Goal: Information Seeking & Learning: Find specific fact

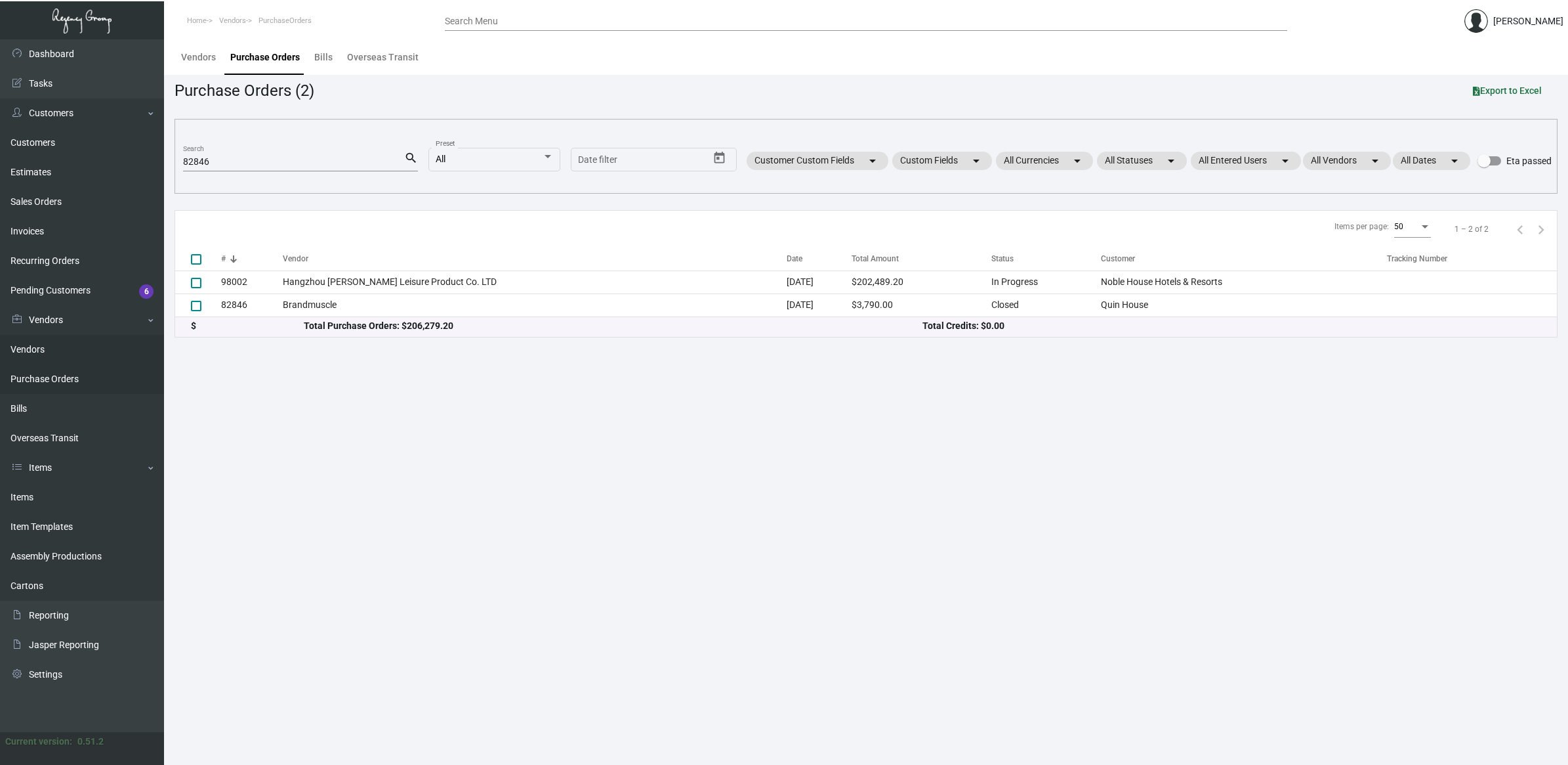
click at [64, 343] on link "Vendors" at bounding box center [82, 350] width 164 height 29
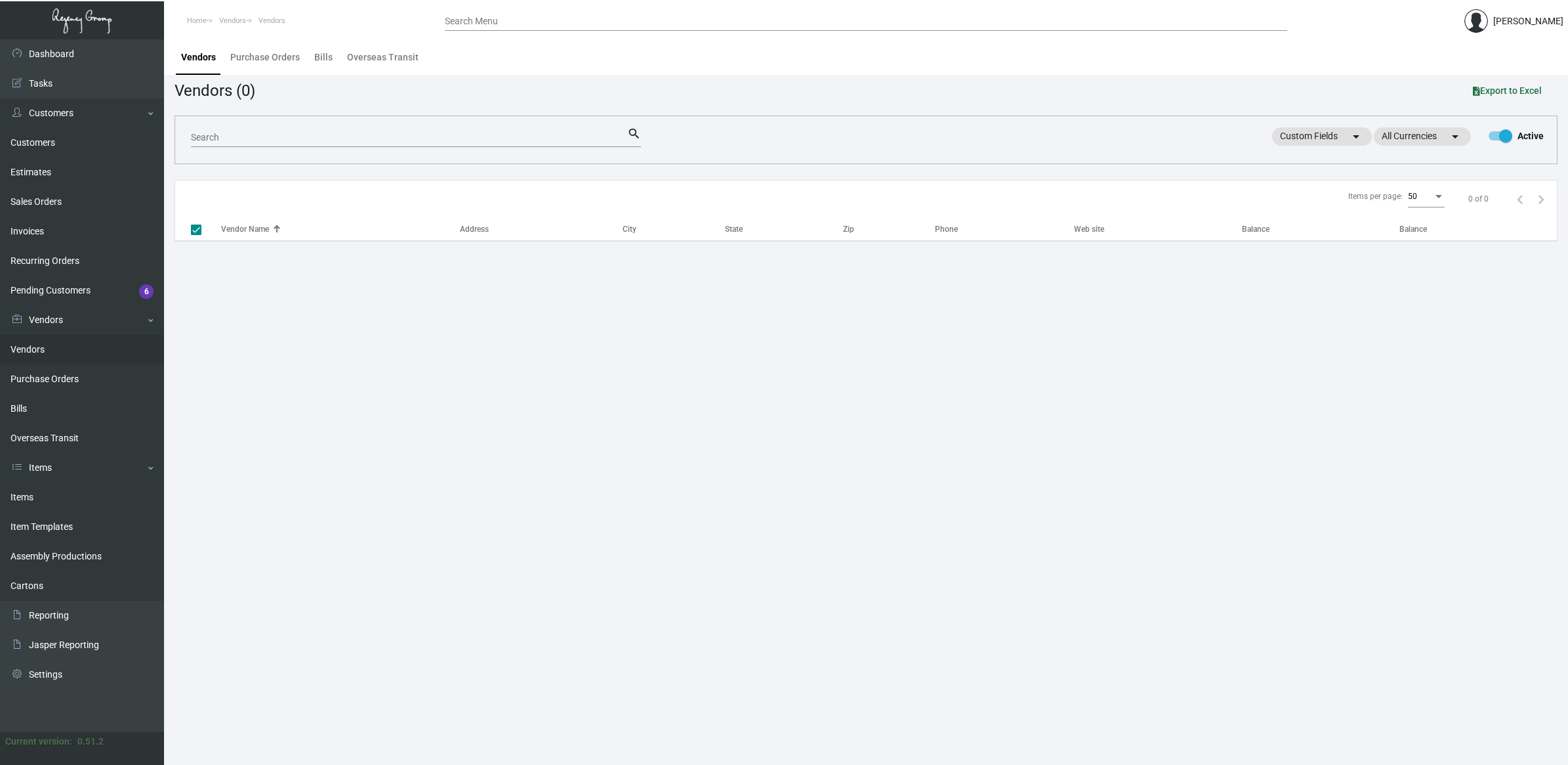
click at [247, 141] on input "Search" at bounding box center [409, 138] width 436 height 11
checkbox input "false"
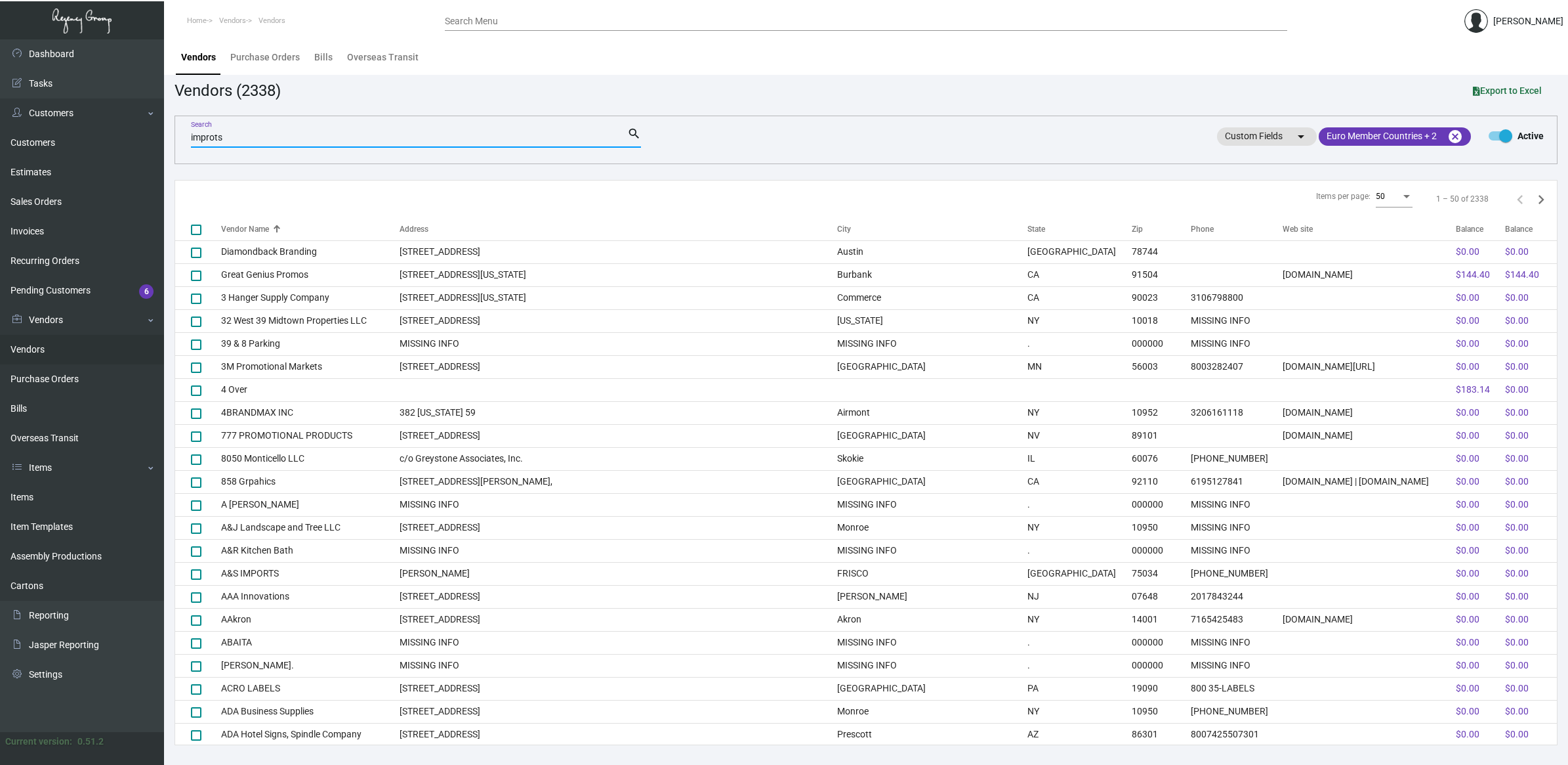
type input "improt"
checkbox input "true"
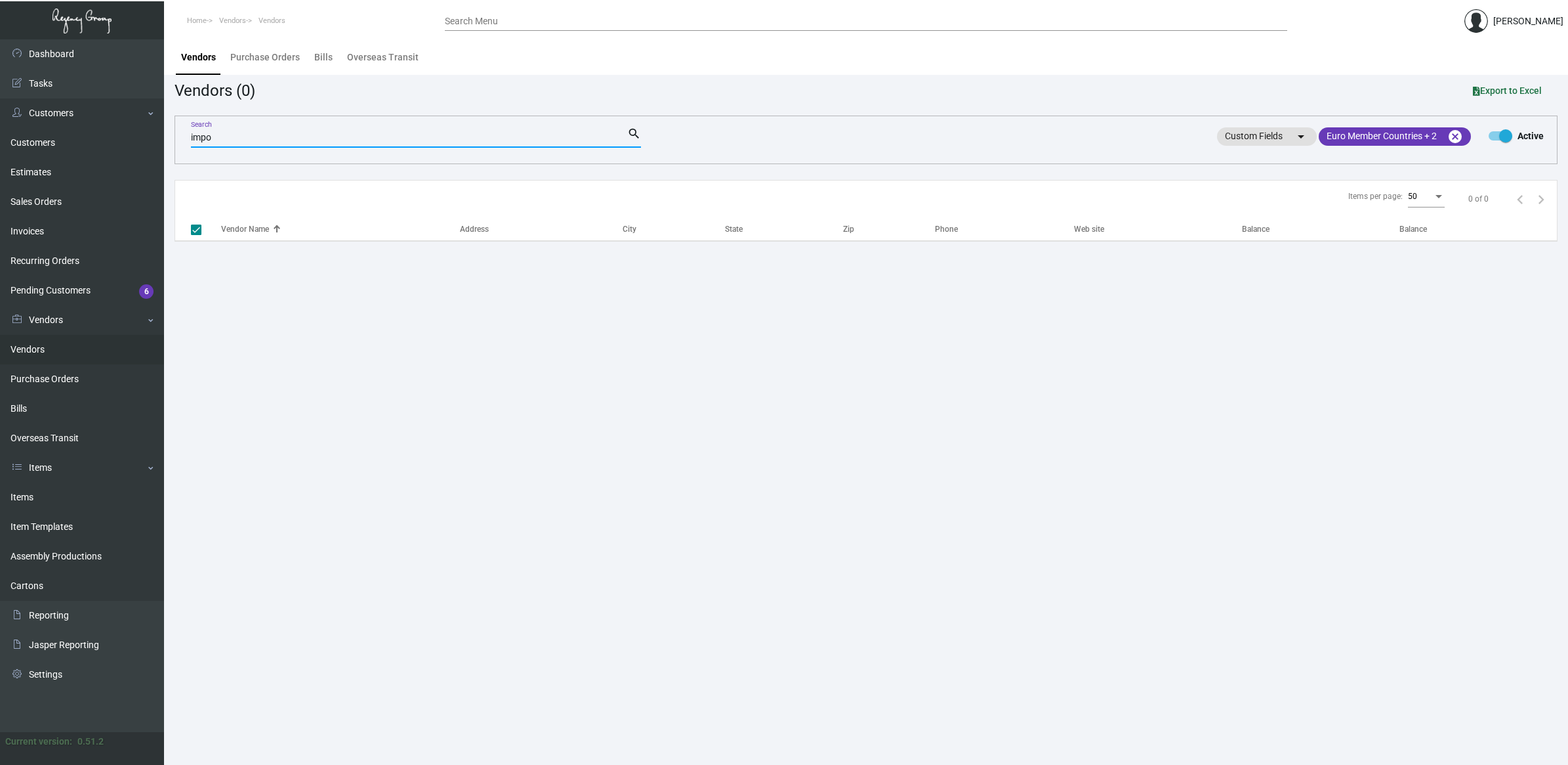
type input "impor"
checkbox input "false"
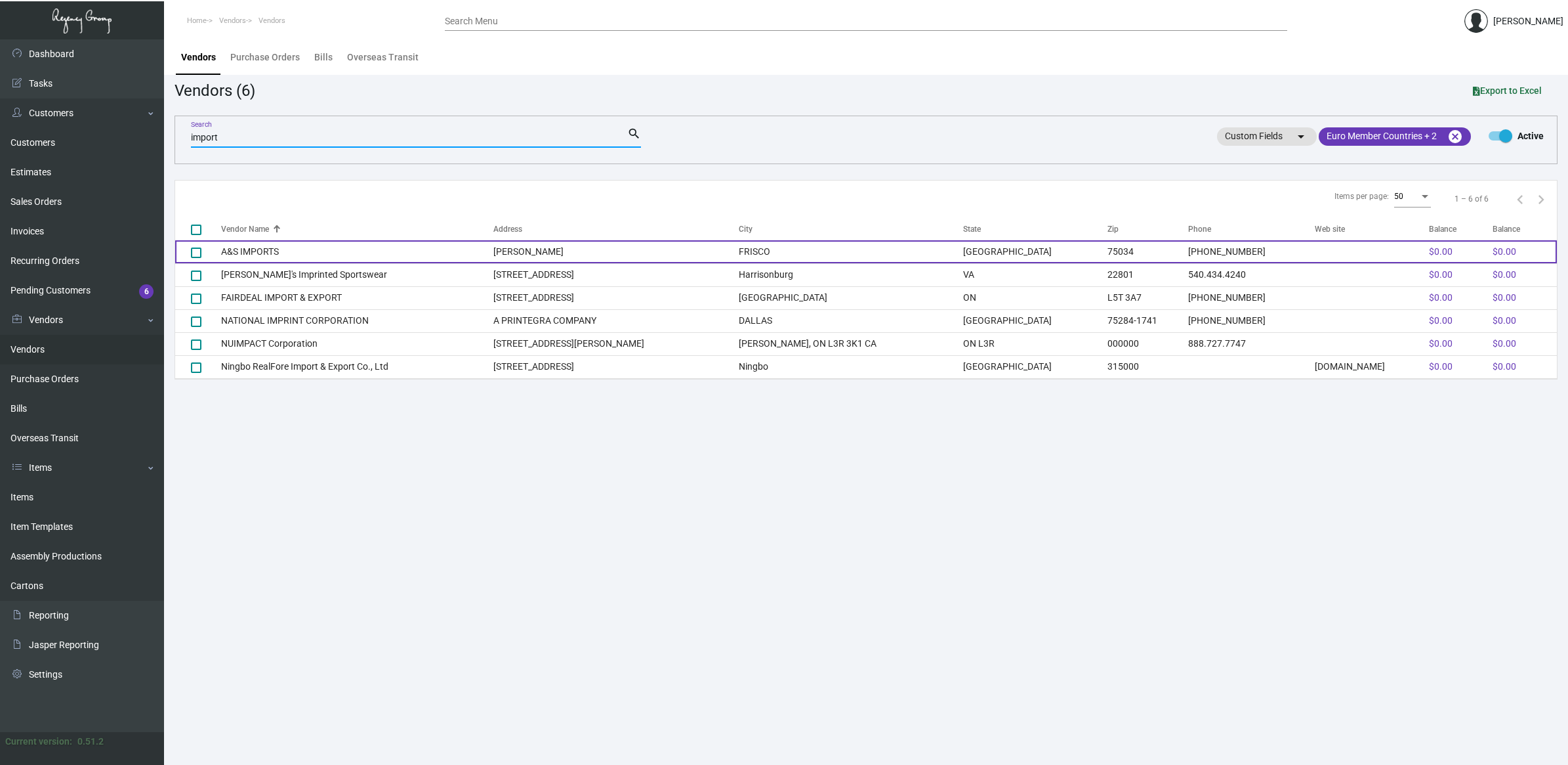
type input "import"
click at [447, 255] on td "A&S IMPORTS" at bounding box center [358, 251] width 272 height 23
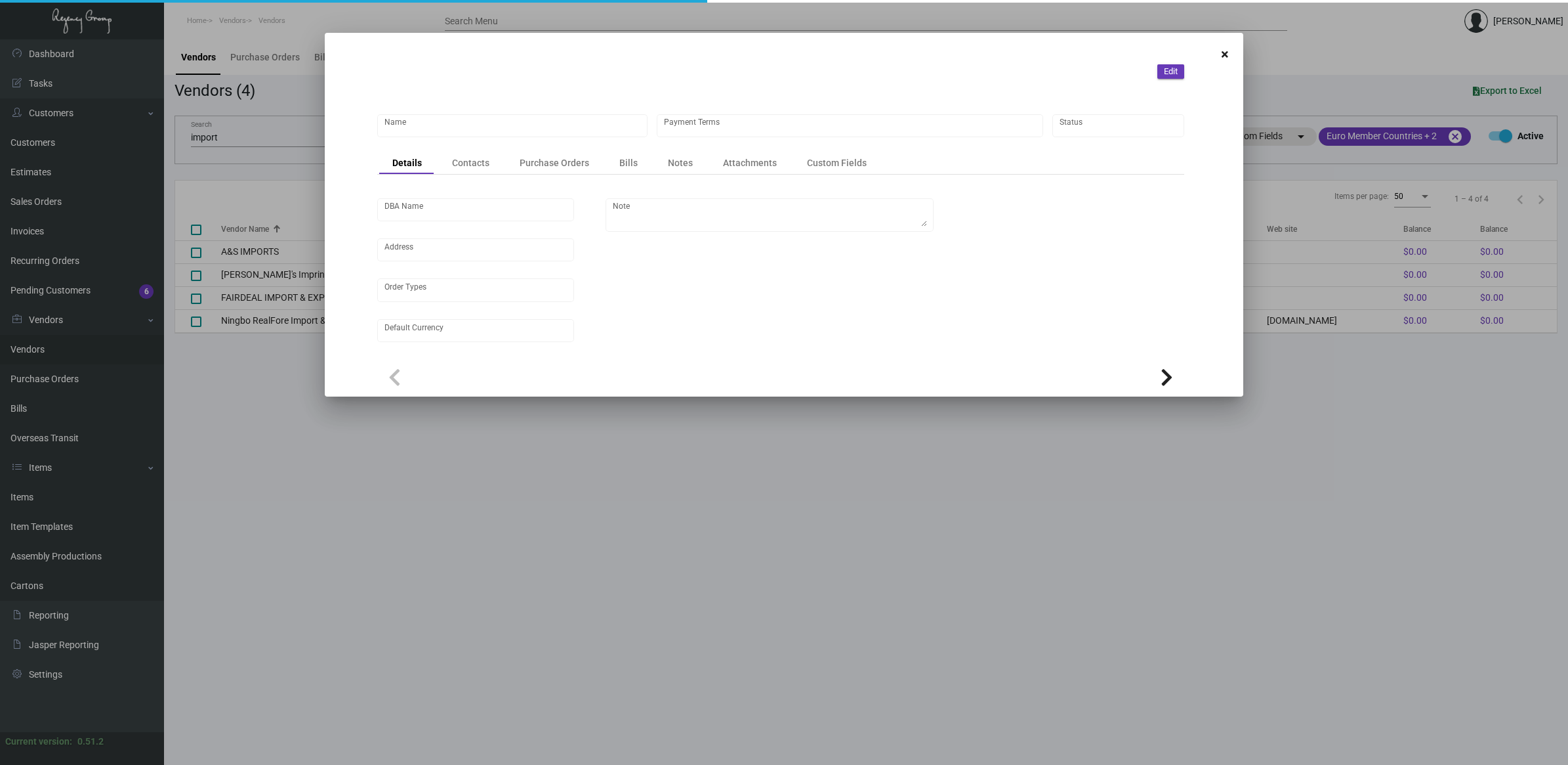
type input "A&S IMPORTS"
type input "Net 30"
type input "United States Dollar $"
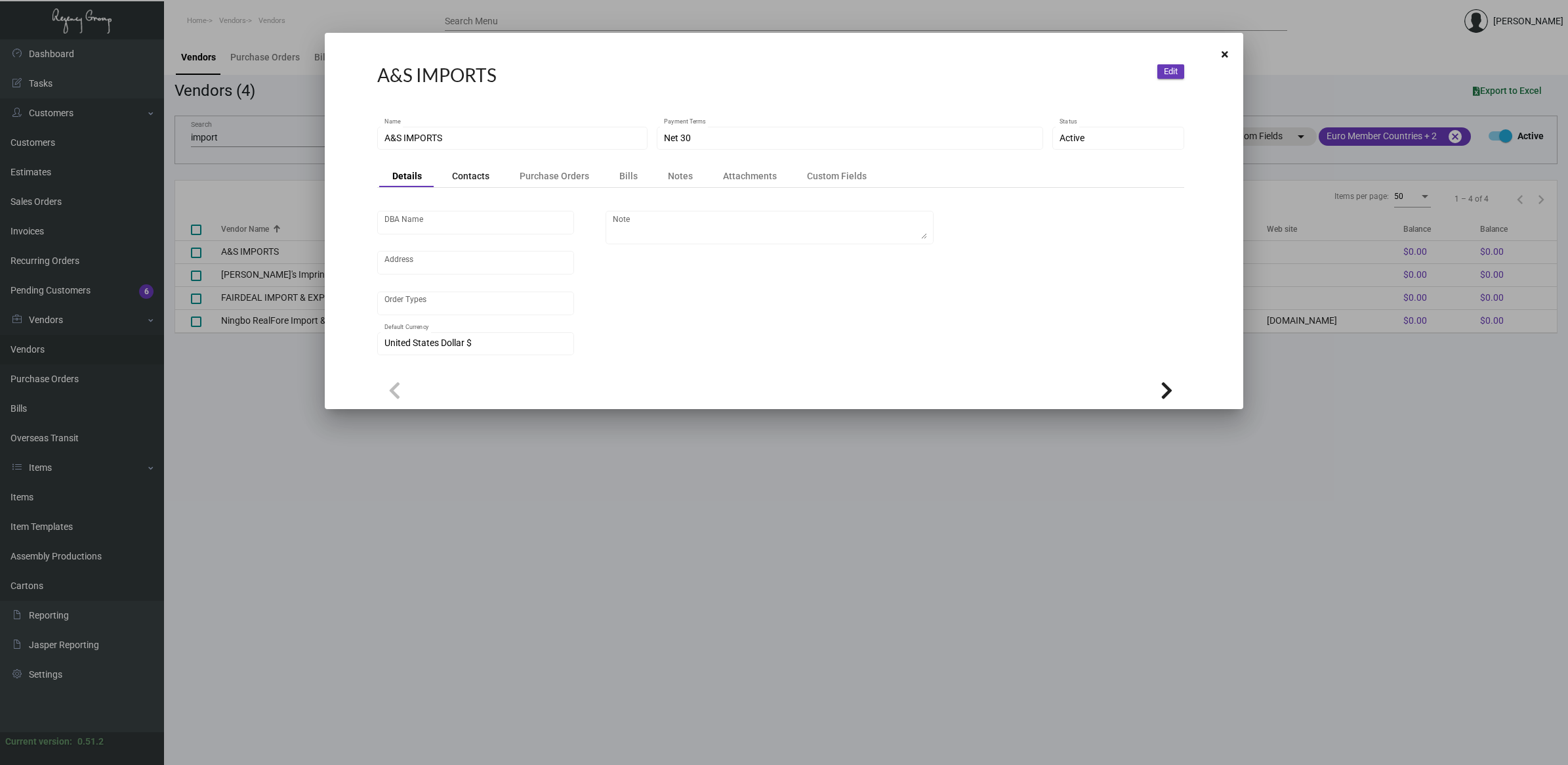
click at [453, 178] on div "Contacts" at bounding box center [471, 176] width 37 height 13
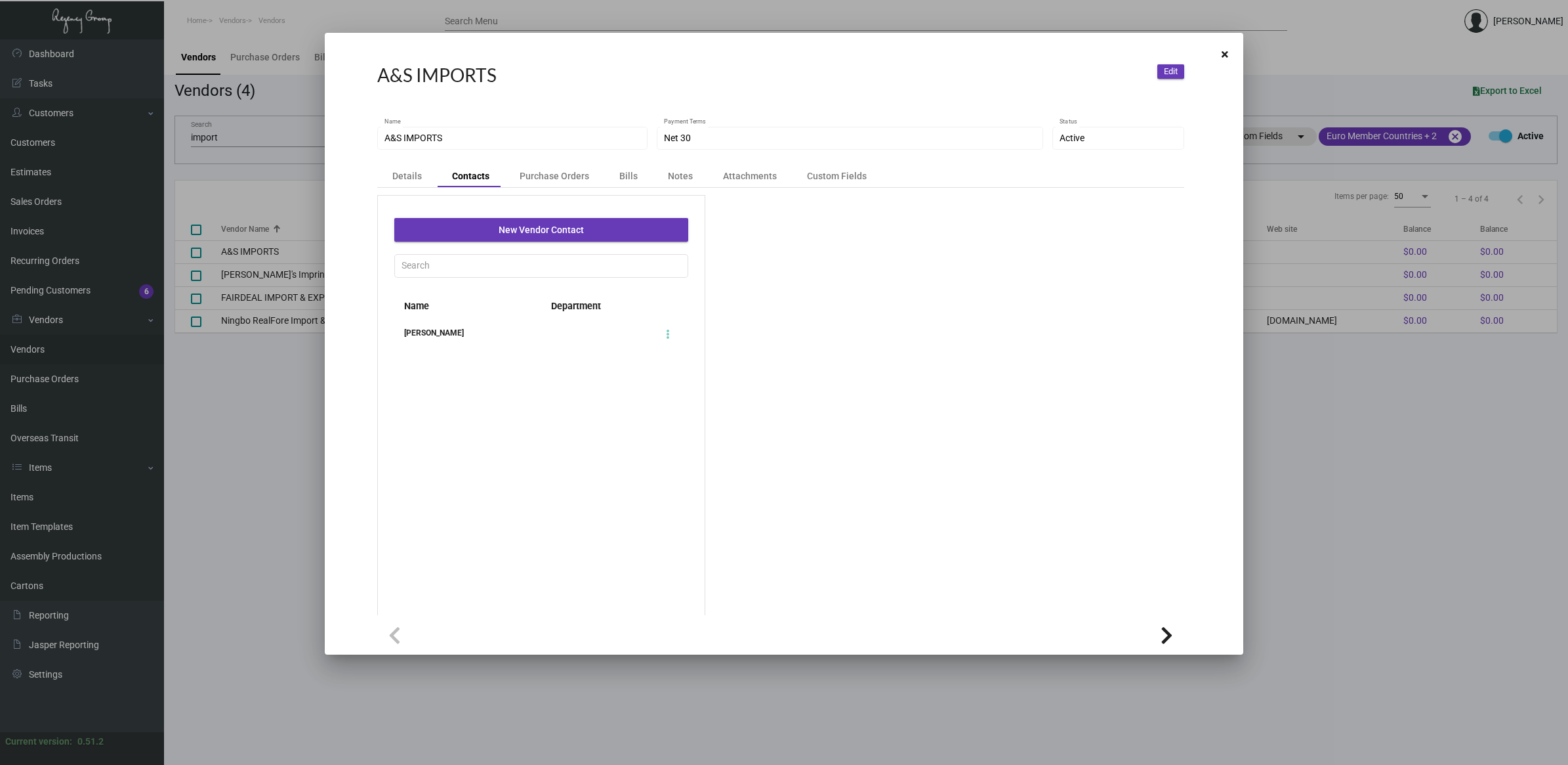
click at [456, 339] on div "[PERSON_NAME]" at bounding box center [467, 333] width 147 height 13
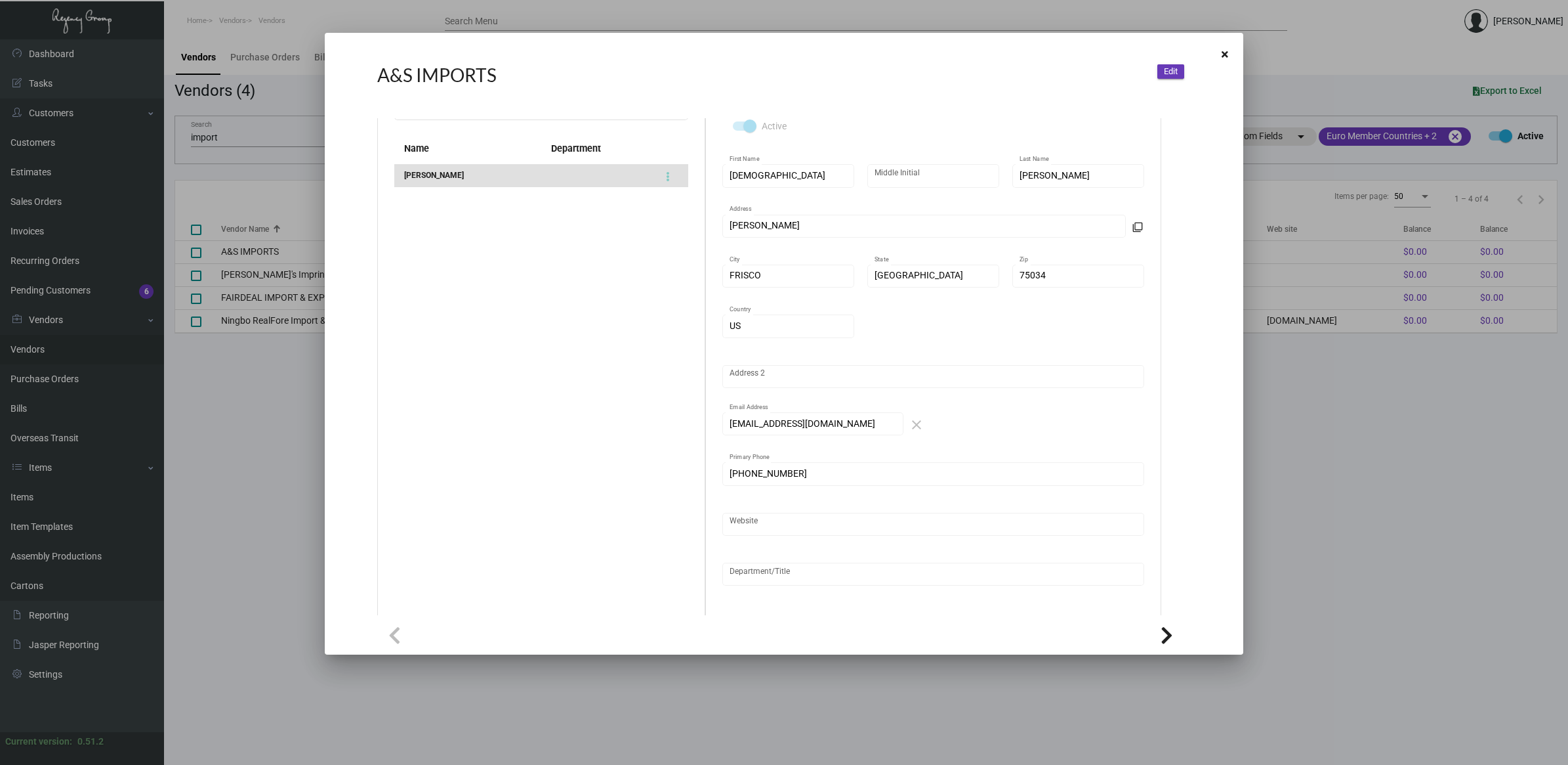
scroll to position [164, 0]
click at [760, 420] on div "[EMAIL_ADDRESS][DOMAIN_NAME] Email Address" at bounding box center [813, 416] width 167 height 26
click at [289, 448] on div at bounding box center [784, 382] width 1568 height 765
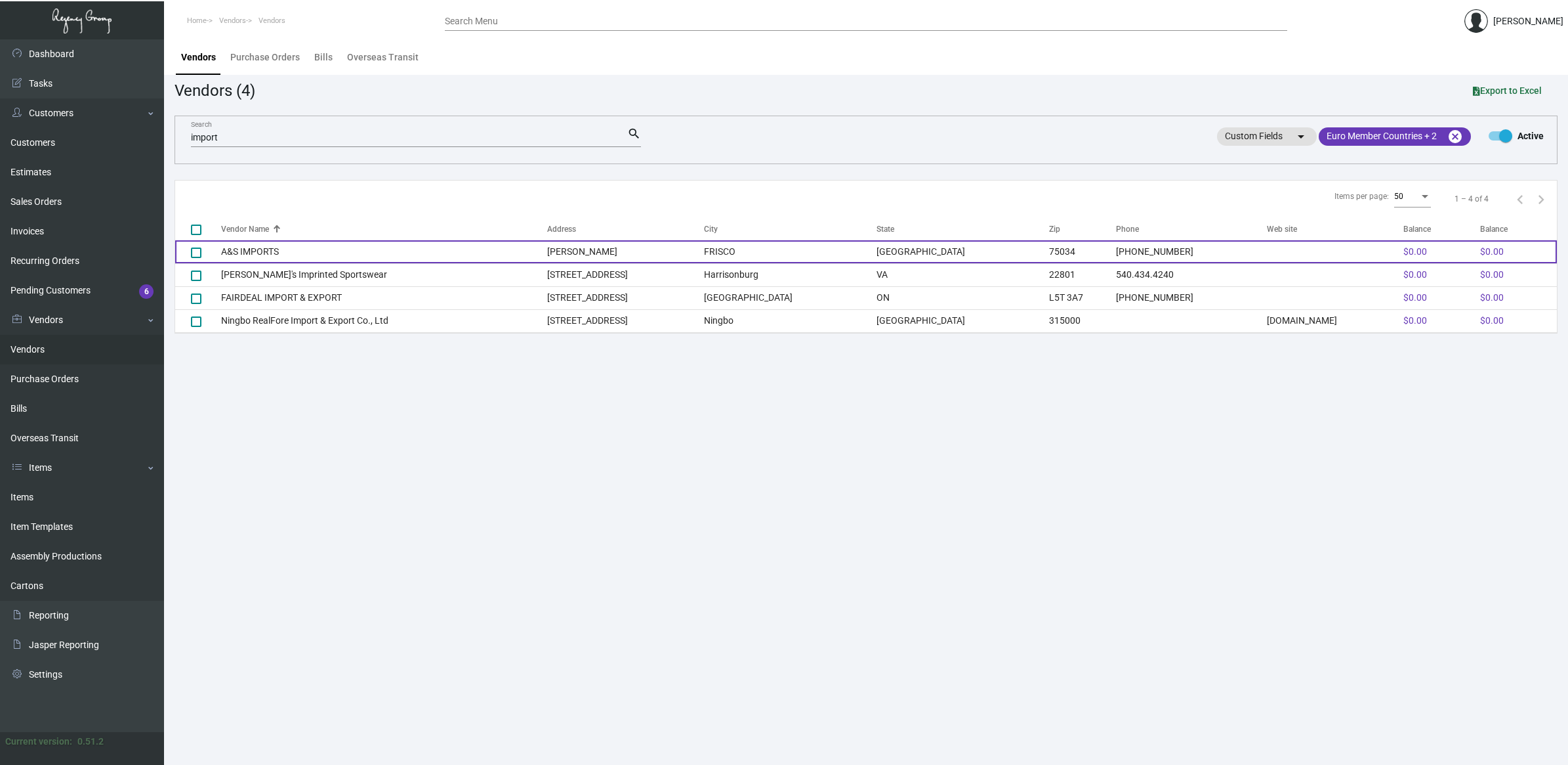
click at [250, 260] on td "A&S IMPORTS" at bounding box center [384, 251] width 326 height 23
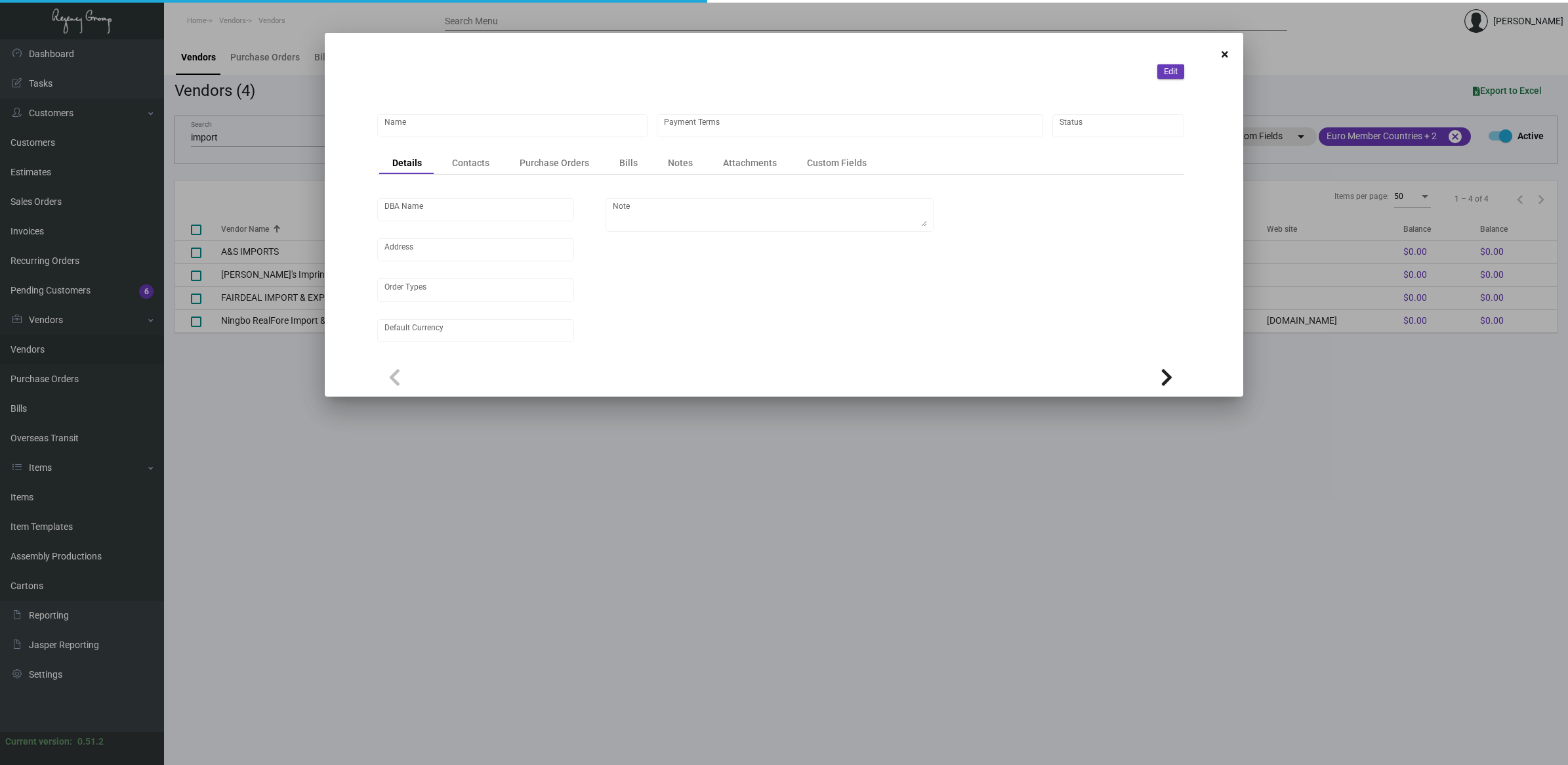
type input "A&S IMPORTS"
type input "Net 30"
type input "United States Dollar $"
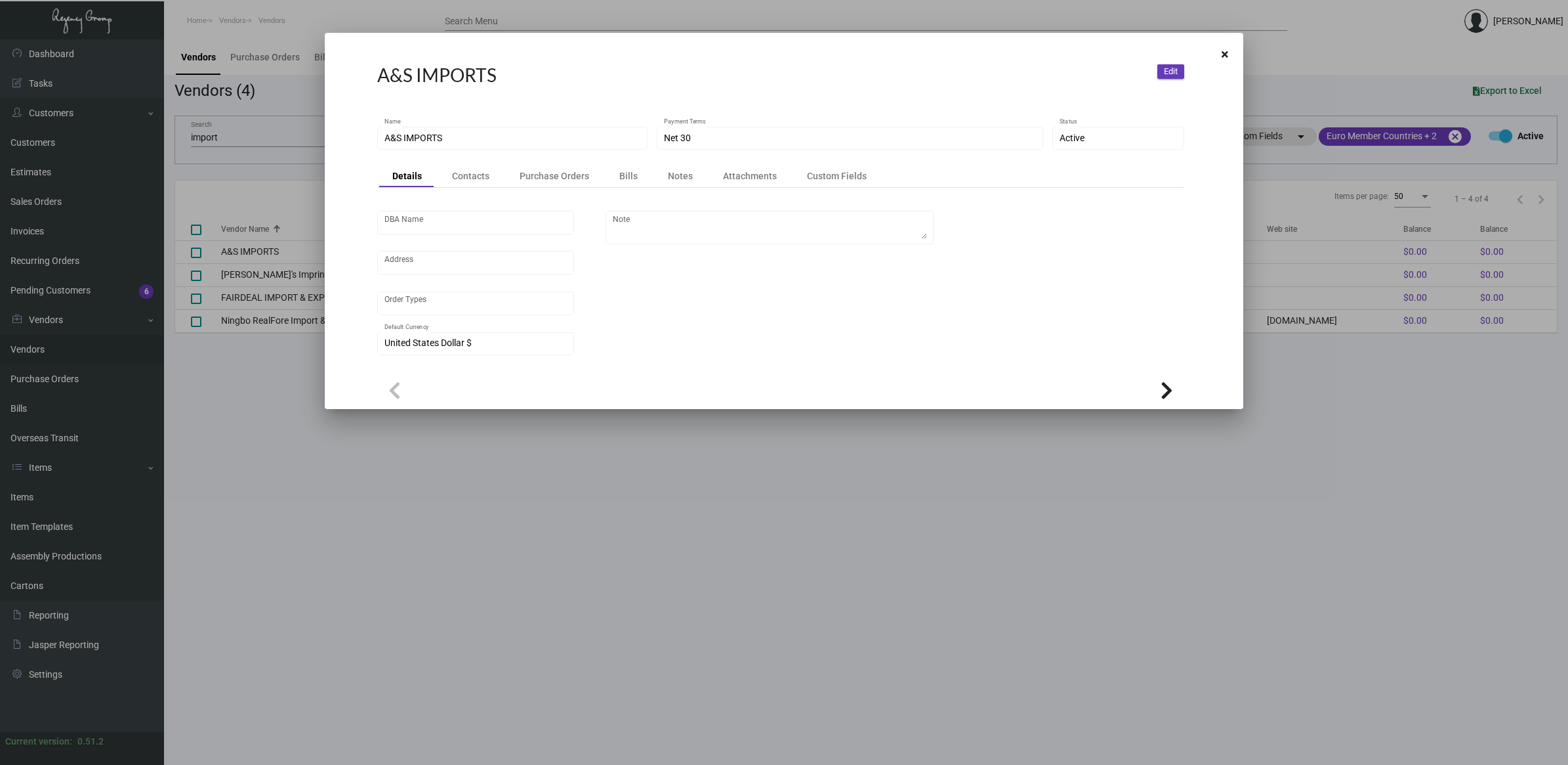
drag, startPoint x: 428, startPoint y: 491, endPoint x: 394, endPoint y: 491, distance: 34.0
click at [421, 491] on div at bounding box center [784, 382] width 1568 height 765
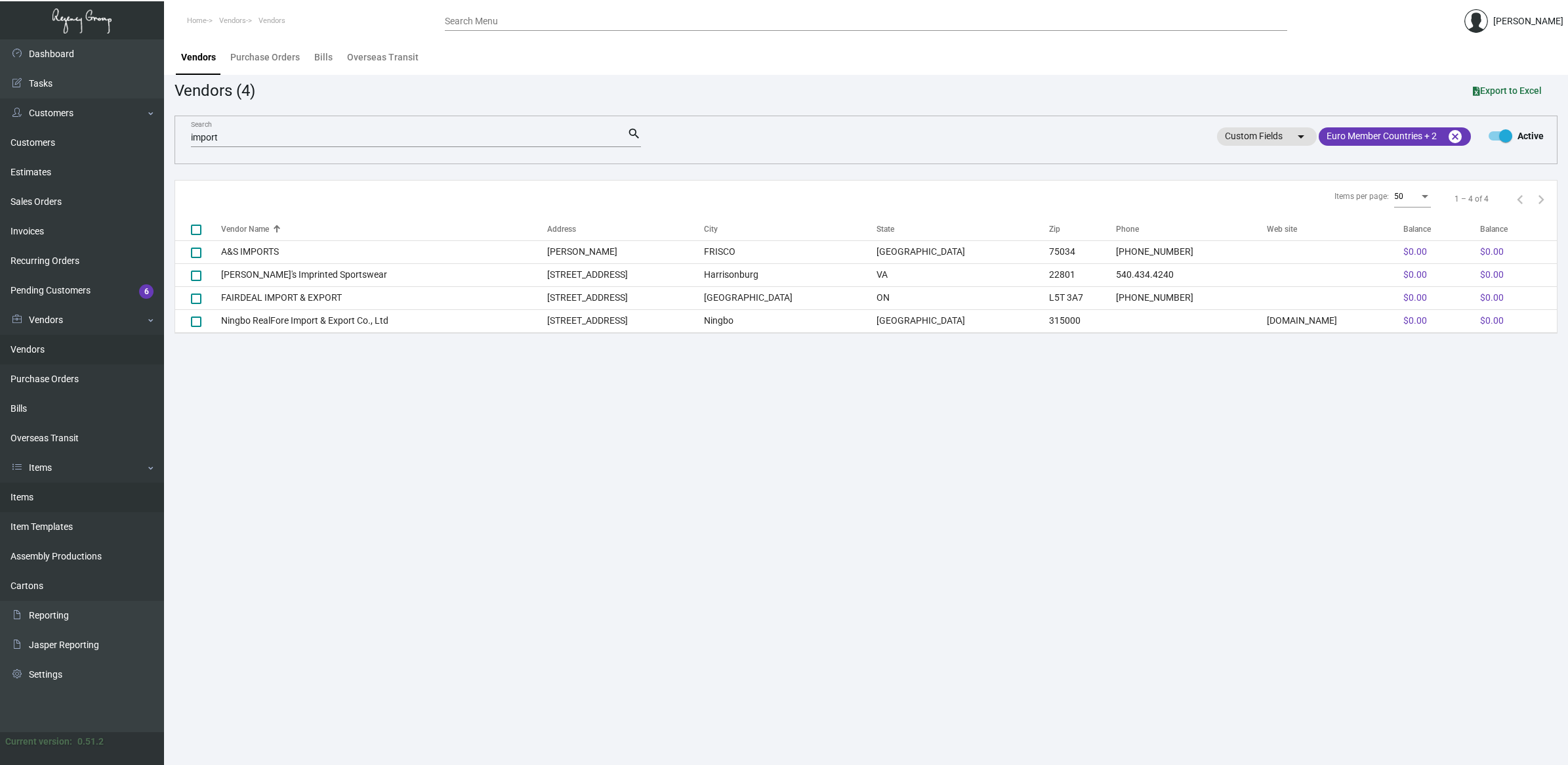
click at [58, 496] on link "Items" at bounding box center [82, 497] width 164 height 29
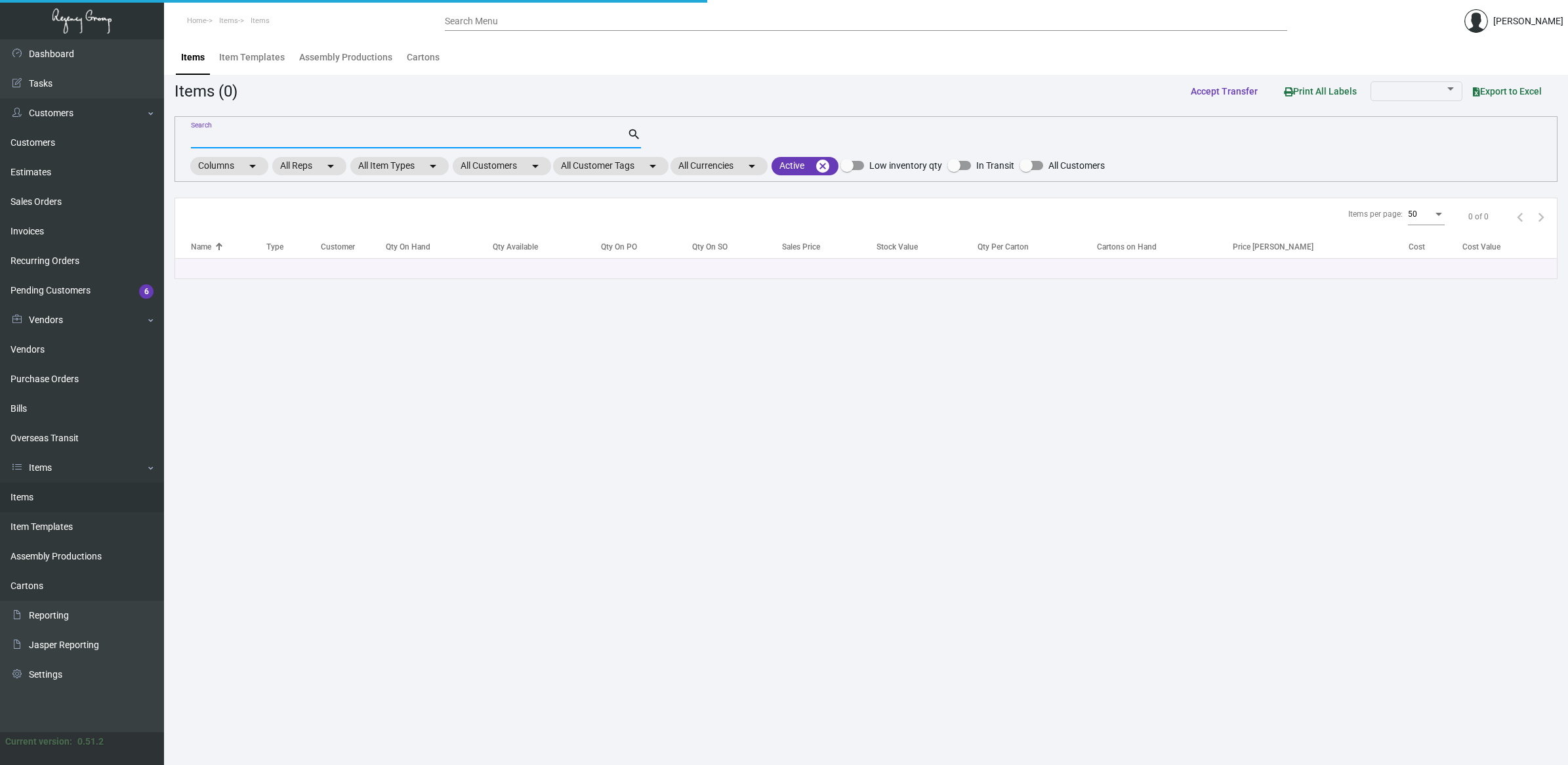
click at [246, 136] on input "Search" at bounding box center [409, 138] width 436 height 11
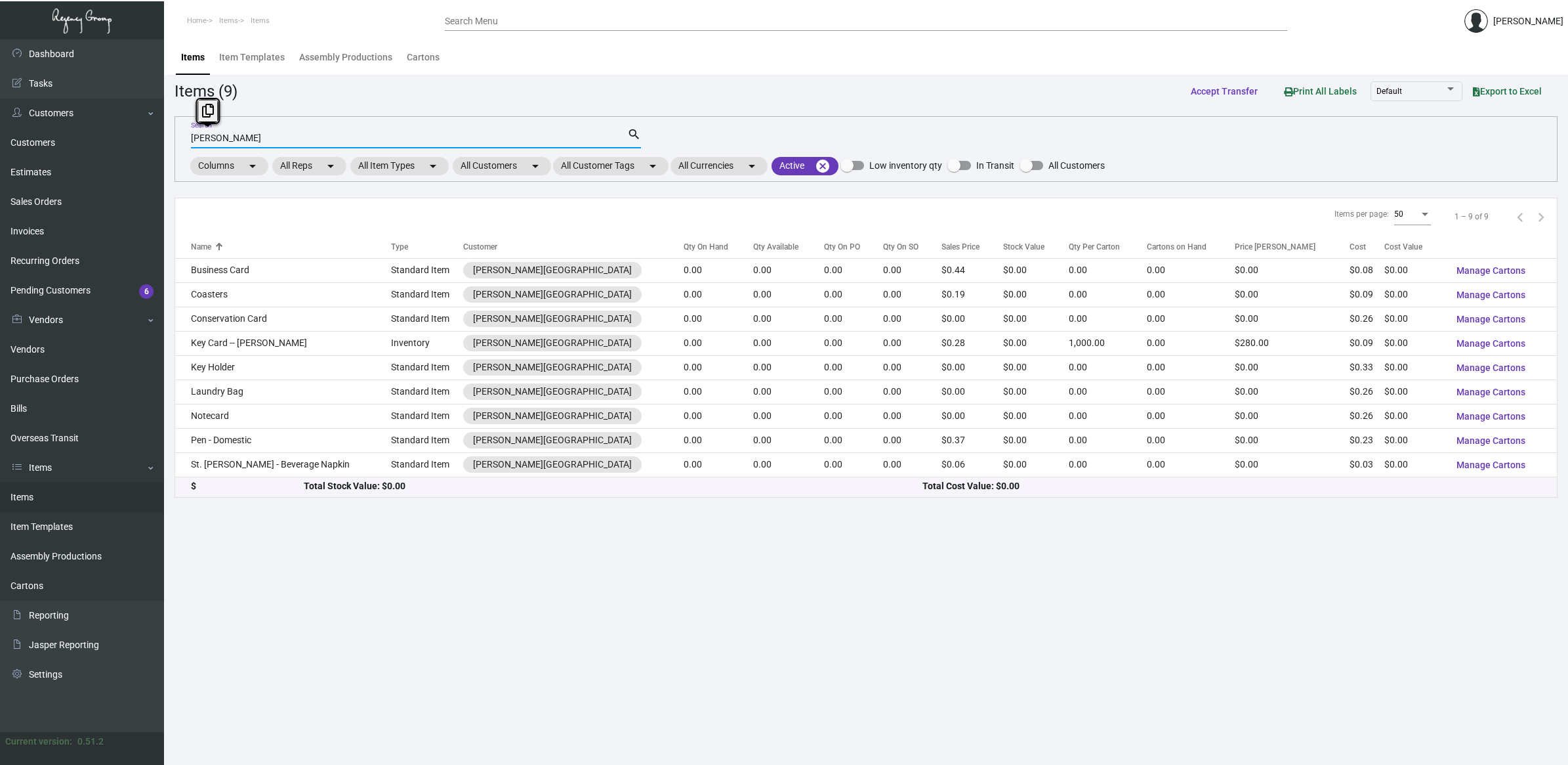
drag, startPoint x: 251, startPoint y: 140, endPoint x: -216, endPoint y: 136, distance: 467.0
click at [0, 136] on html "Home Items Items Search Menu [PERSON_NAME] Dashboard Dashboard Tasks Customers …" at bounding box center [784, 382] width 1568 height 765
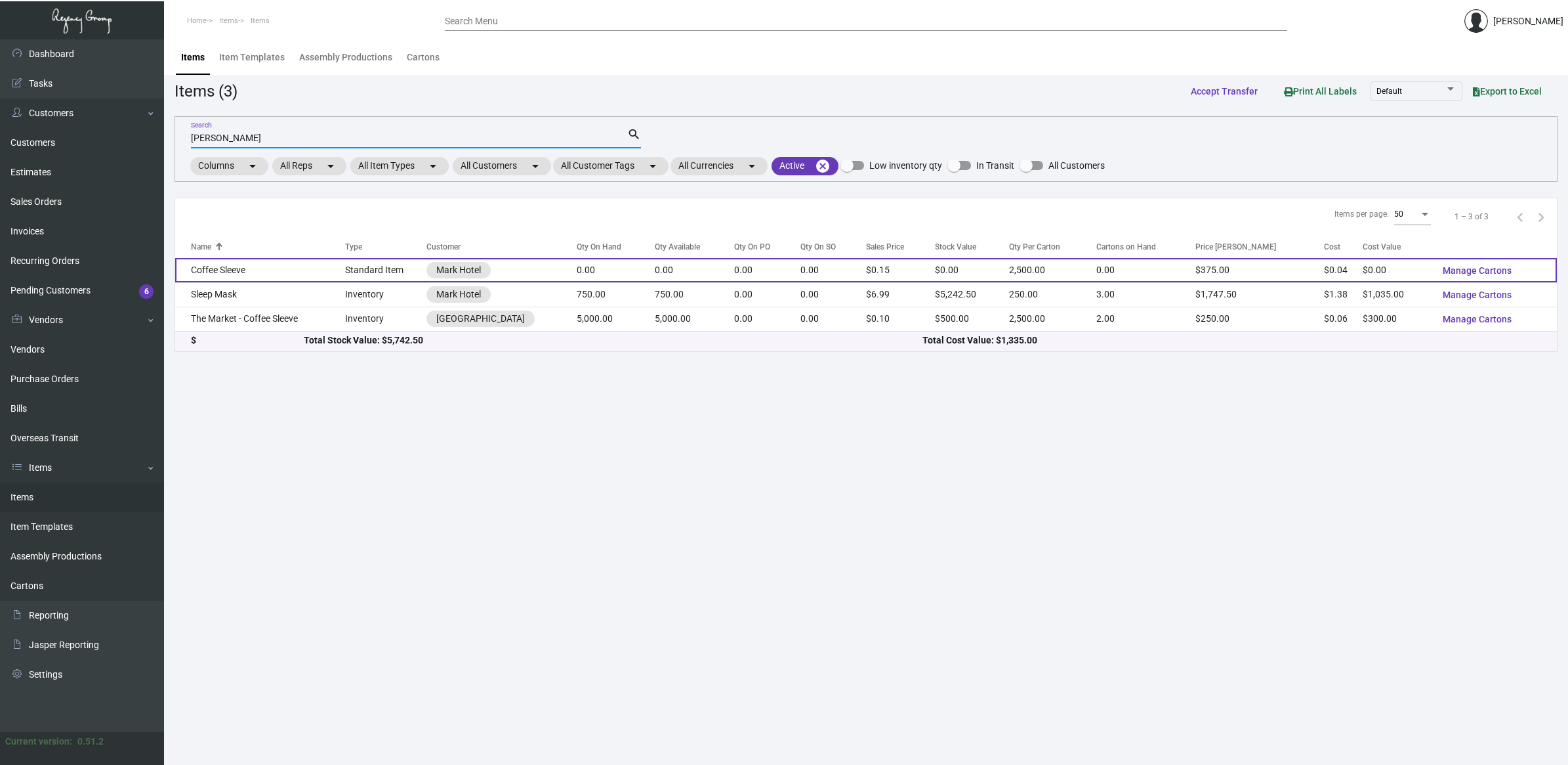
type input "[PERSON_NAME]"
click at [270, 266] on td "Coffee Sleeve" at bounding box center [260, 270] width 170 height 24
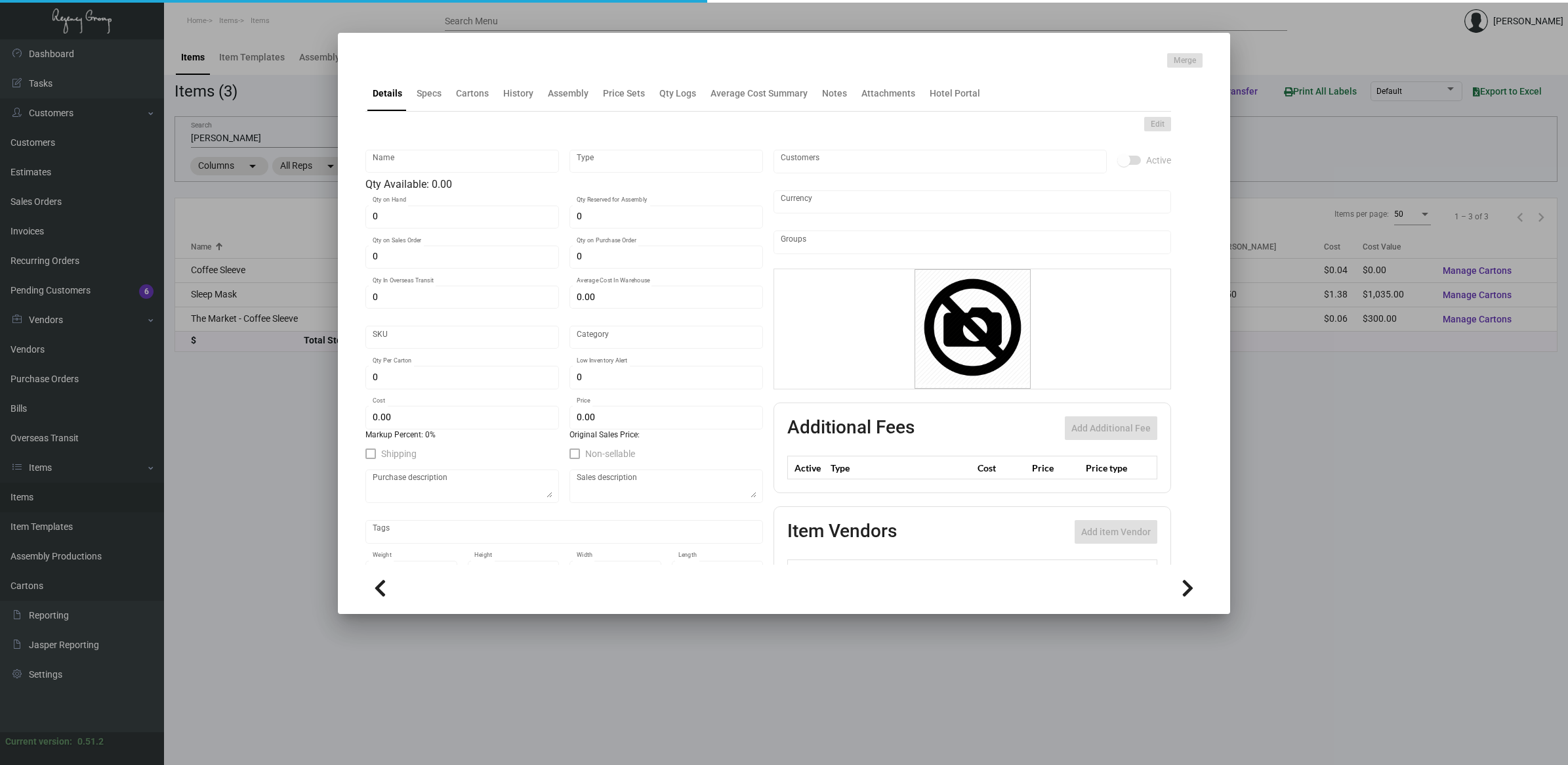
type input "Coffee Sleeve"
type input "Standard Item"
type input "$ 0.00"
type input "MRK-Coffee Sleeve-11"
type input "Standard"
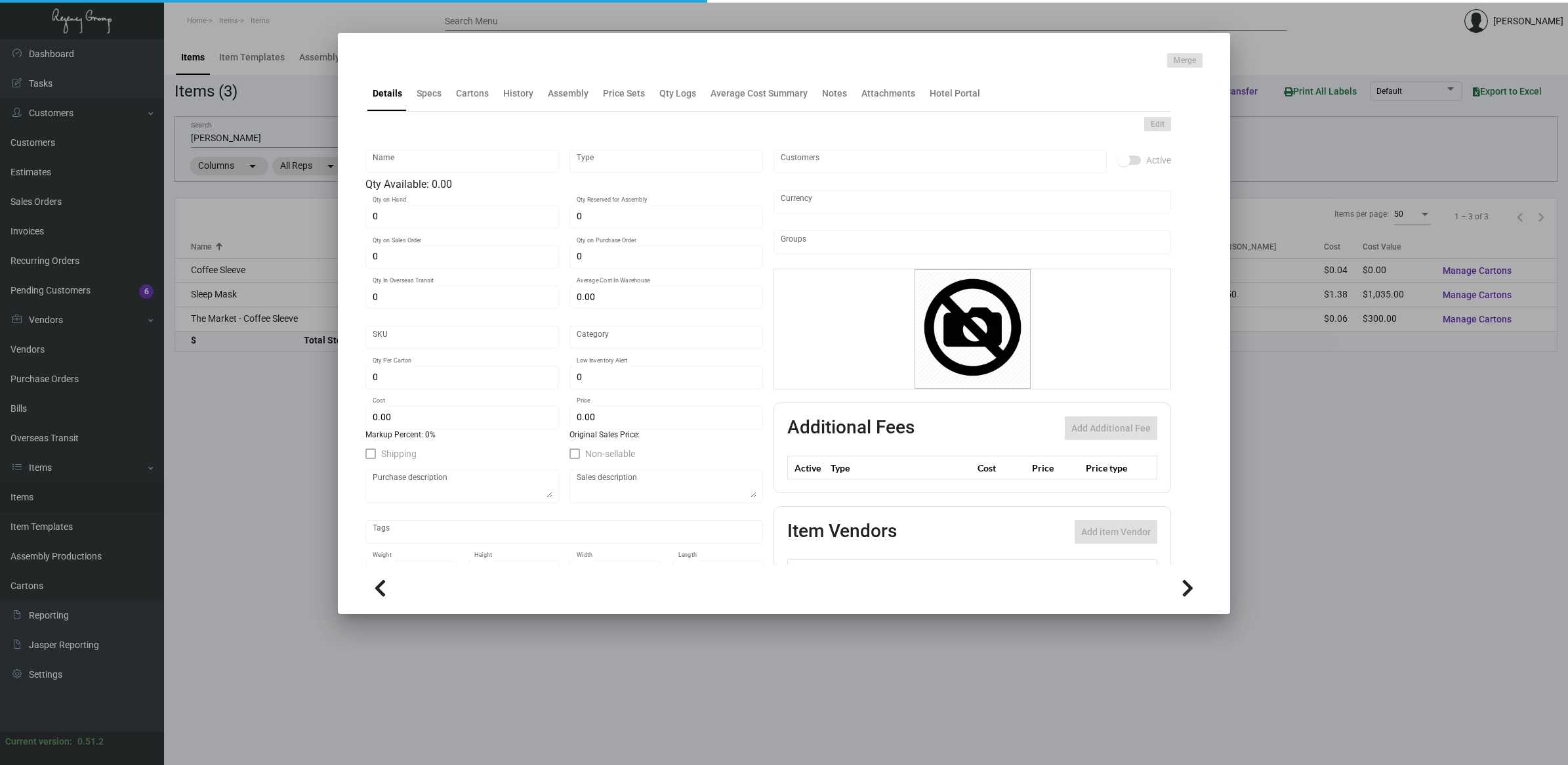
type input "2,500"
type input "$ 0.043"
type input "$ 0.15"
checkbox input "true"
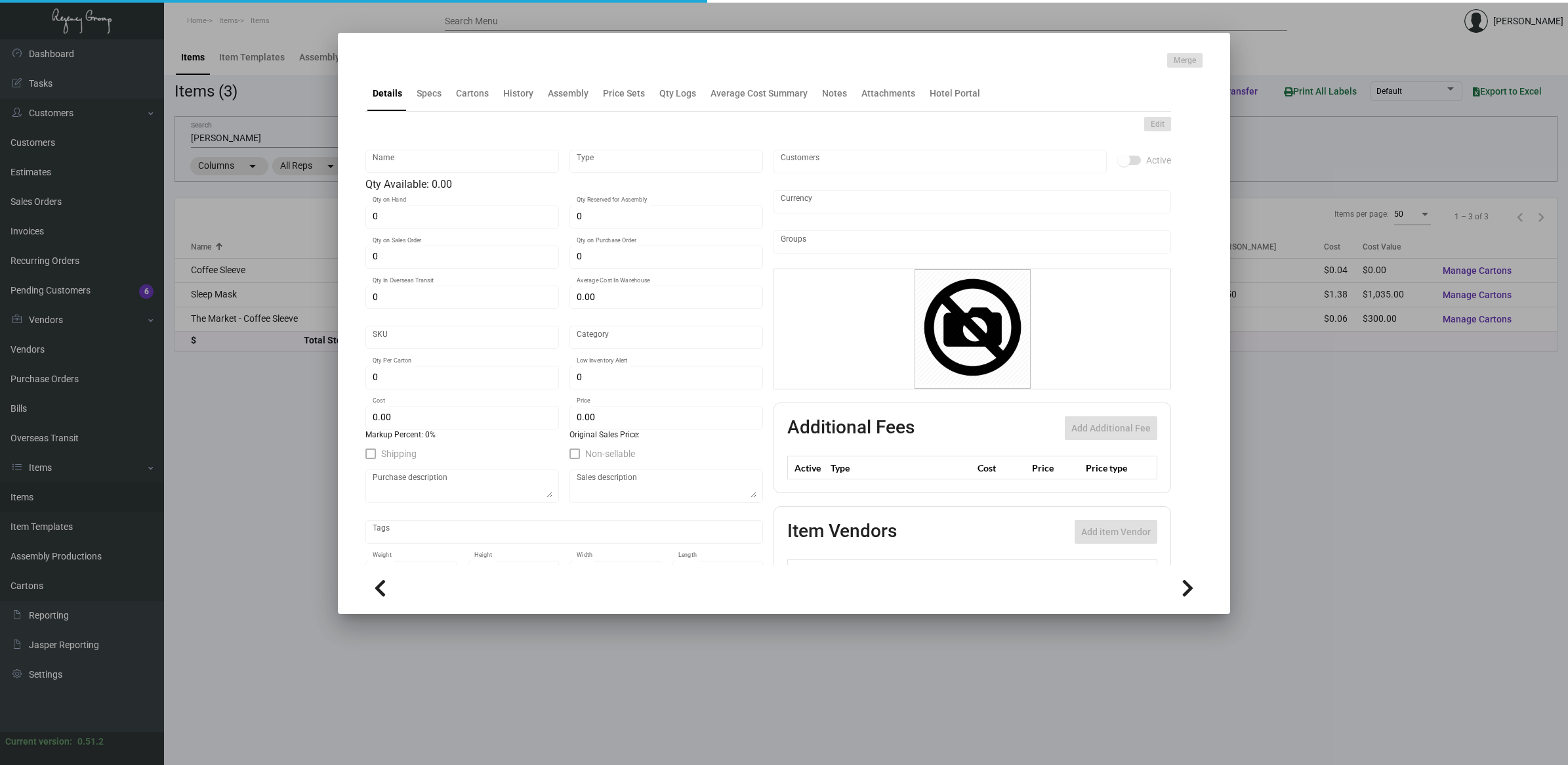
type input "United States Dollar $"
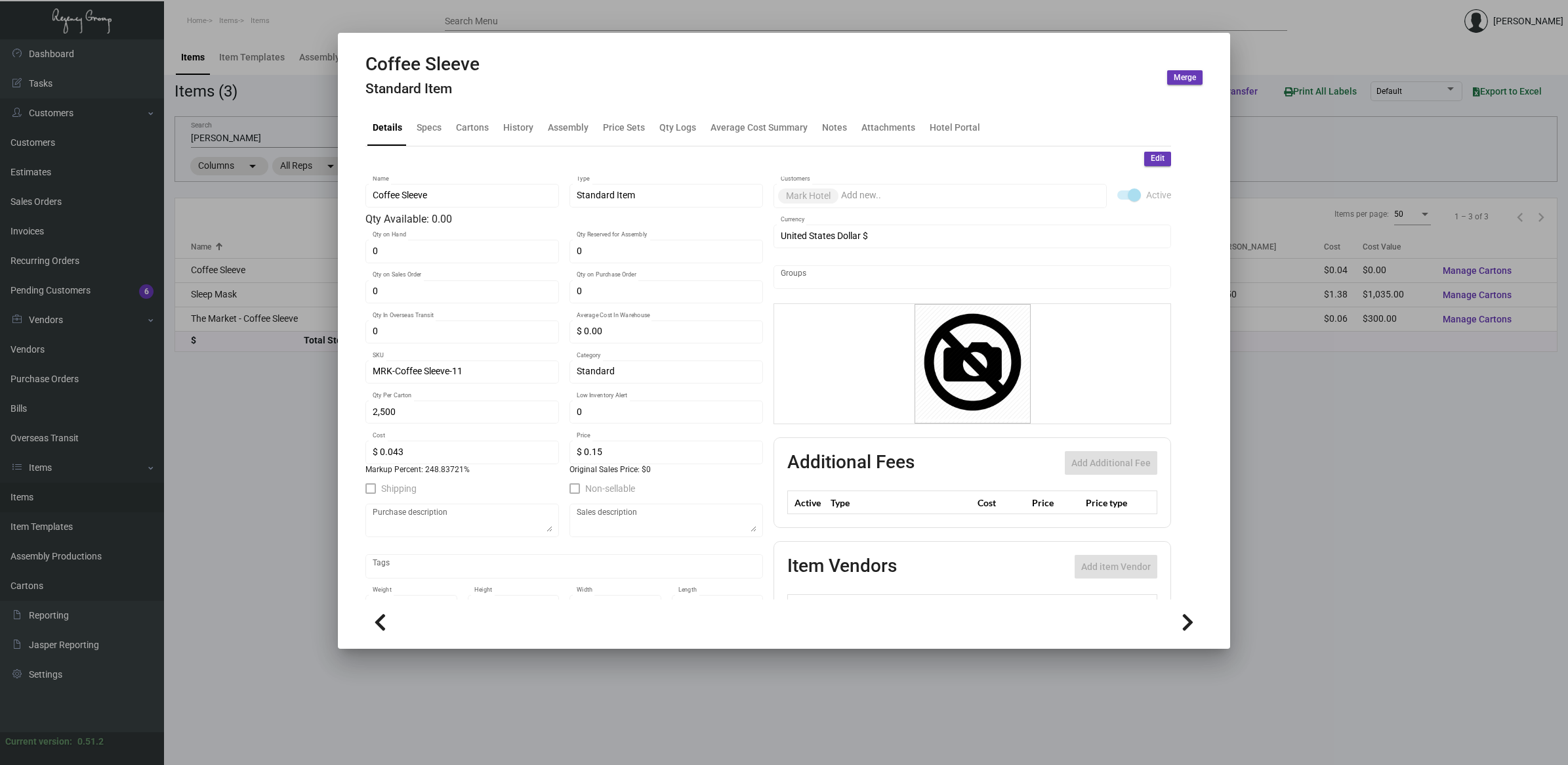
click at [289, 436] on div at bounding box center [784, 382] width 1568 height 765
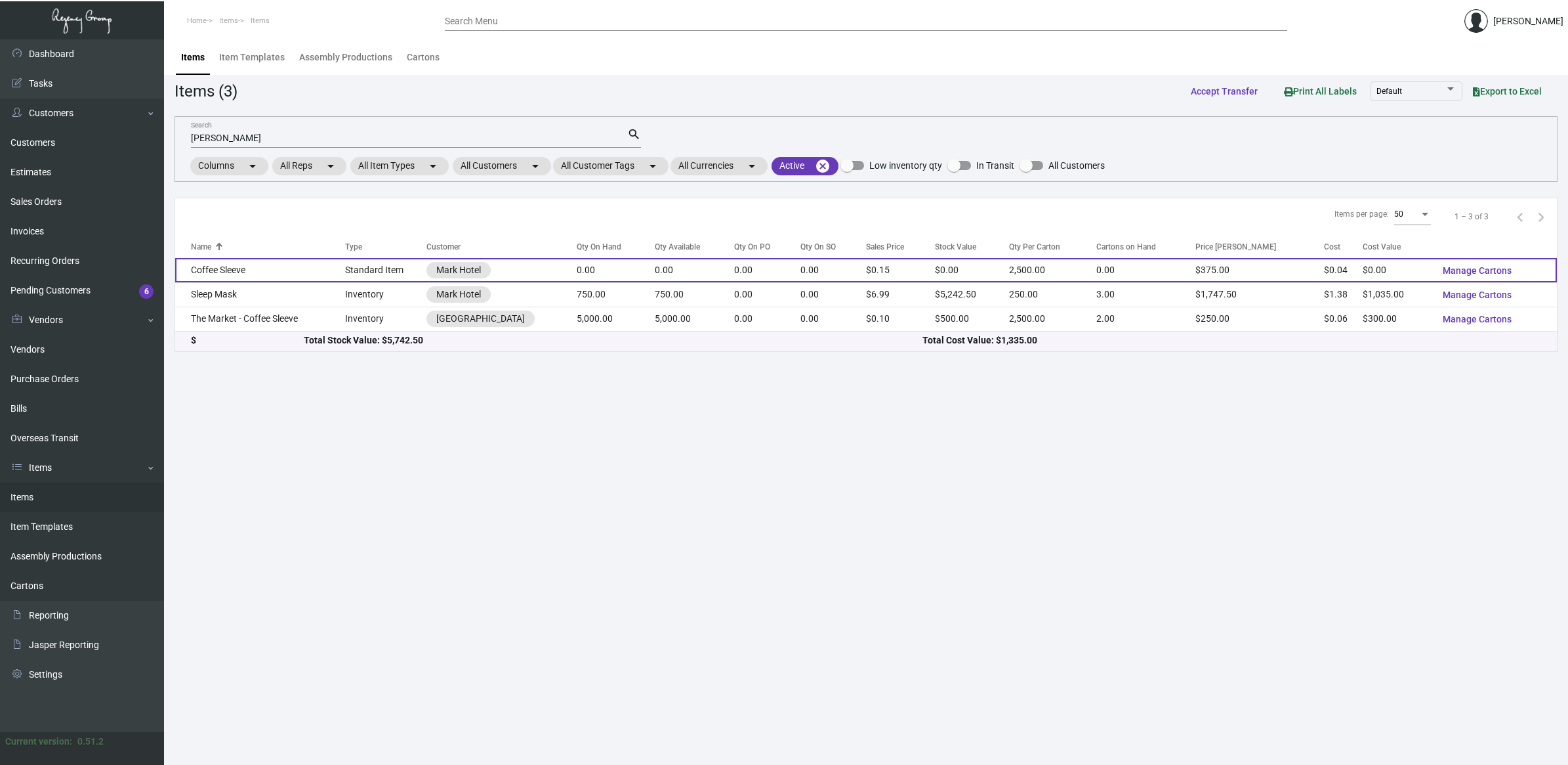
click at [276, 274] on td "Coffee Sleeve" at bounding box center [260, 270] width 170 height 24
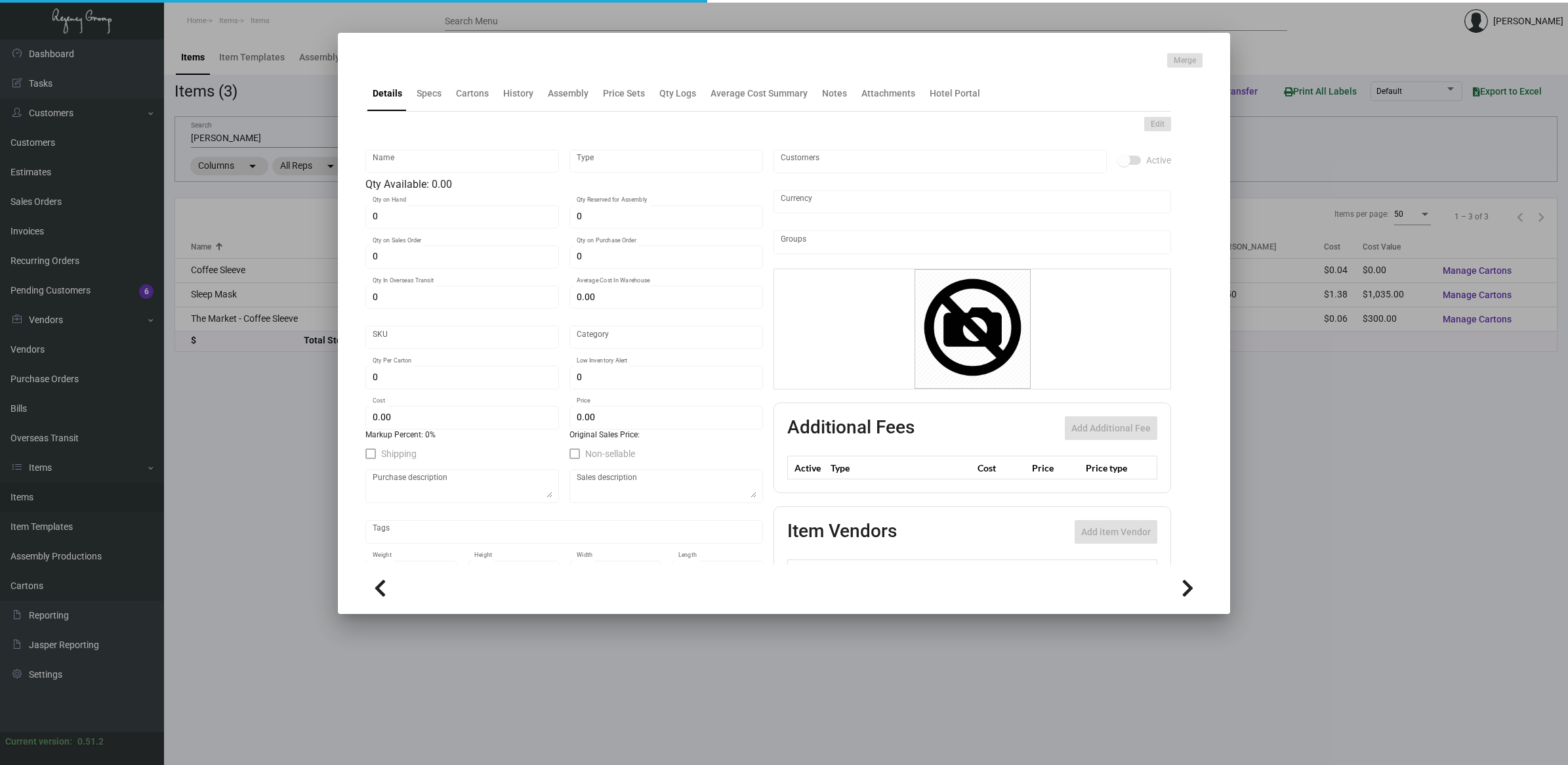
type input "Coffee Sleeve"
type input "Standard Item"
type input "$ 0.00"
type input "MRK-Coffee Sleeve-11"
type input "Standard"
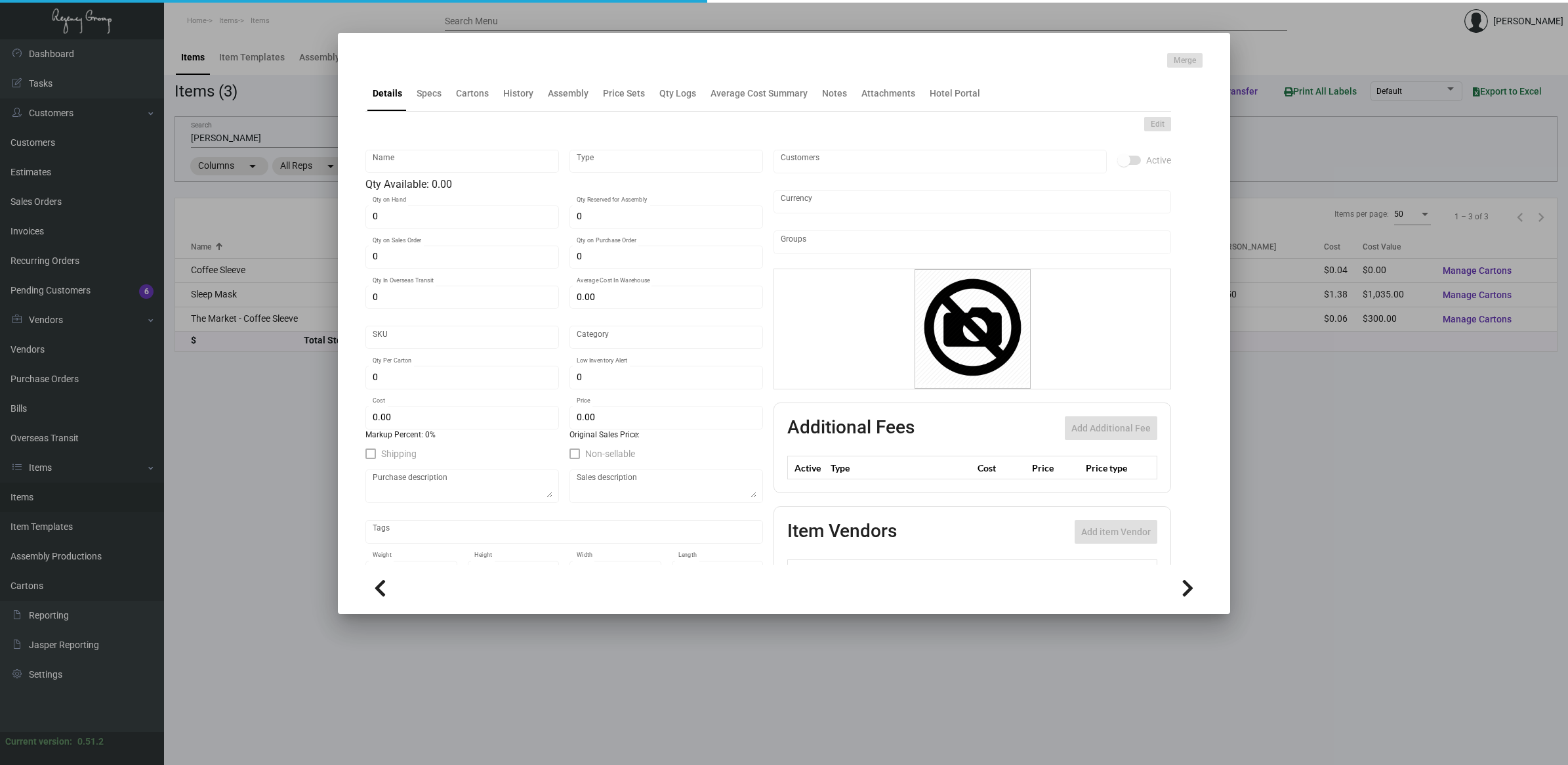
type input "2,500"
type input "$ 0.043"
type input "$ 0.15"
checkbox input "true"
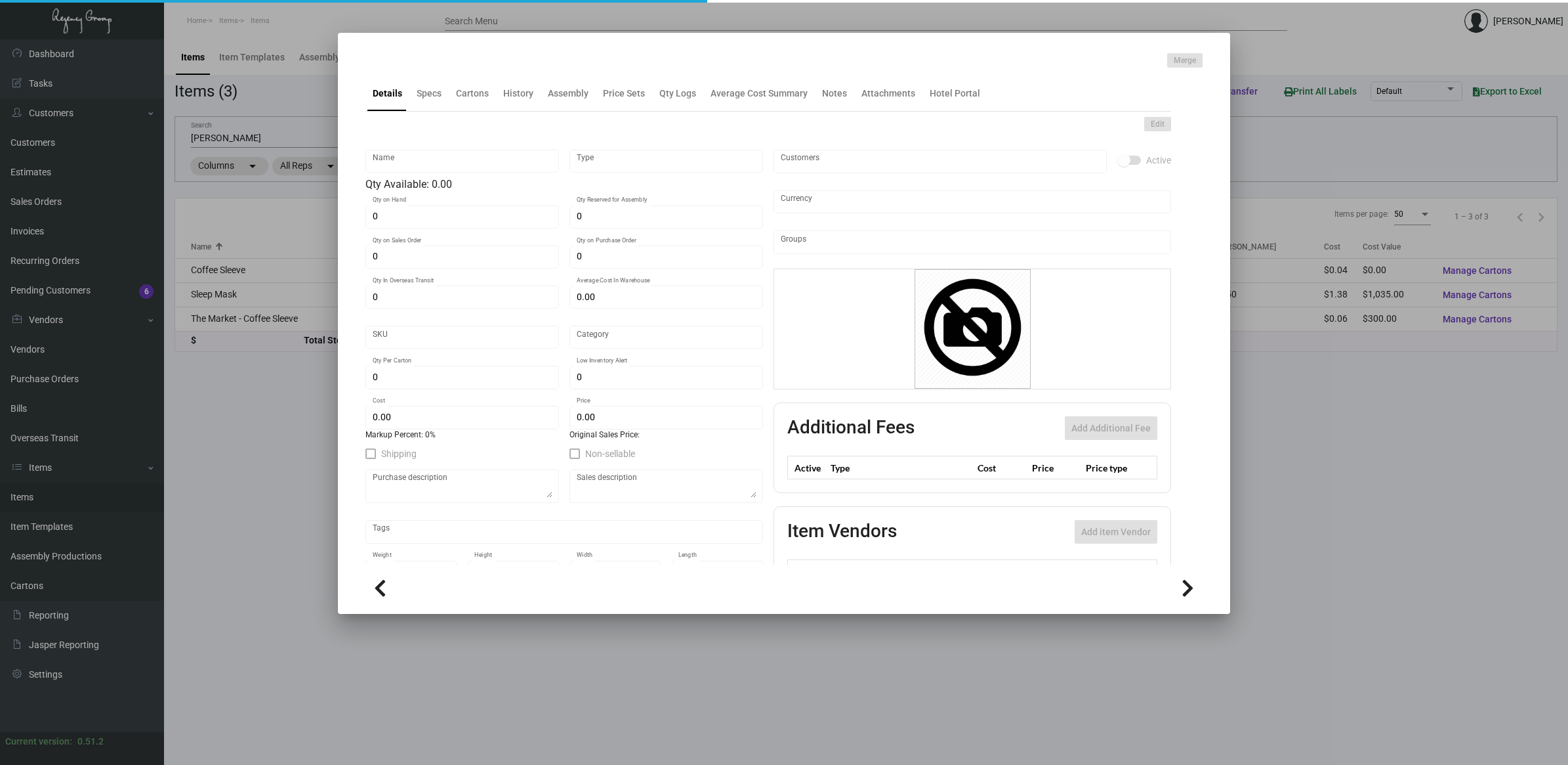
type input "United States Dollar $"
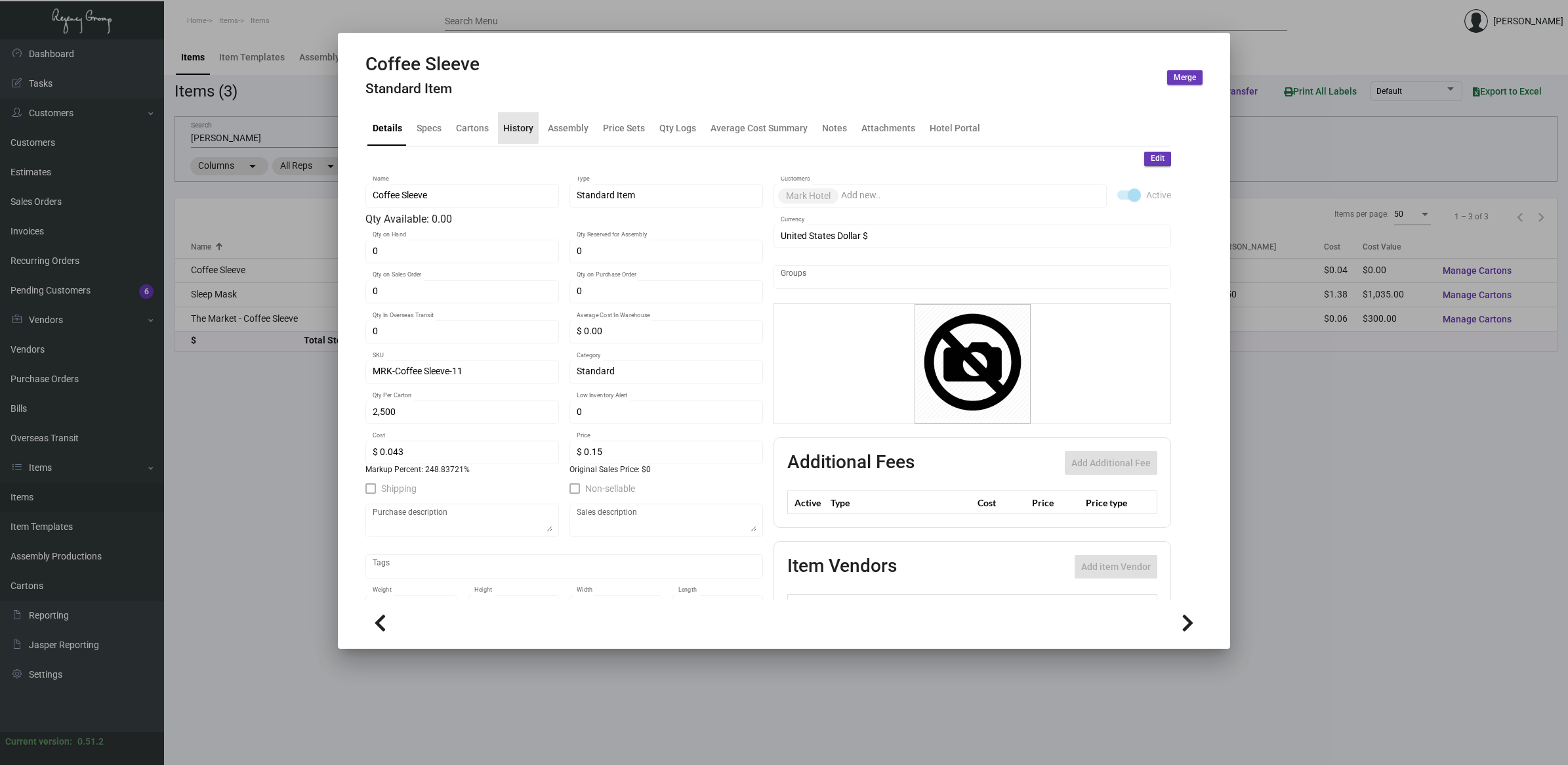
click at [512, 119] on div "History" at bounding box center [518, 127] width 41 height 32
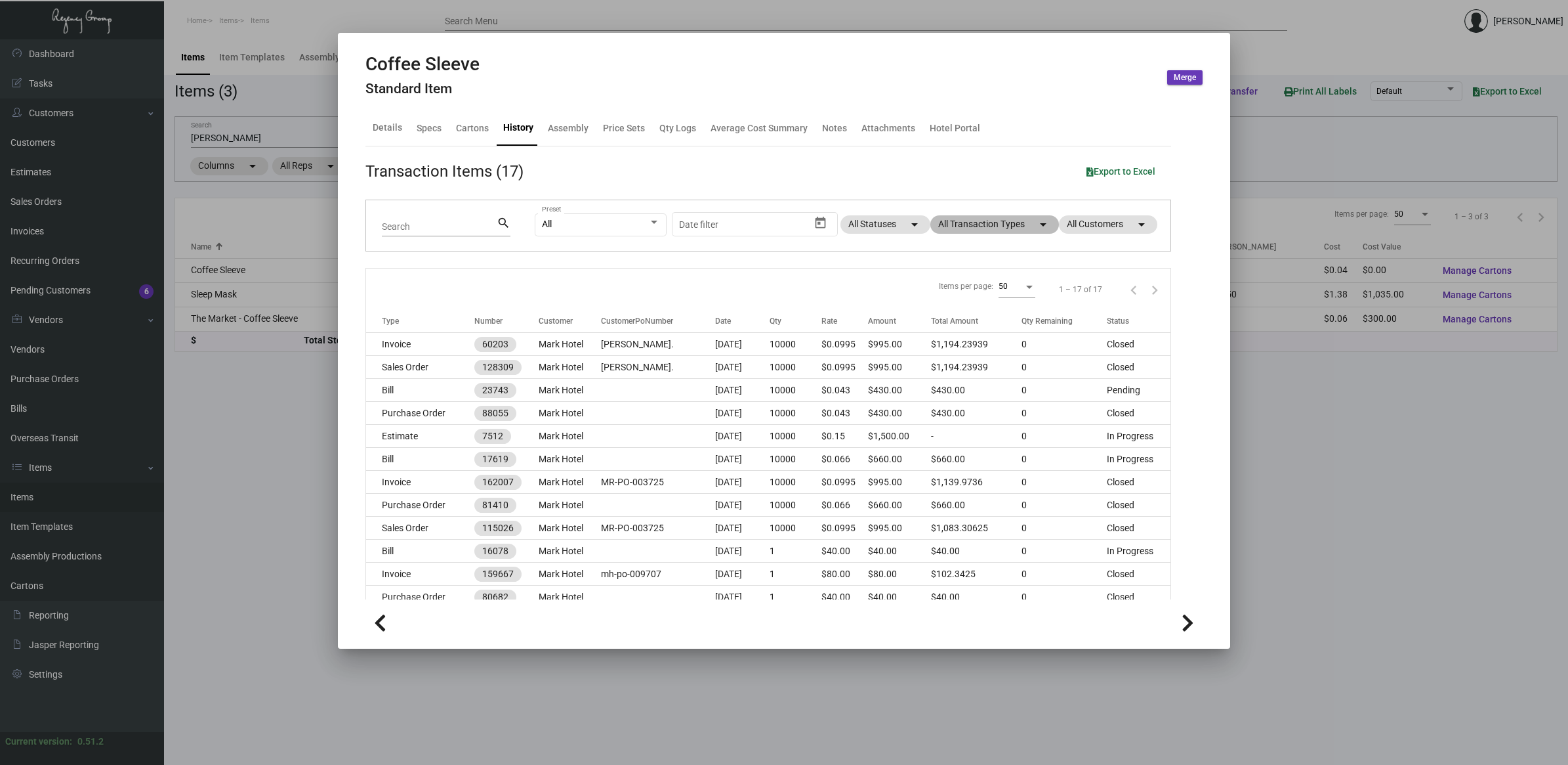
click at [986, 221] on mat-chip "All Transaction Types arrow_drop_down" at bounding box center [995, 224] width 129 height 19
click at [966, 392] on span "Purchase Order" at bounding box center [975, 393] width 64 height 15
click at [932, 398] on input "Purchase Order" at bounding box center [932, 398] width 1 height 1
click at [970, 389] on span "Purchase Order" at bounding box center [975, 393] width 64 height 15
click at [932, 398] on input "Purchase Order" at bounding box center [932, 398] width 1 height 1
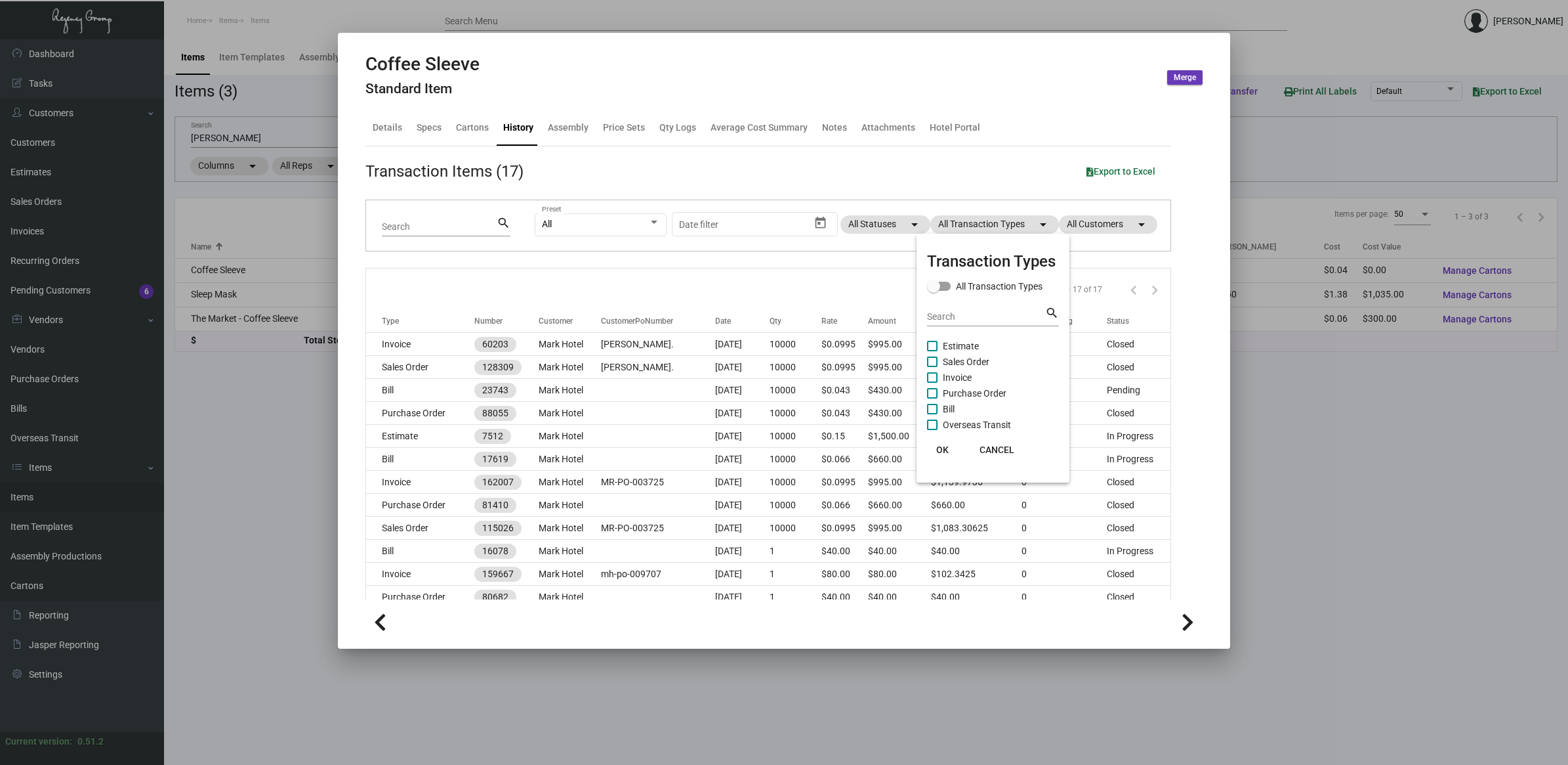
checkbox input "true"
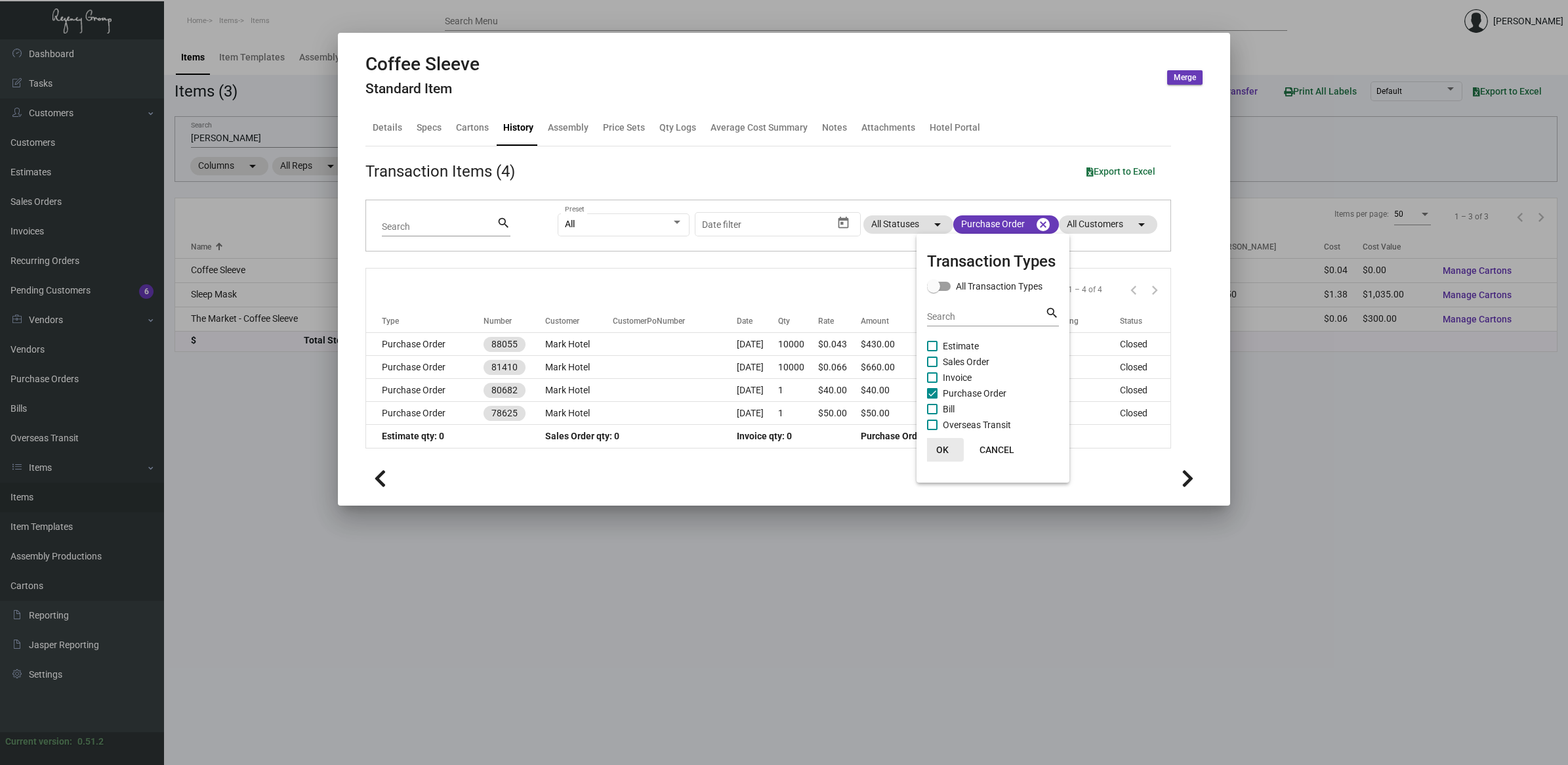
click at [943, 449] on span "OK" at bounding box center [942, 449] width 12 height 11
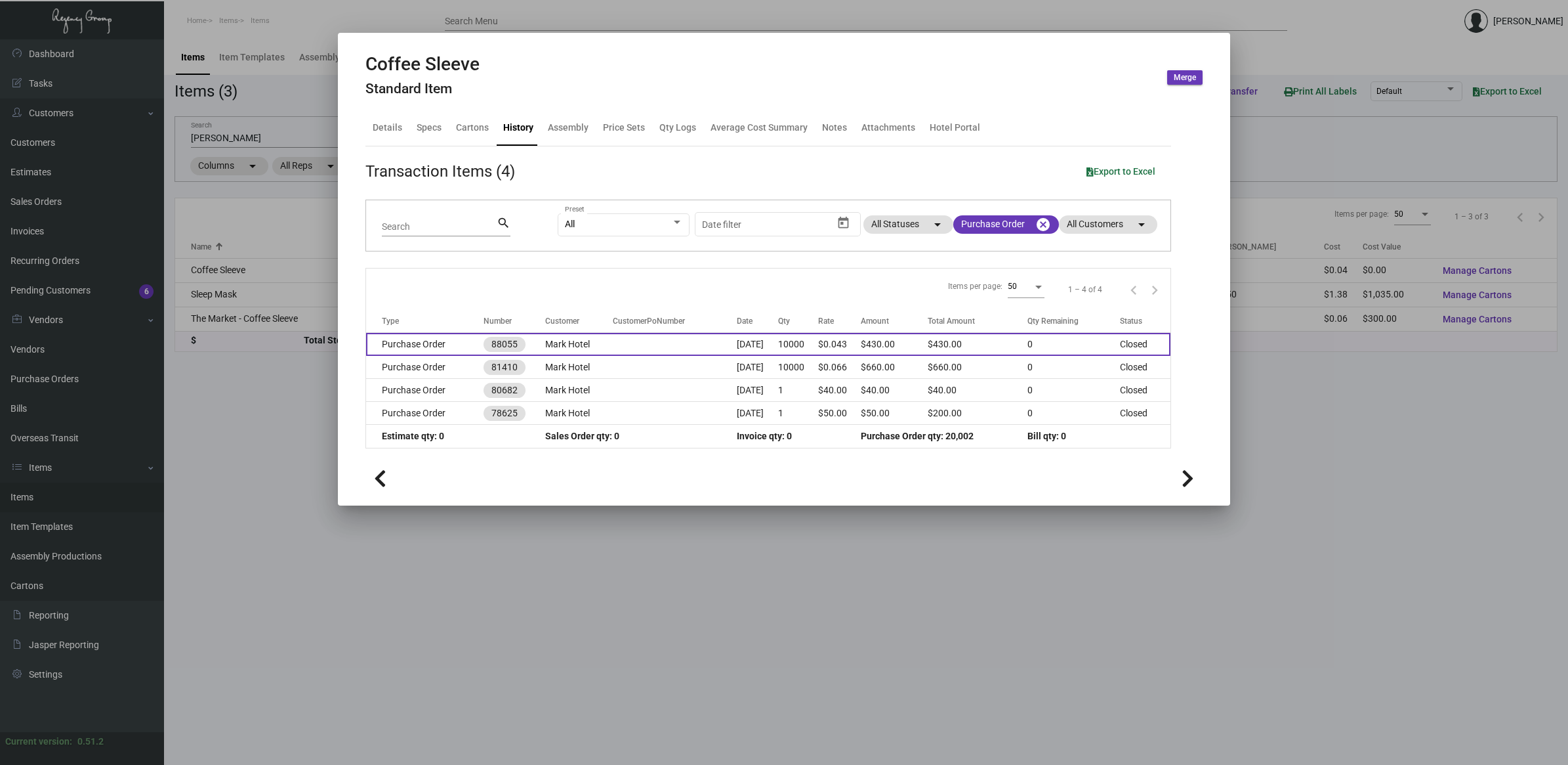
click at [861, 345] on td "$0.043" at bounding box center [839, 344] width 43 height 23
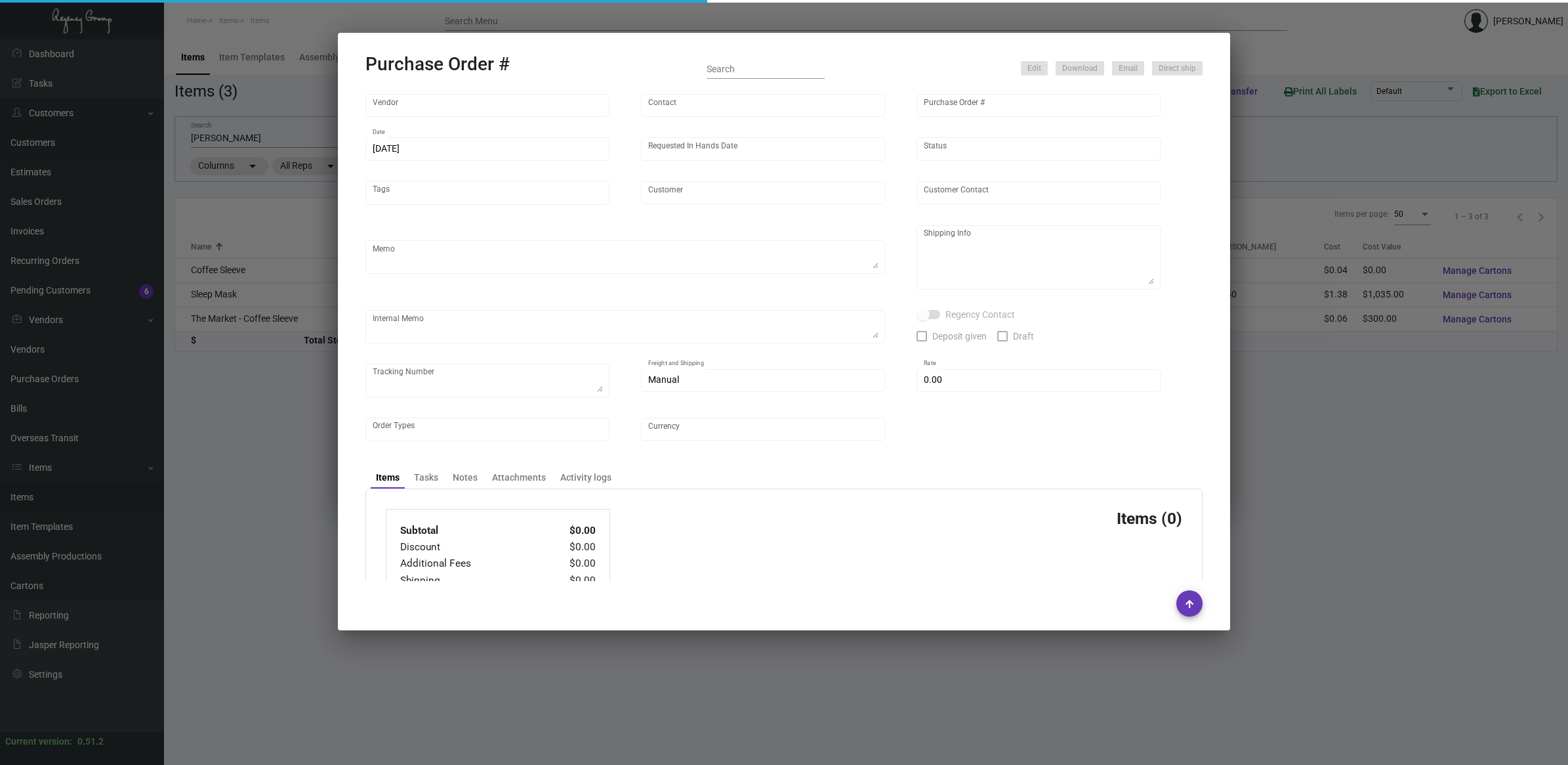
type input "L and L Promos"
type input "[PERSON_NAME]"
type input "88055"
type input "[DATE]"
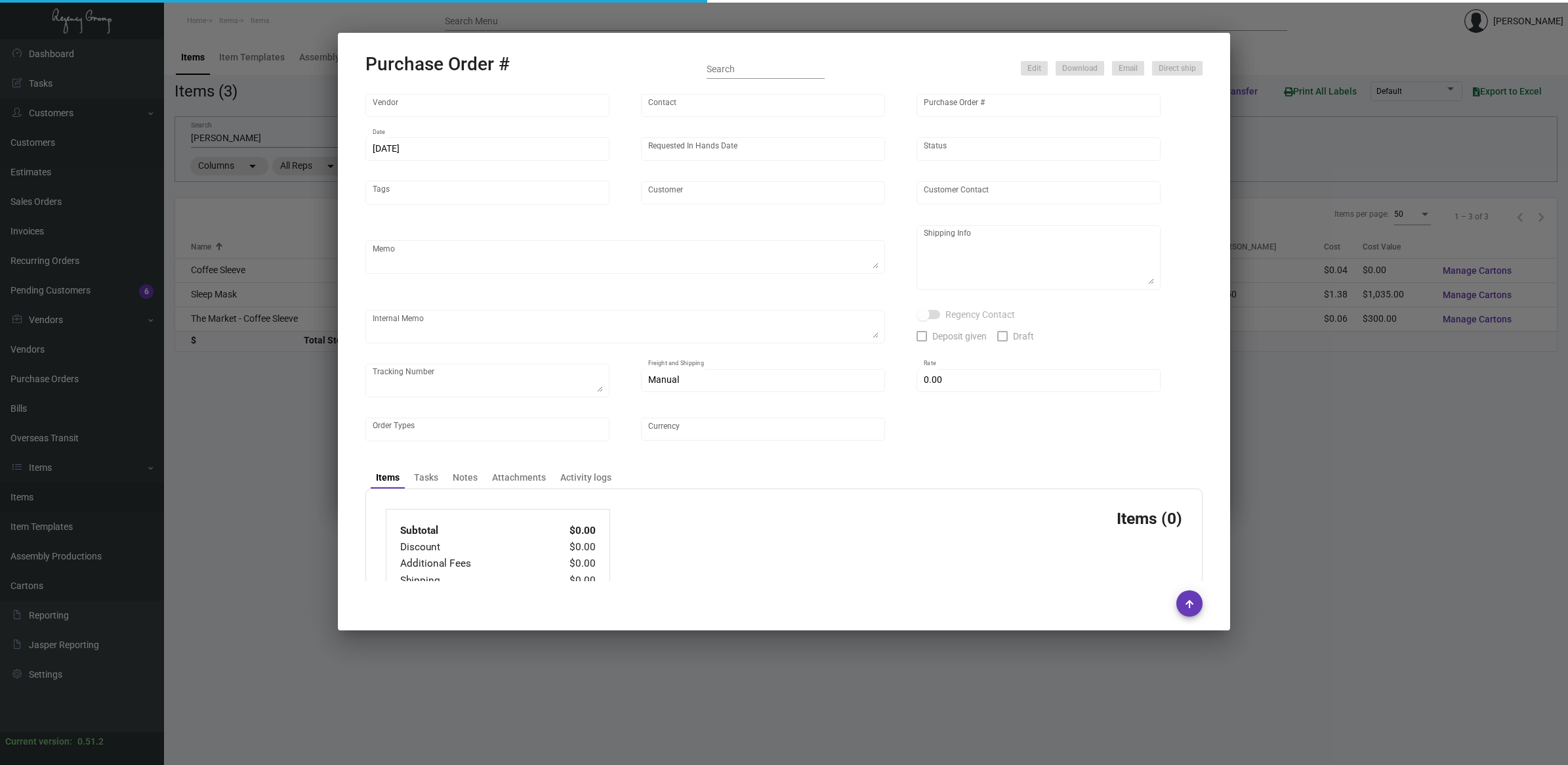
type input "Mark Hotel"
type textarea "Repeat Previous PO 81410. Ship 5000 pcs via Air on our DHL account. Remainder v…"
type textarea "Regency Group NJ [PERSON_NAME] [STREET_ADDRESS]"
checkbox input "true"
type input "$ 0.00"
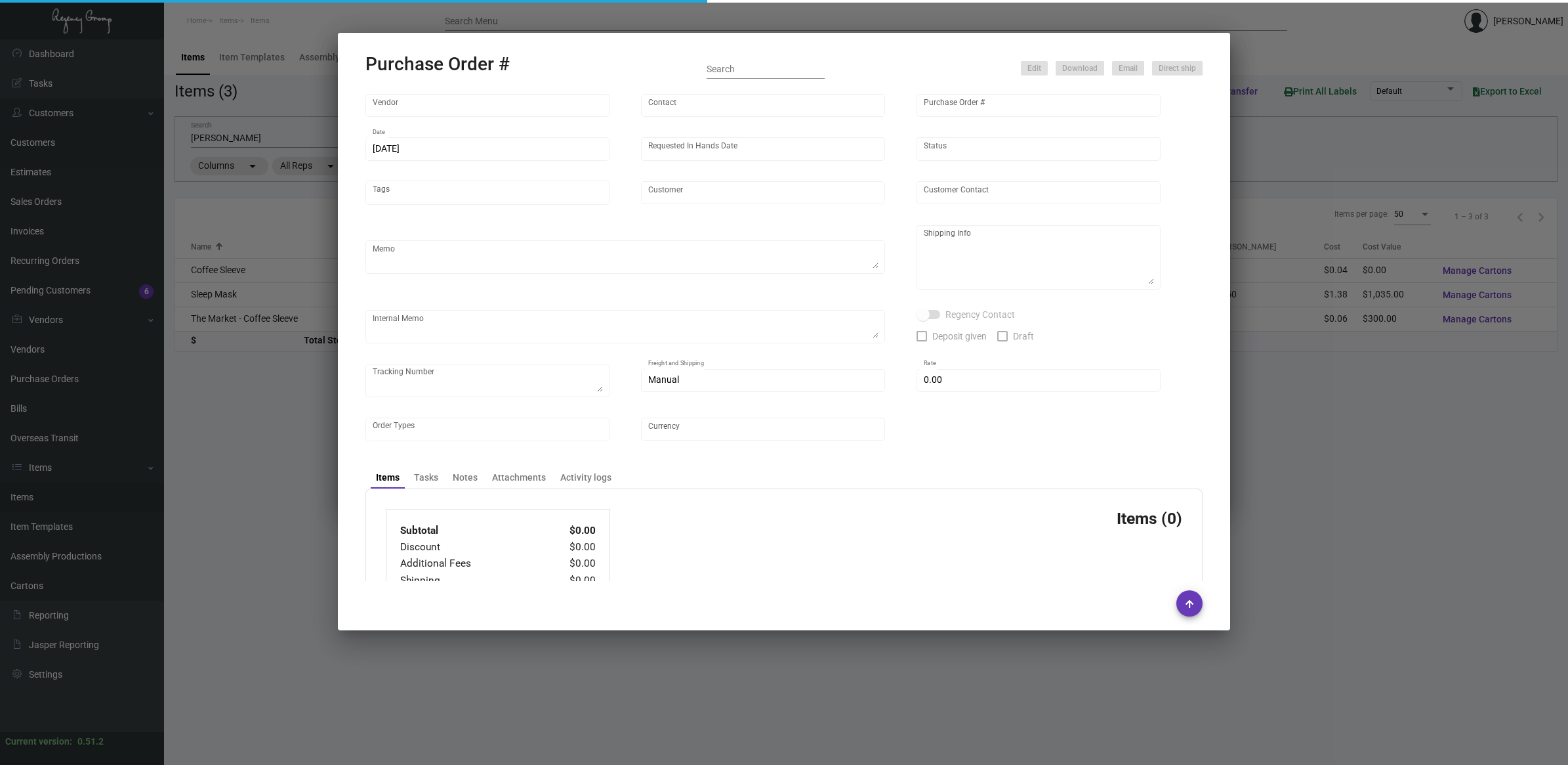
type input "United States Dollar $"
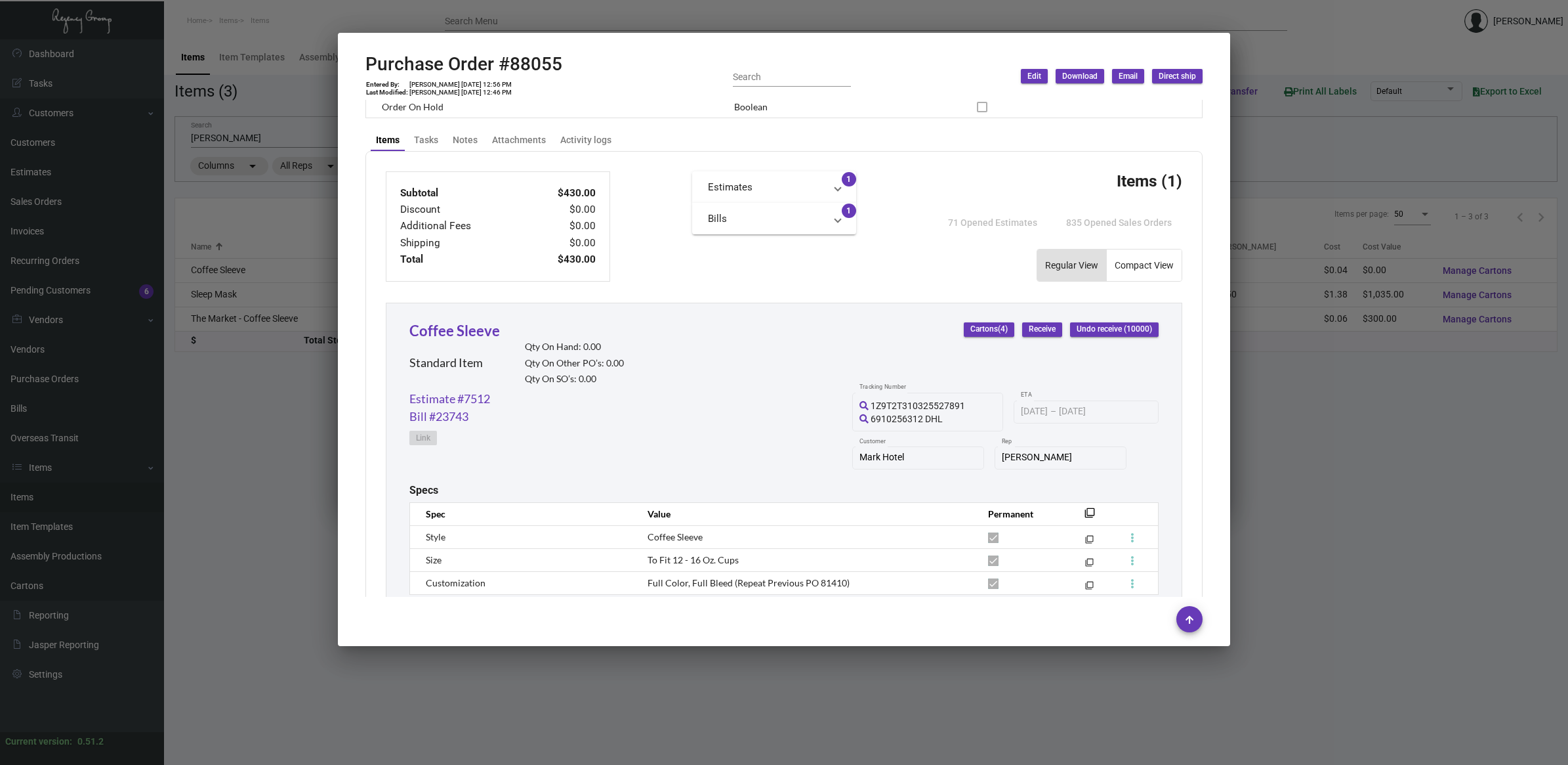
scroll to position [526, 0]
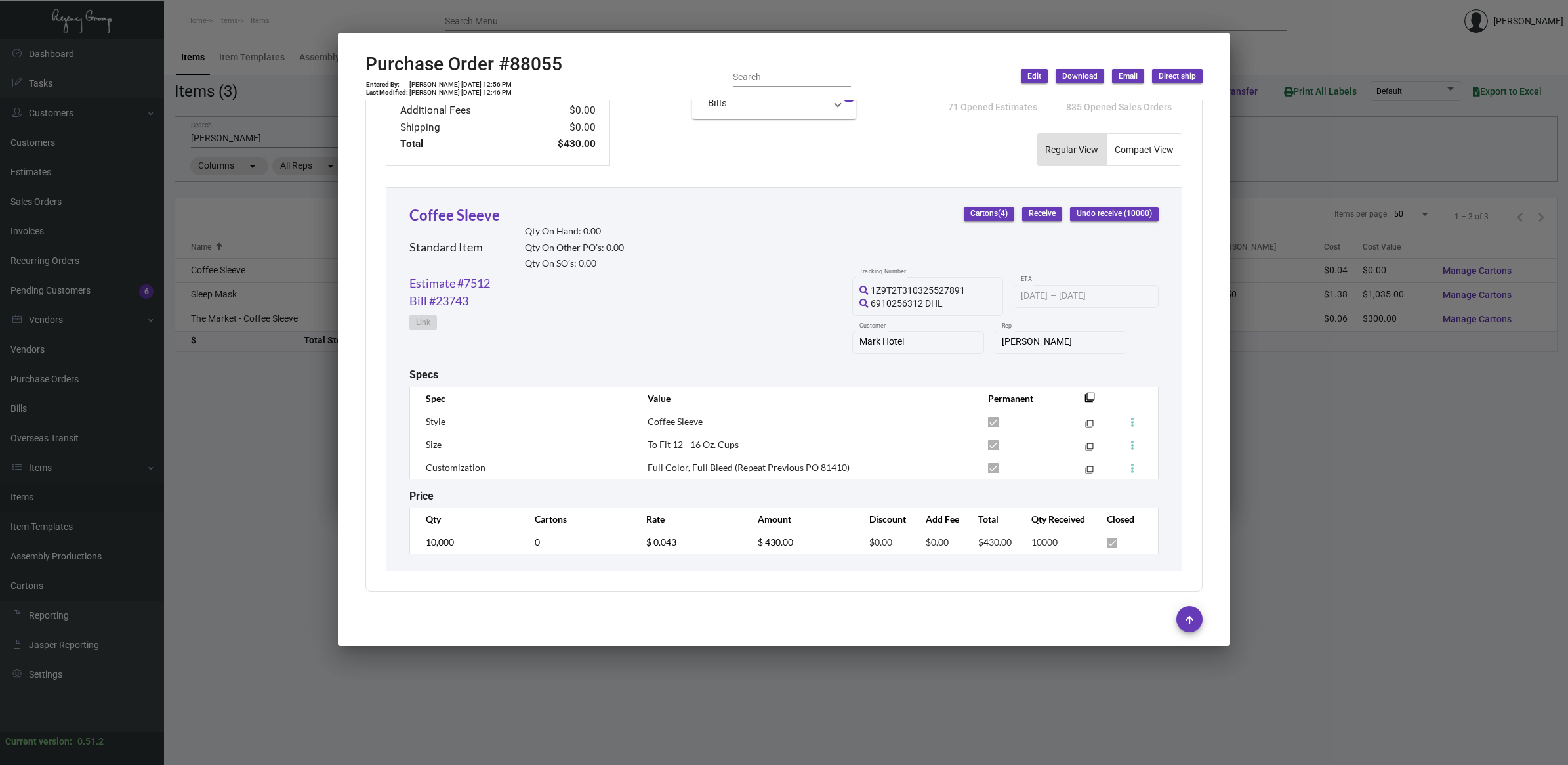
drag, startPoint x: 173, startPoint y: 514, endPoint x: 208, endPoint y: 449, distance: 73.8
click at [173, 514] on div at bounding box center [784, 382] width 1568 height 765
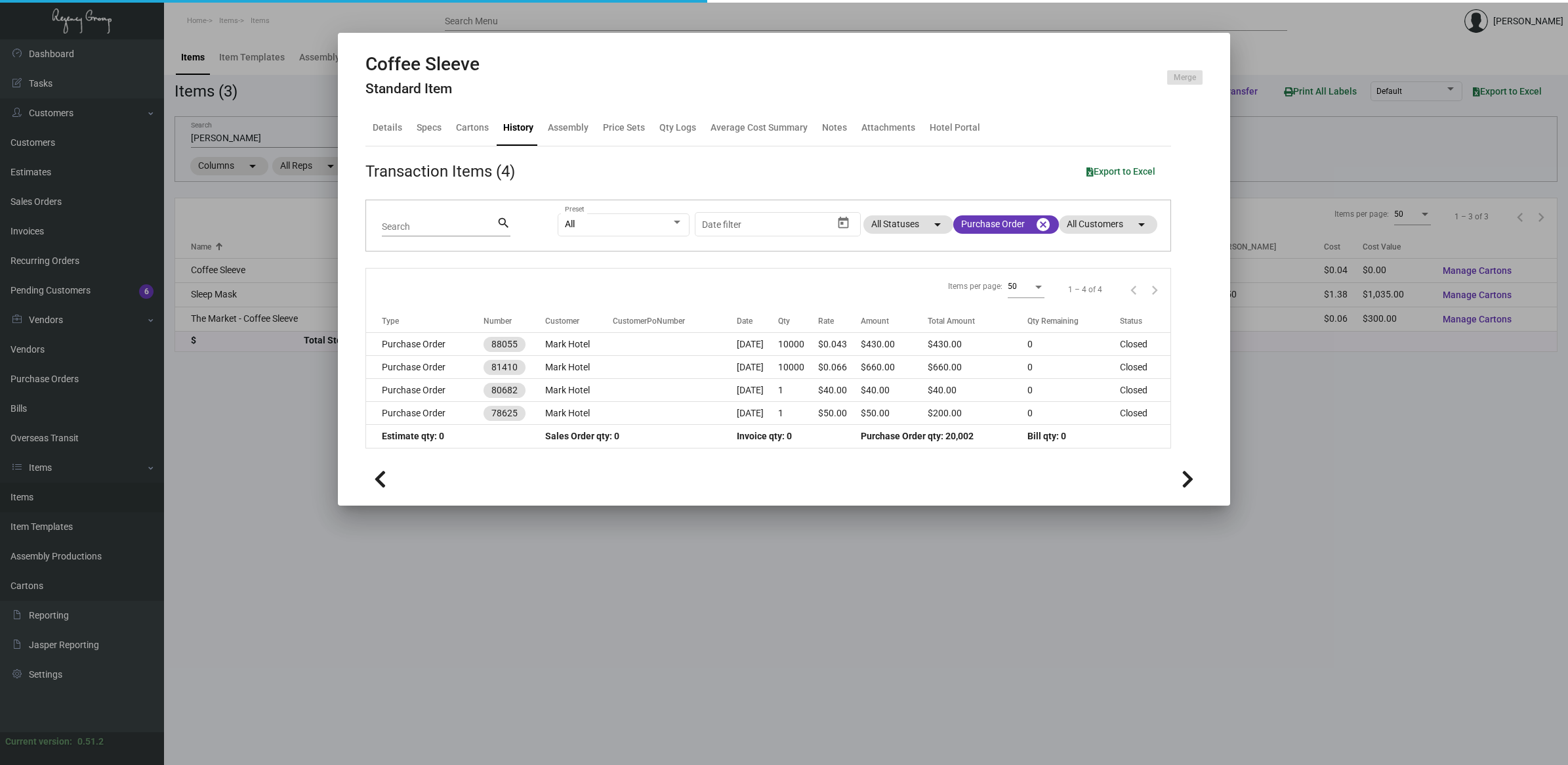
click at [212, 133] on div at bounding box center [784, 382] width 1568 height 765
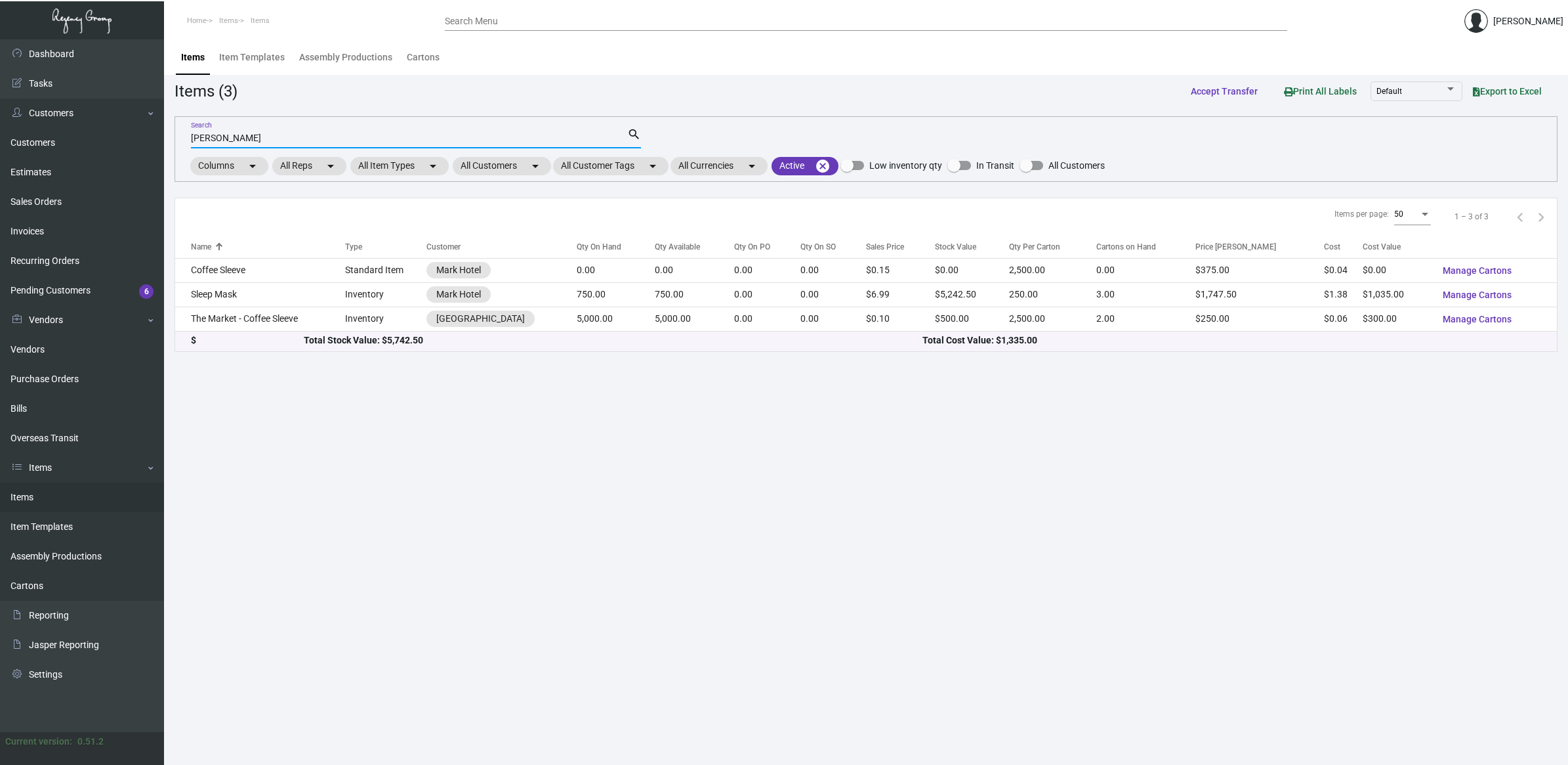
click at [225, 140] on input "[PERSON_NAME]" at bounding box center [409, 138] width 436 height 11
click at [225, 139] on input "[PERSON_NAME]" at bounding box center [409, 138] width 436 height 11
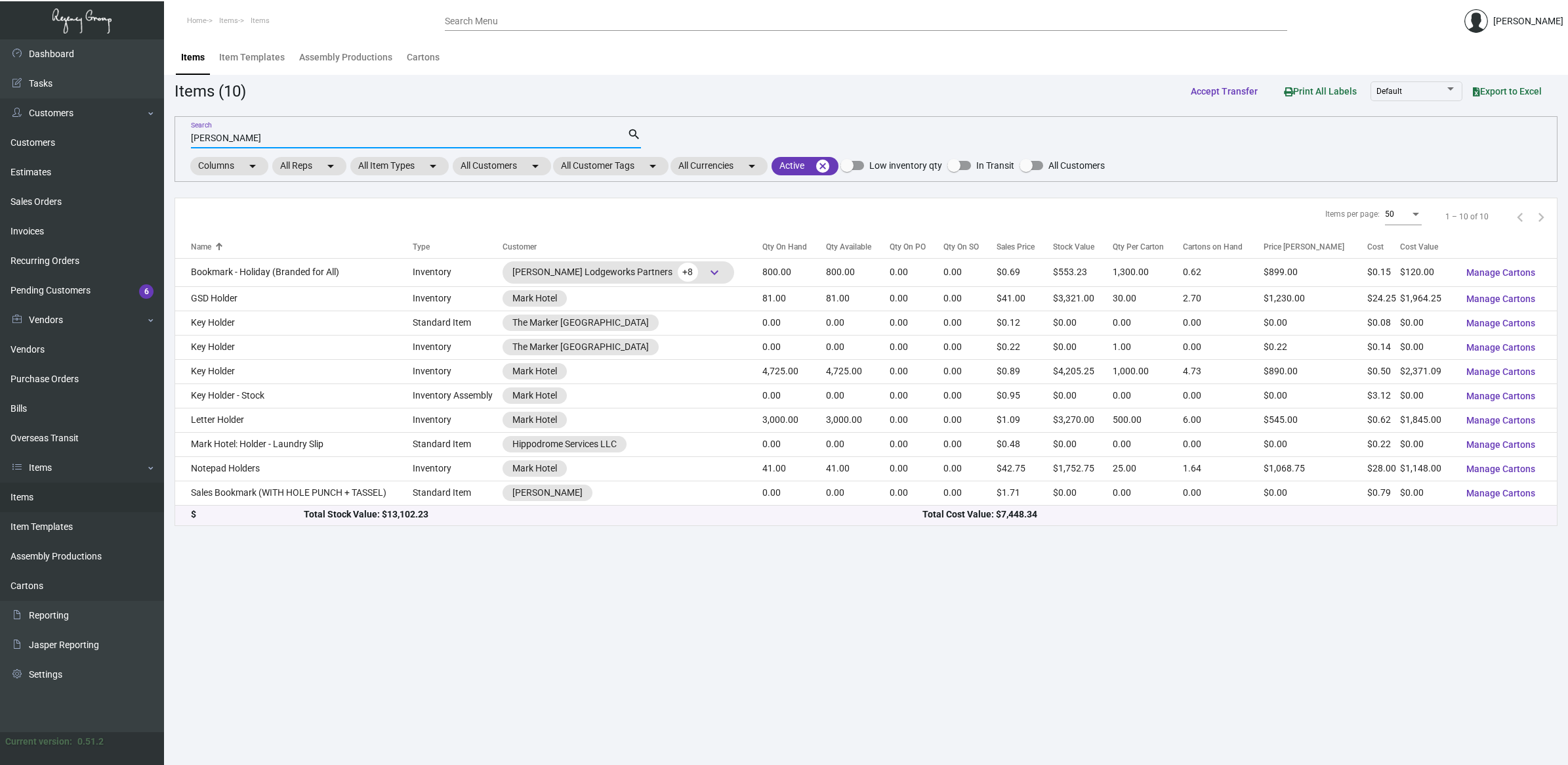
click at [232, 142] on input "[PERSON_NAME]" at bounding box center [409, 138] width 436 height 11
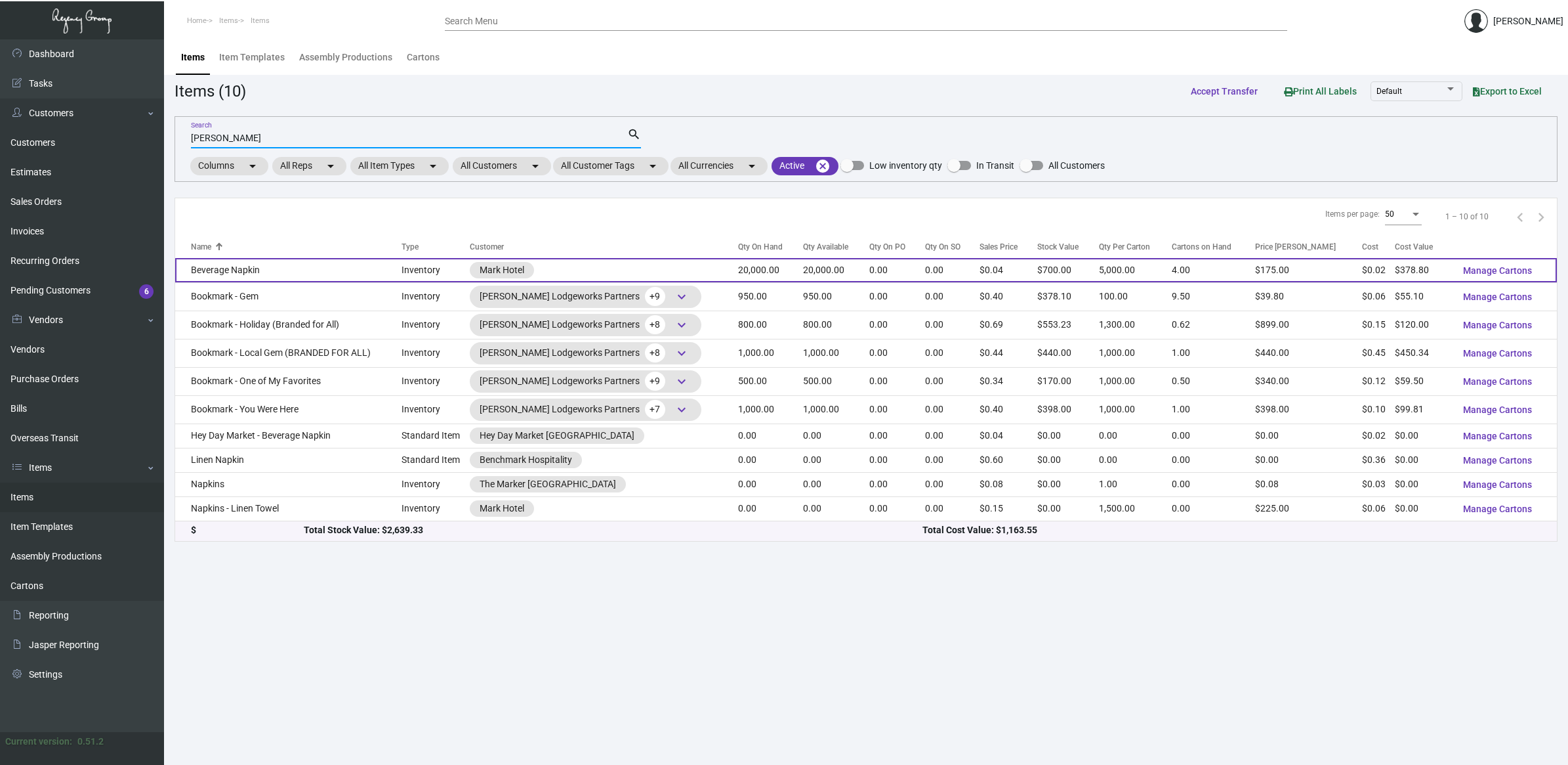
type input "[PERSON_NAME]"
click at [284, 276] on td "Beverage Napkin" at bounding box center [288, 270] width 226 height 24
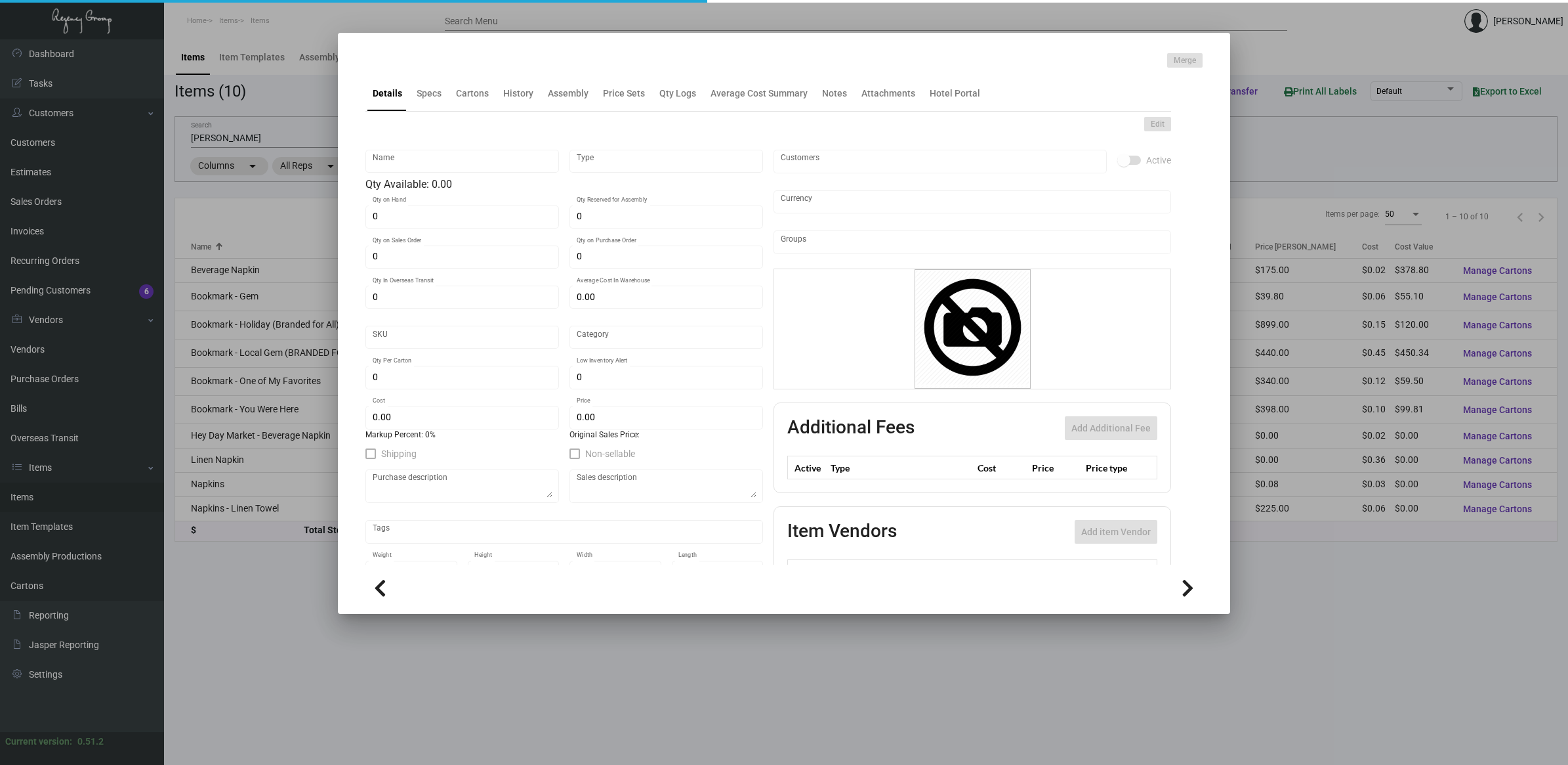
type input "Beverage Napkin"
type input "Inventory"
type input "20,000"
type input "$ 0.01785"
type input "2042"
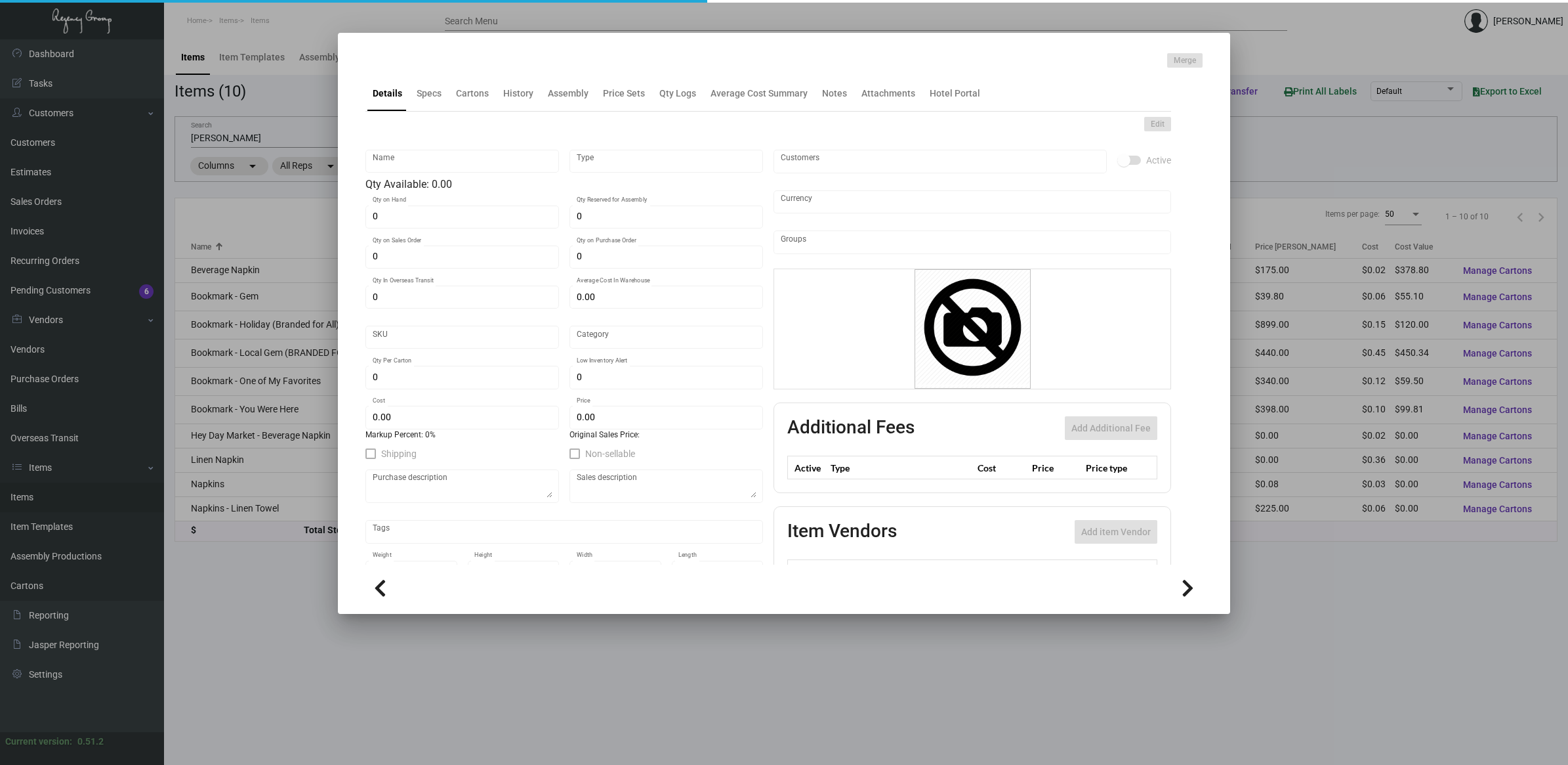
type input "Standard"
type input "5,000"
type input "$ 0.01894"
type input "$ 0.035"
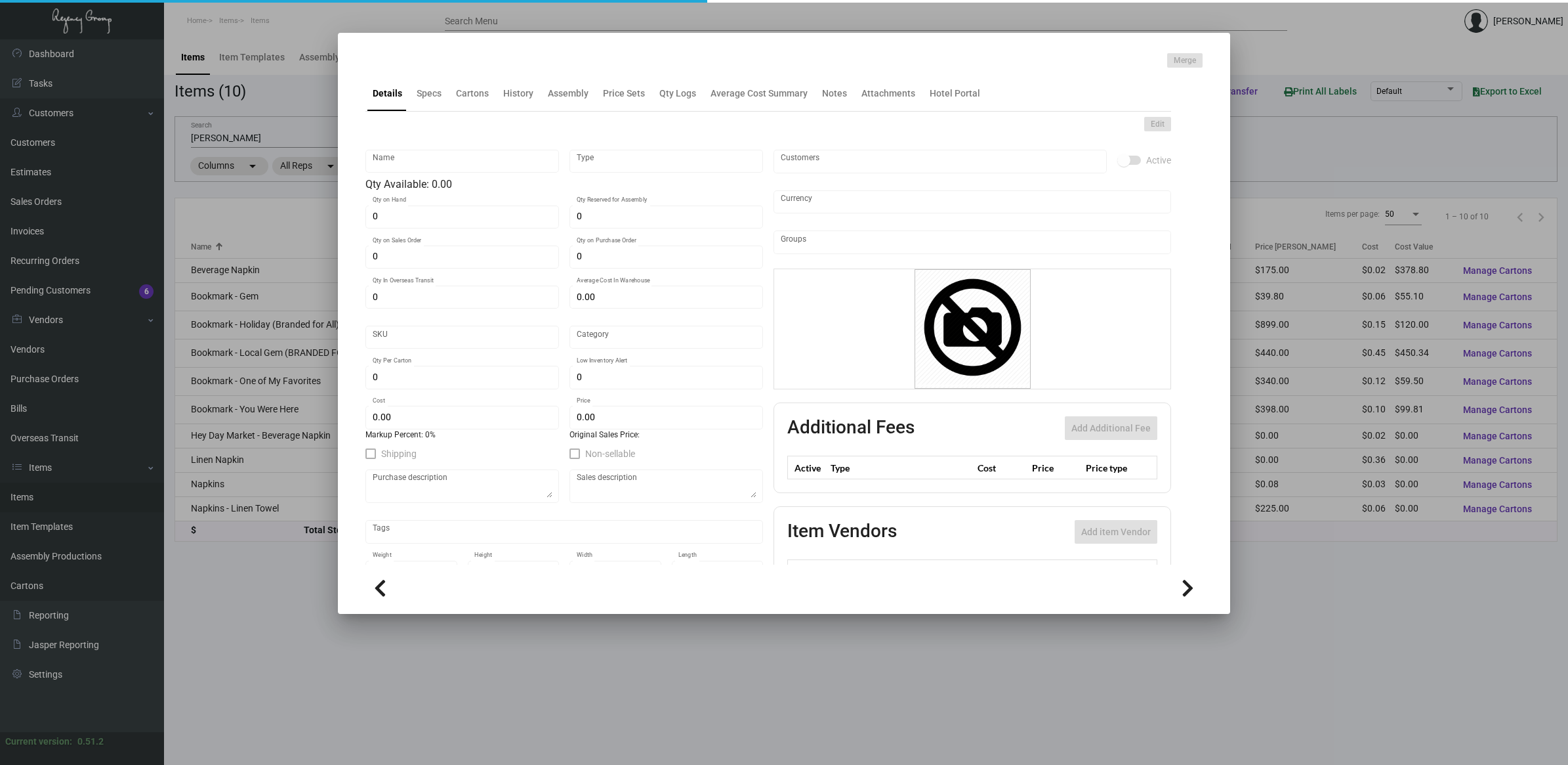
type textarea "Napkins: size closed 5x5, 1 ply white beverage napkin, printing 1 color black, …"
checkbox input "true"
type input "United States Dollar $"
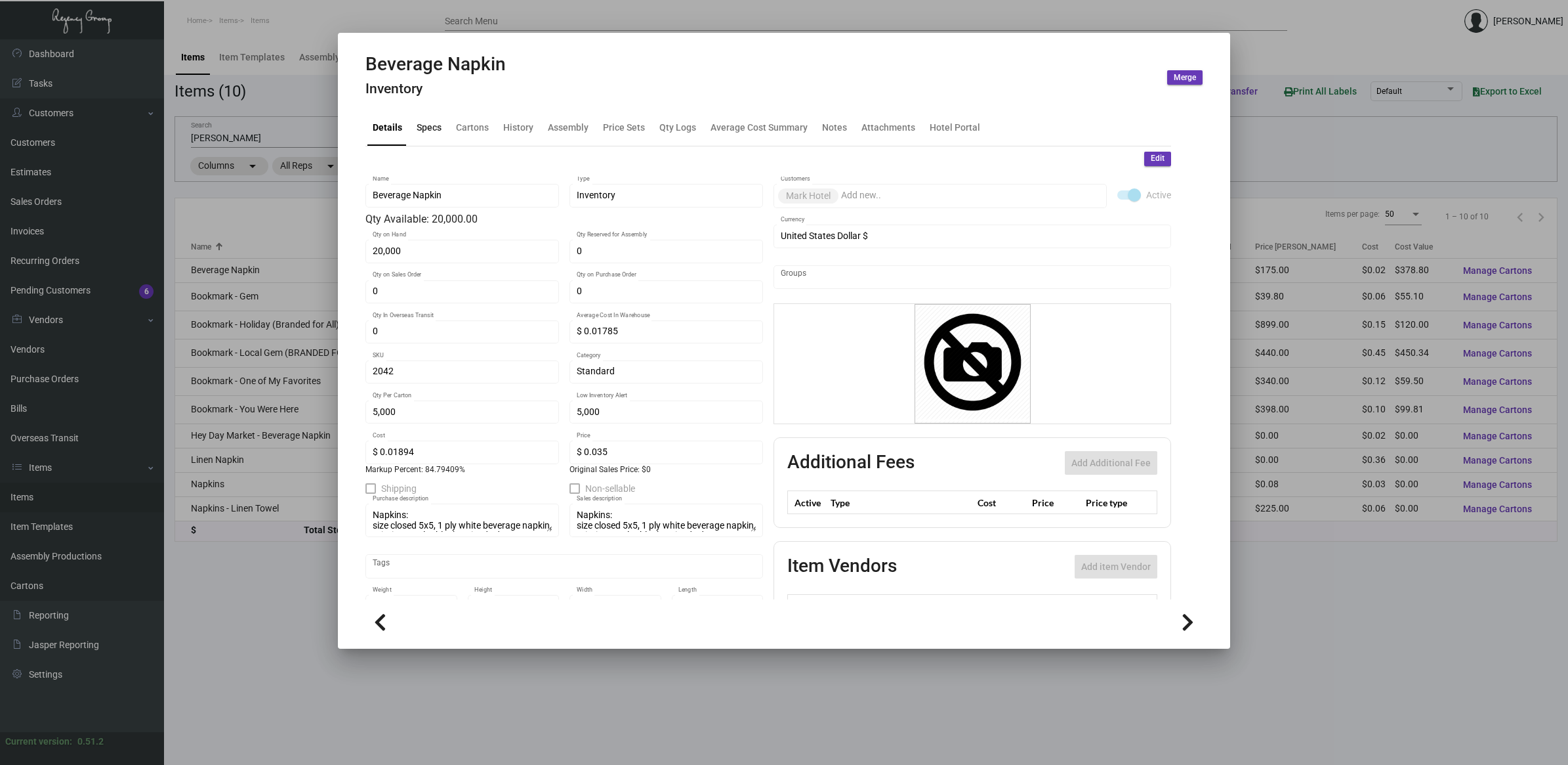
click at [421, 122] on div "Specs" at bounding box center [429, 127] width 25 height 14
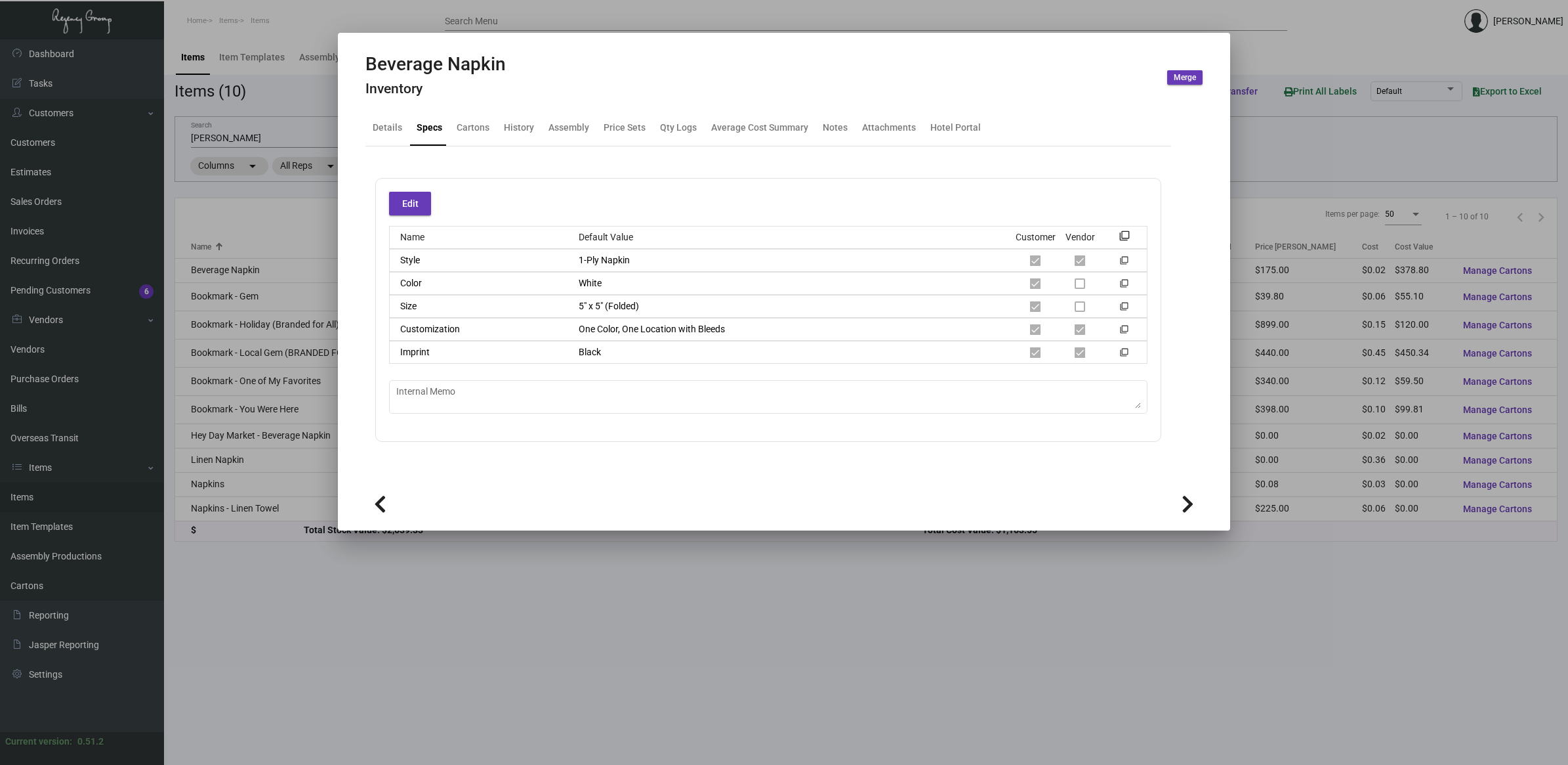
click at [448, 660] on div at bounding box center [784, 382] width 1568 height 765
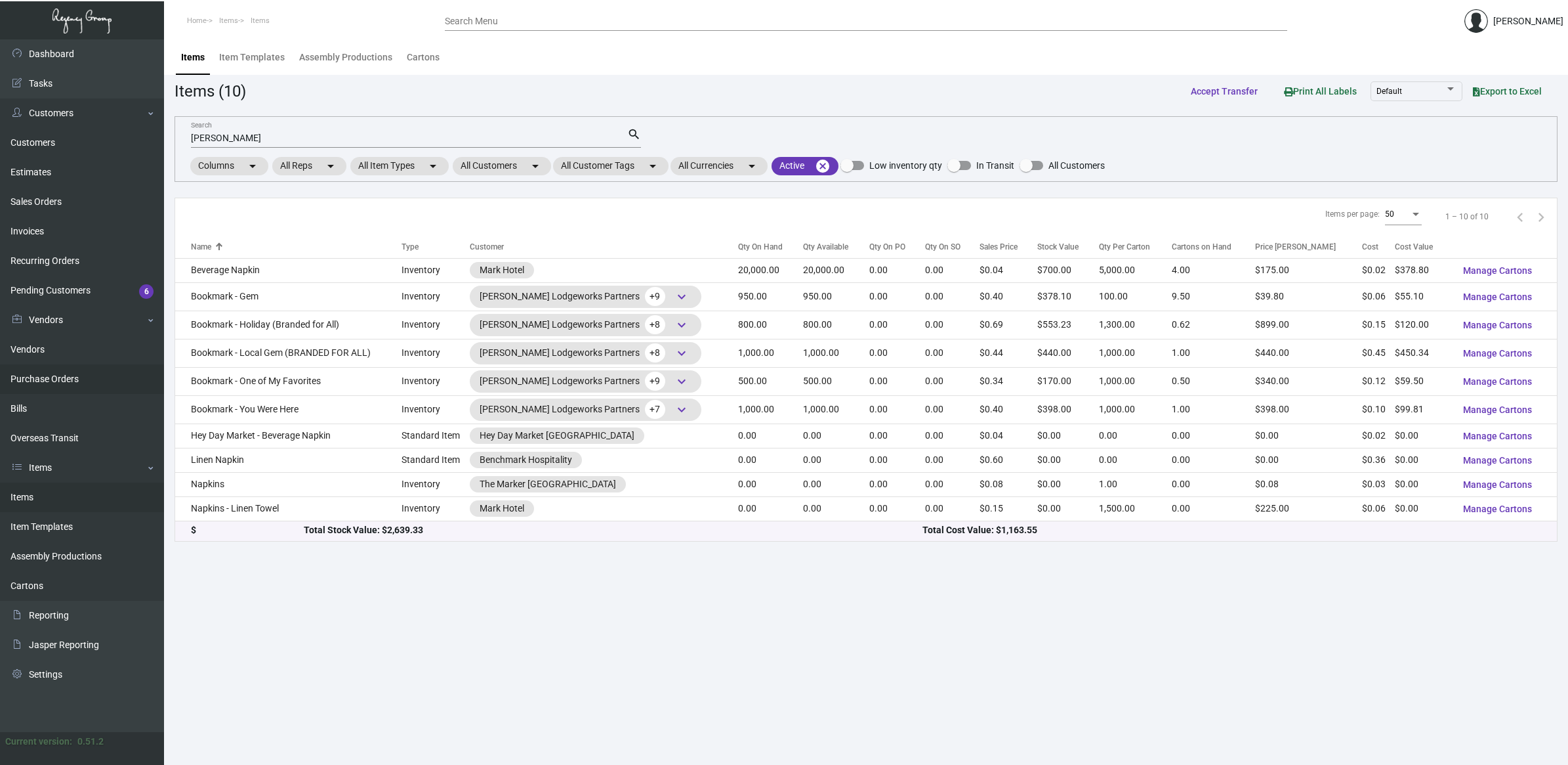
click at [85, 372] on link "Purchase Orders" at bounding box center [82, 379] width 164 height 29
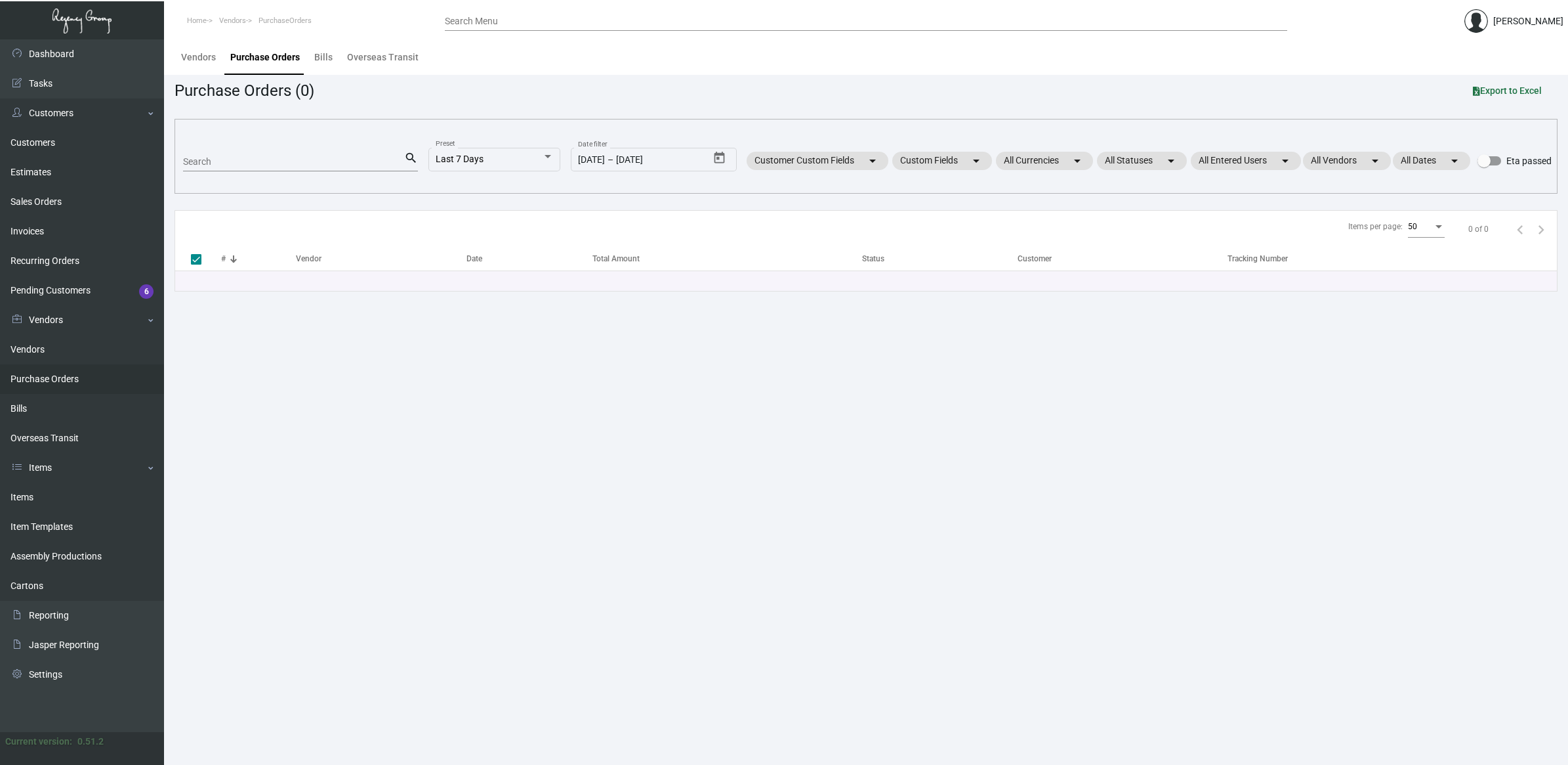
drag, startPoint x: 259, startPoint y: 155, endPoint x: 253, endPoint y: 161, distance: 8.5
click at [256, 157] on div "Search" at bounding box center [293, 161] width 221 height 20
click at [253, 161] on input "Search" at bounding box center [293, 161] width 221 height 11
paste input "107209"
type input "107209"
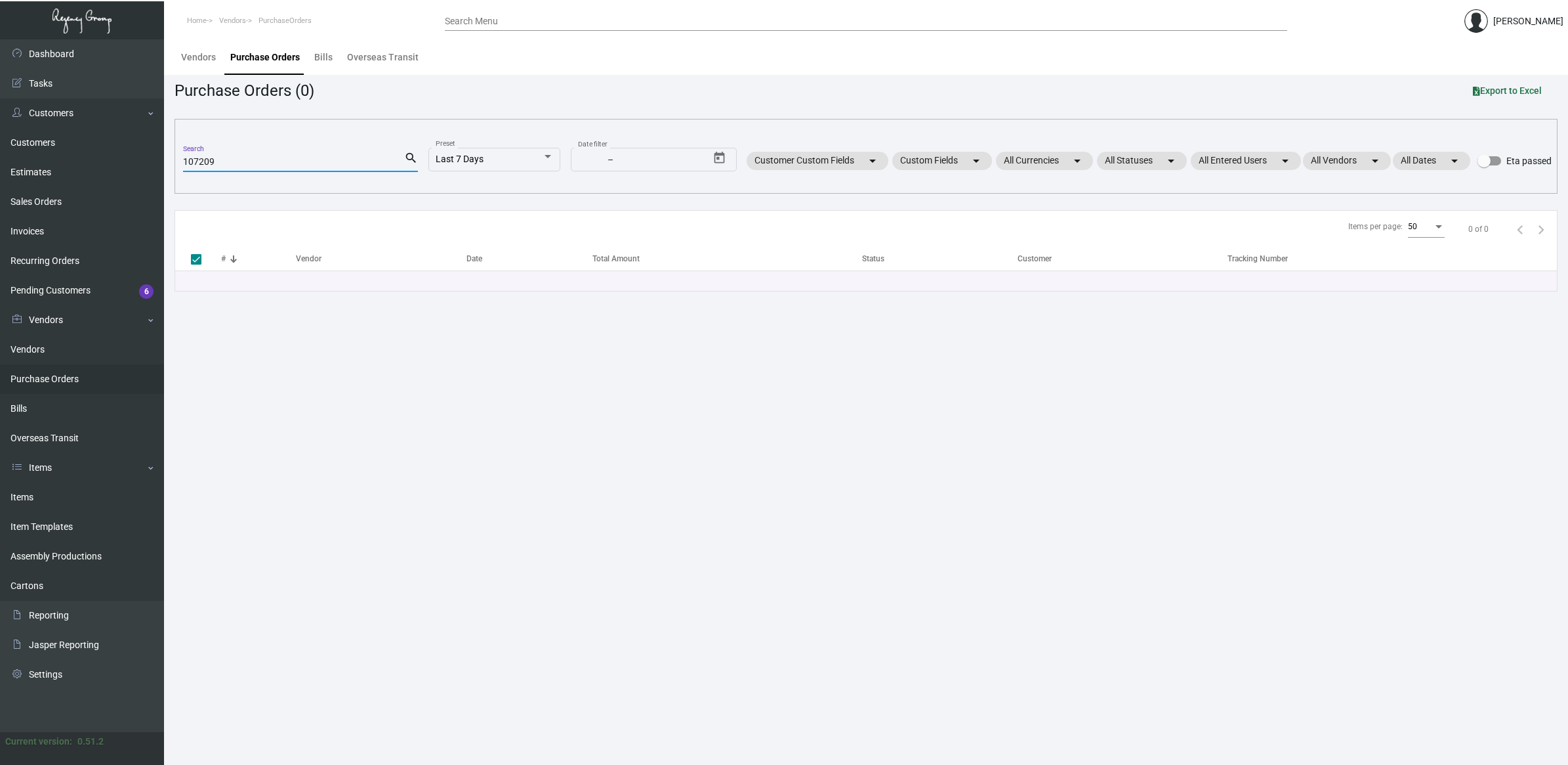
checkbox input "false"
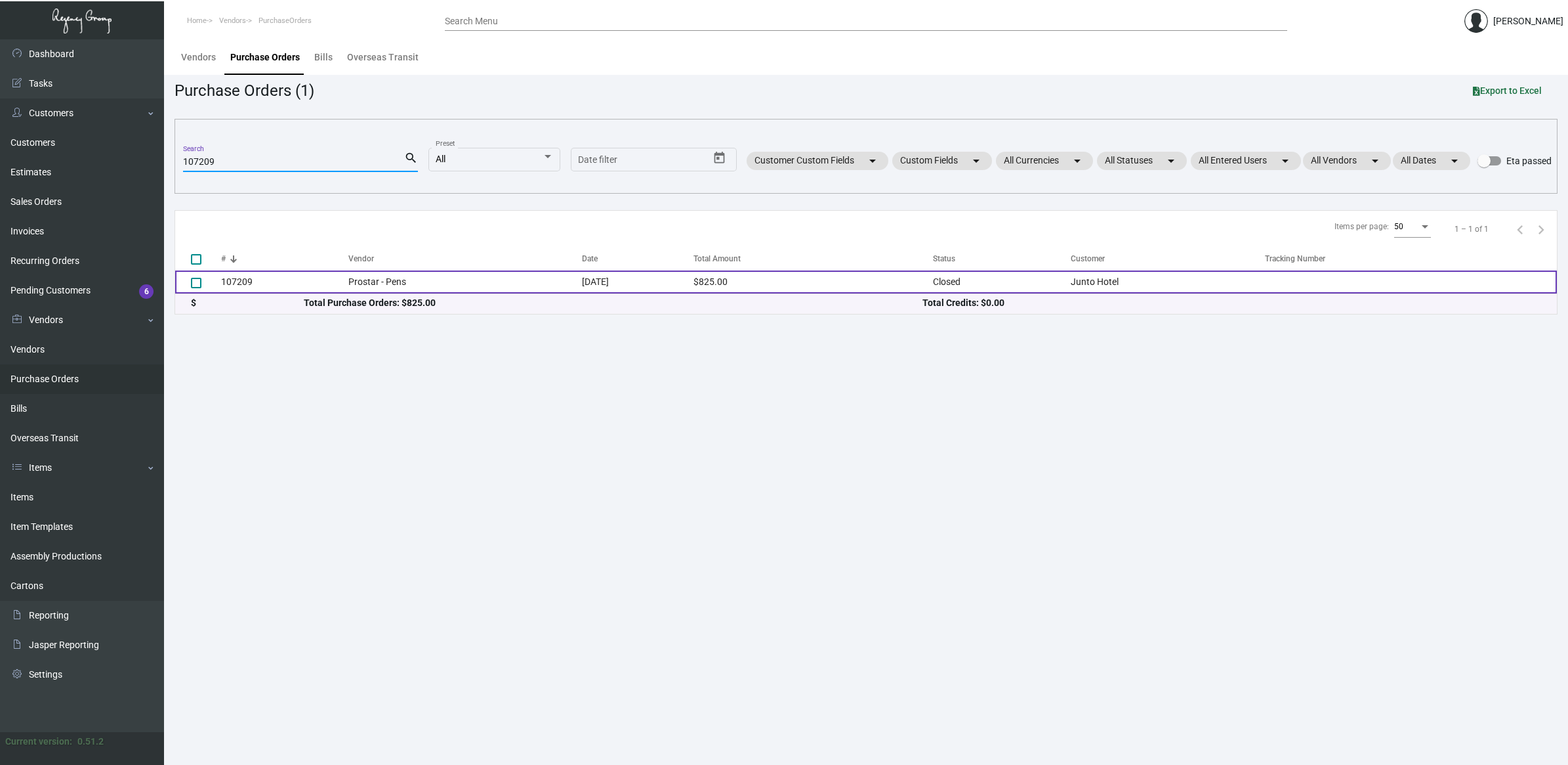
type input "107209"
click at [471, 289] on td "Prostar - Pens" at bounding box center [465, 282] width 233 height 23
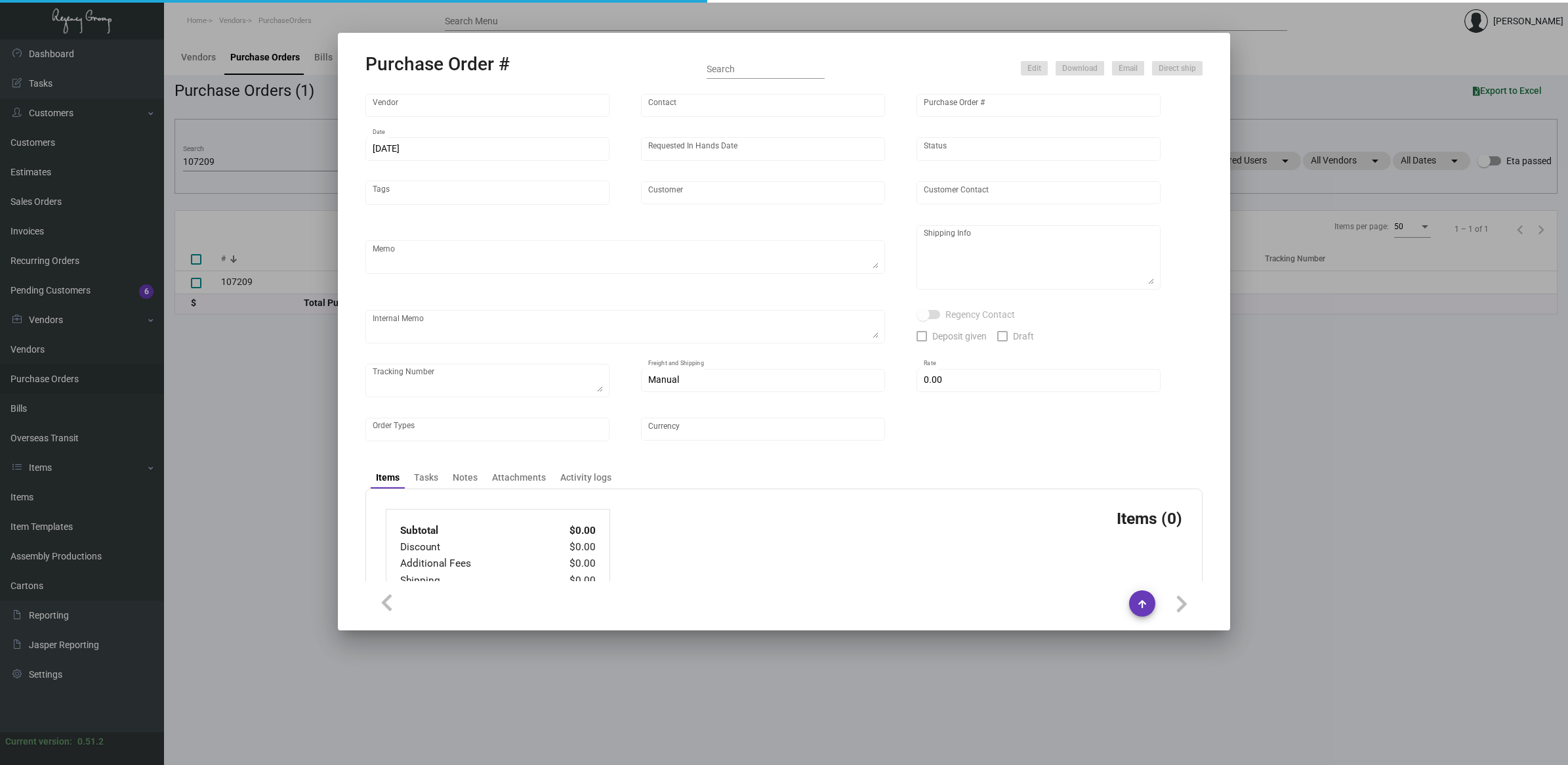
type input "Prostar - Pens"
type input "[PERSON_NAME]"
type input "107209"
type input "[DATE]"
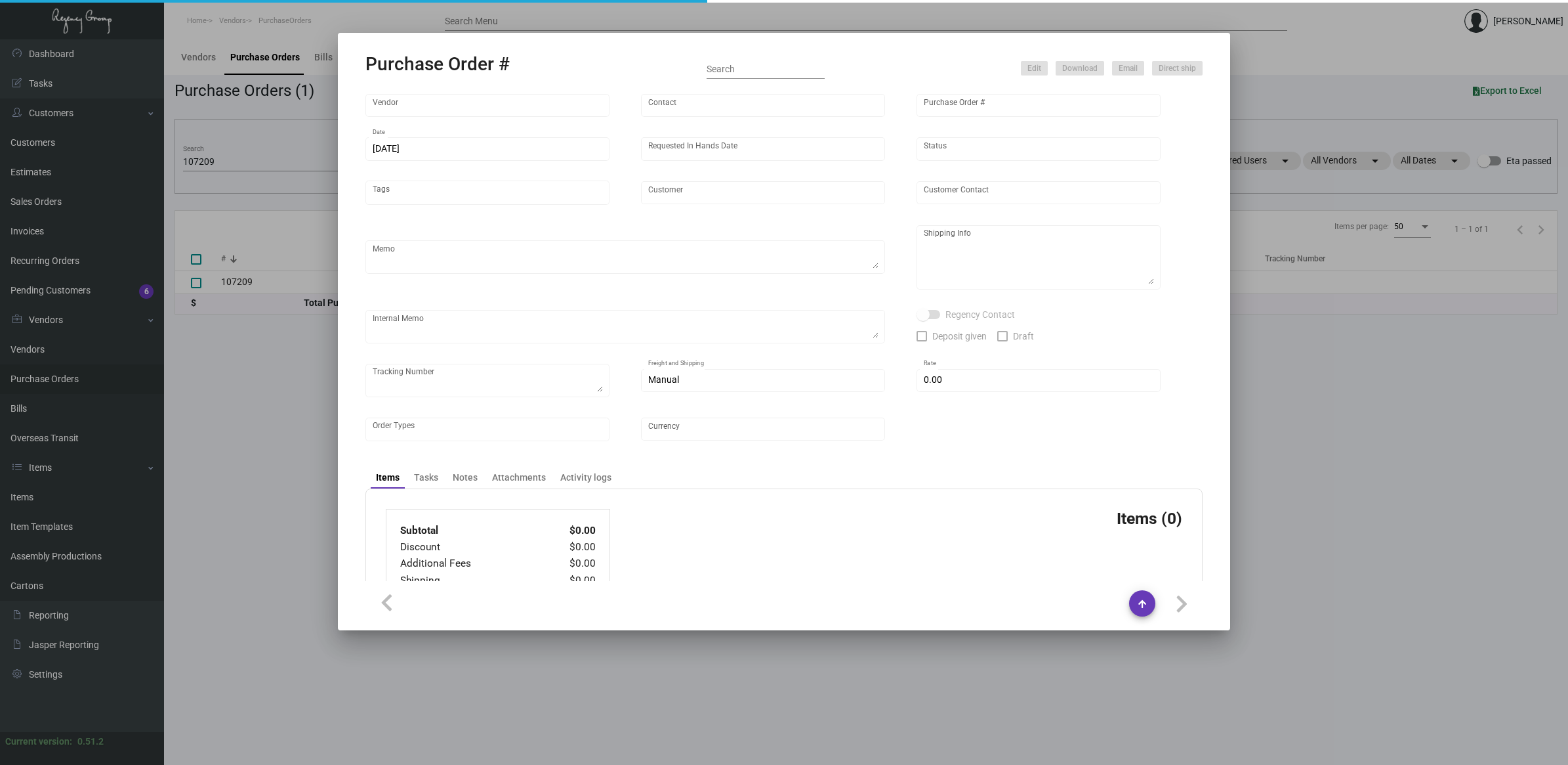
type input "Junto Hotel"
type textarea "Please ship by boat to our NJ warehouse."
type textarea "Regency Group NJ - [PERSON_NAME] [STREET_ADDRESS]"
checkbox input "true"
type input "$ 0.00"
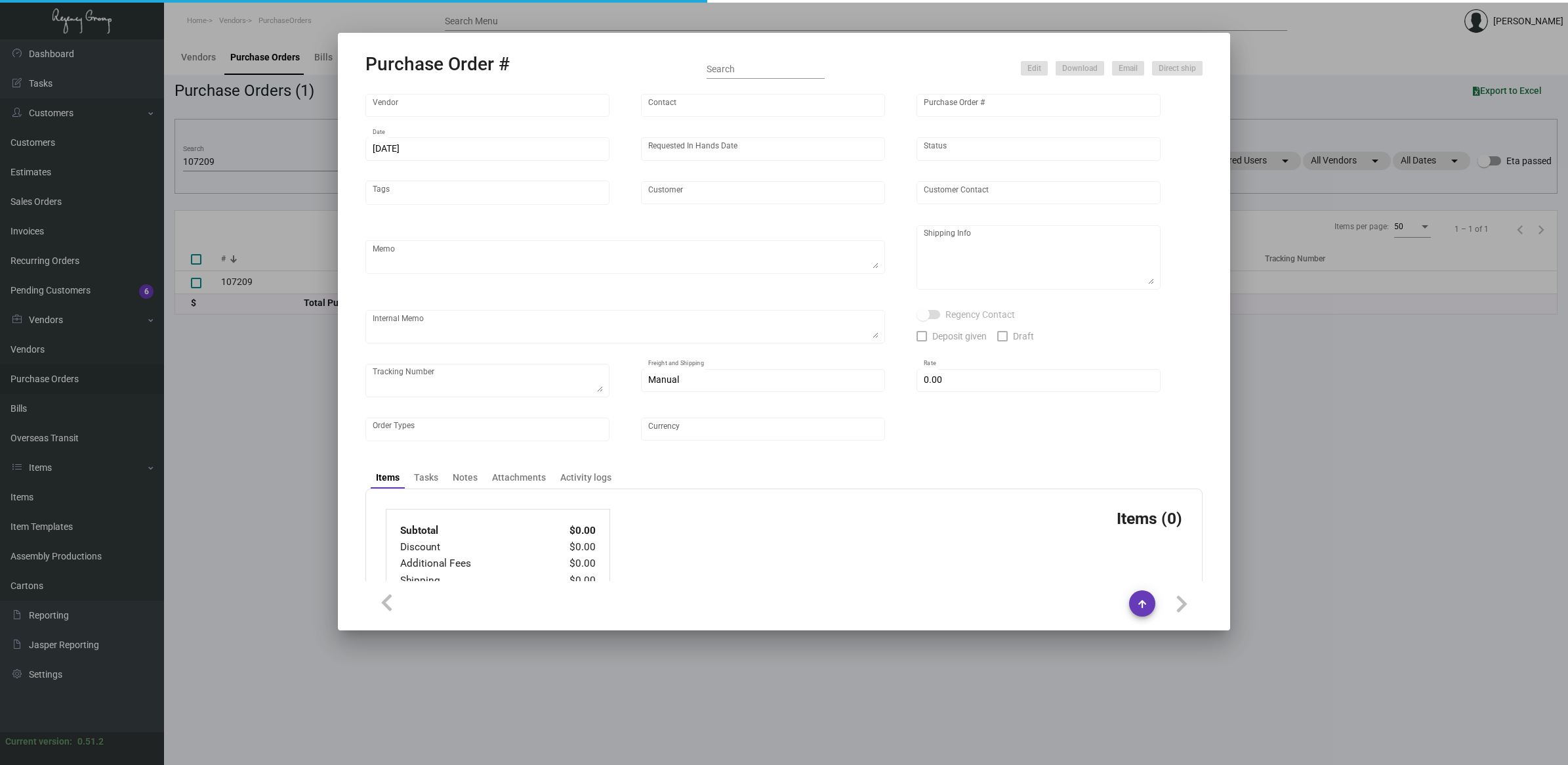
type input "United States Dollar $"
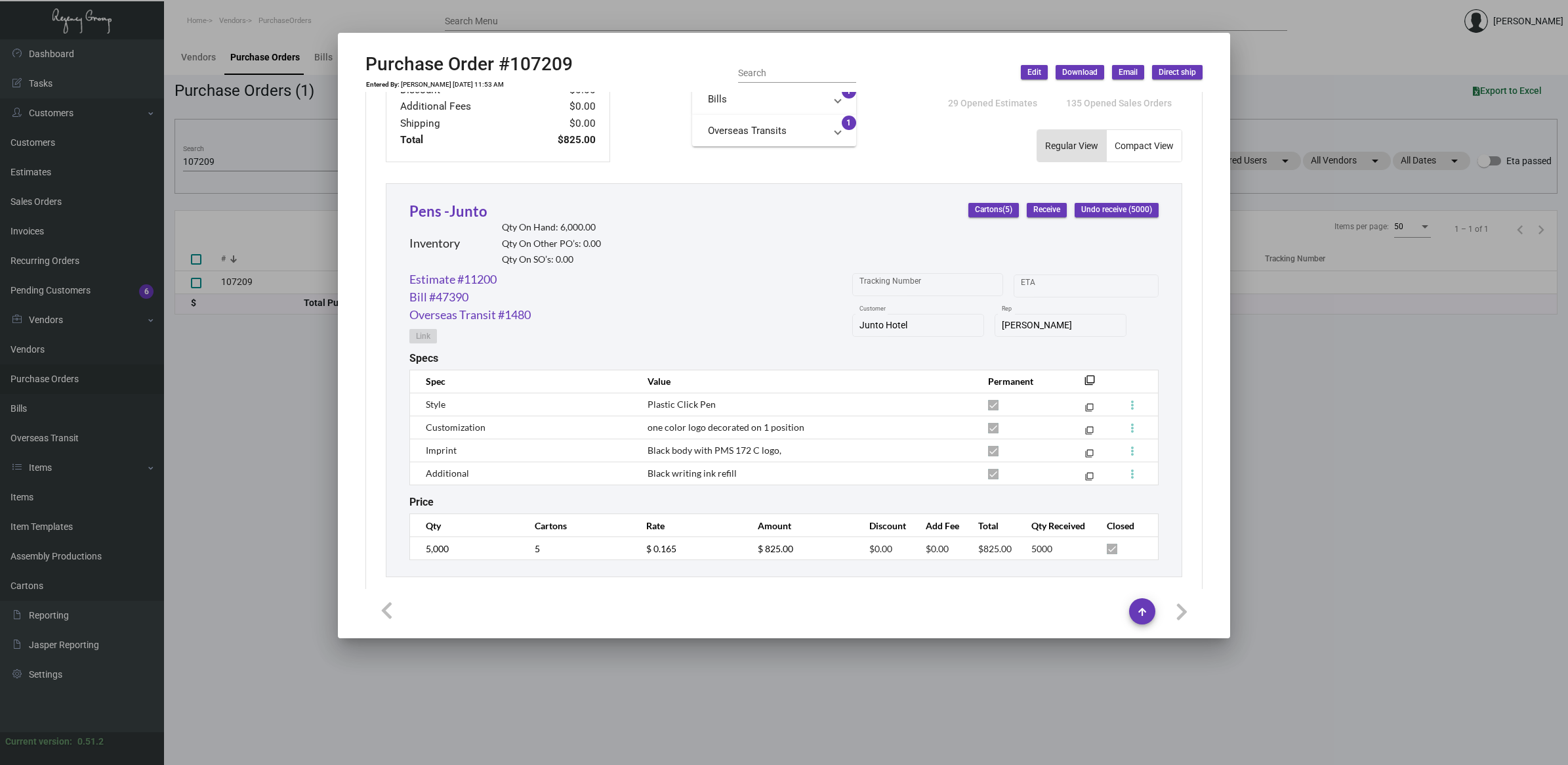
scroll to position [535, 0]
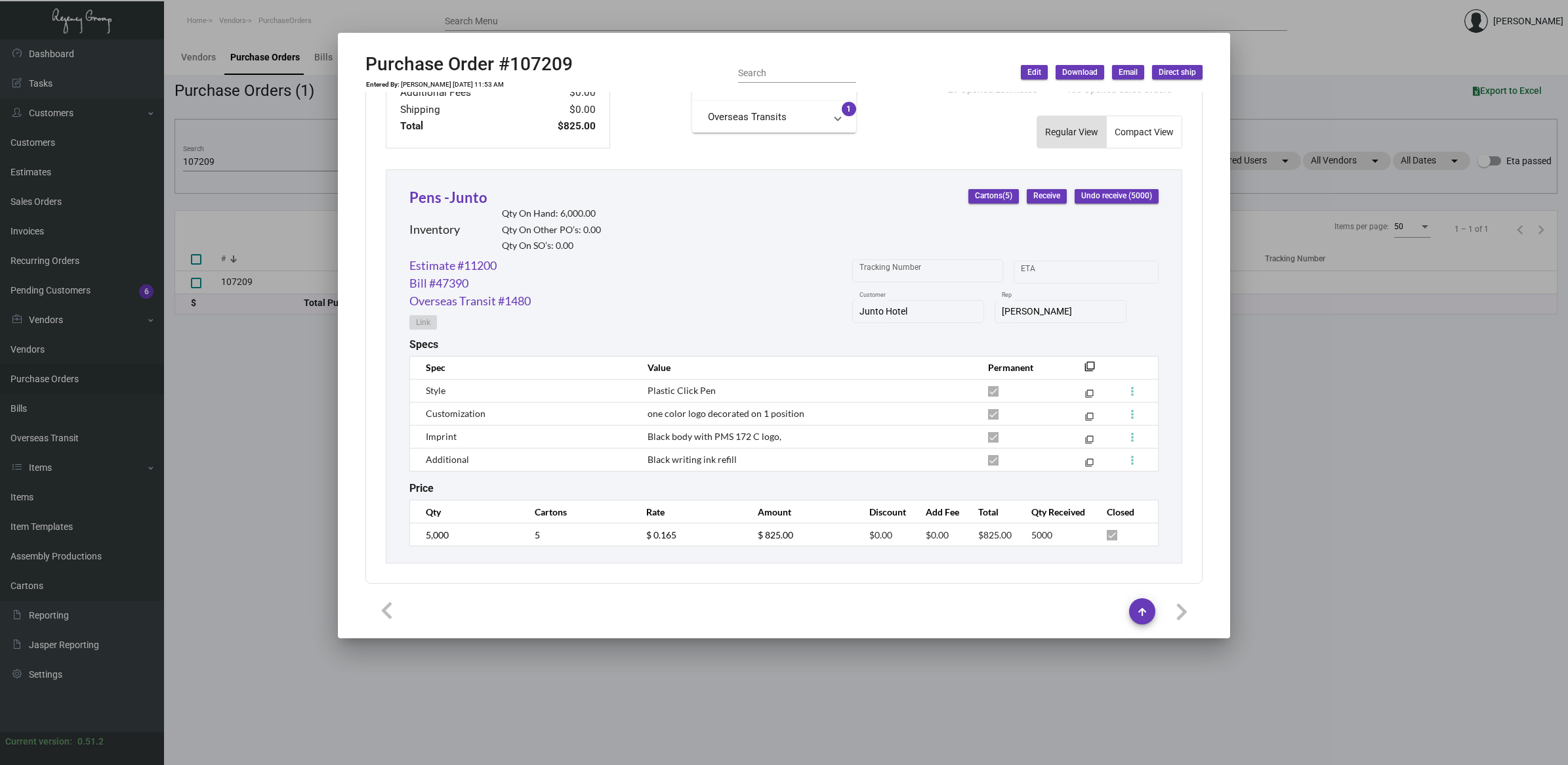
click at [235, 435] on div at bounding box center [784, 382] width 1568 height 765
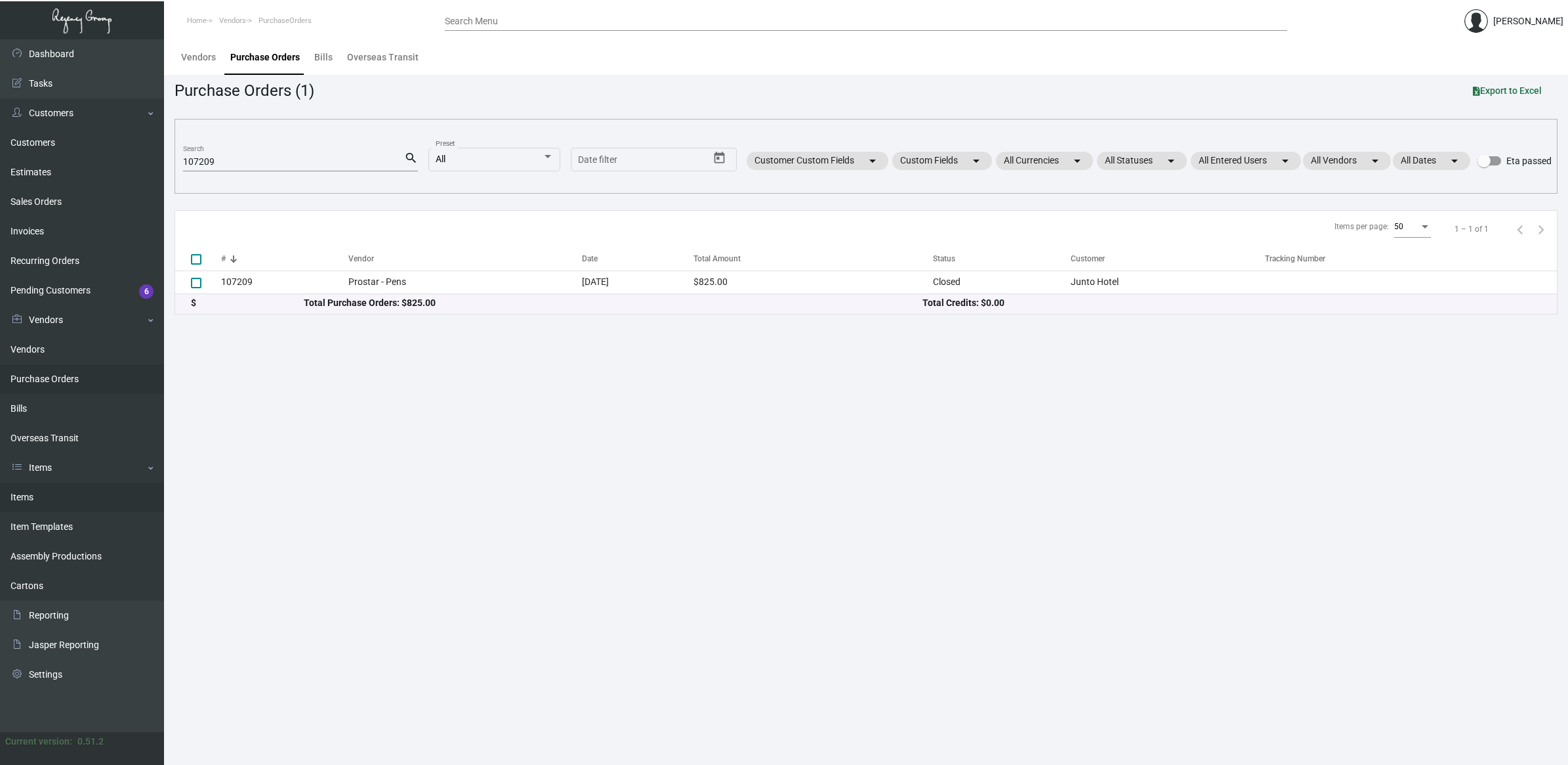
click at [71, 494] on link "Items" at bounding box center [82, 497] width 164 height 29
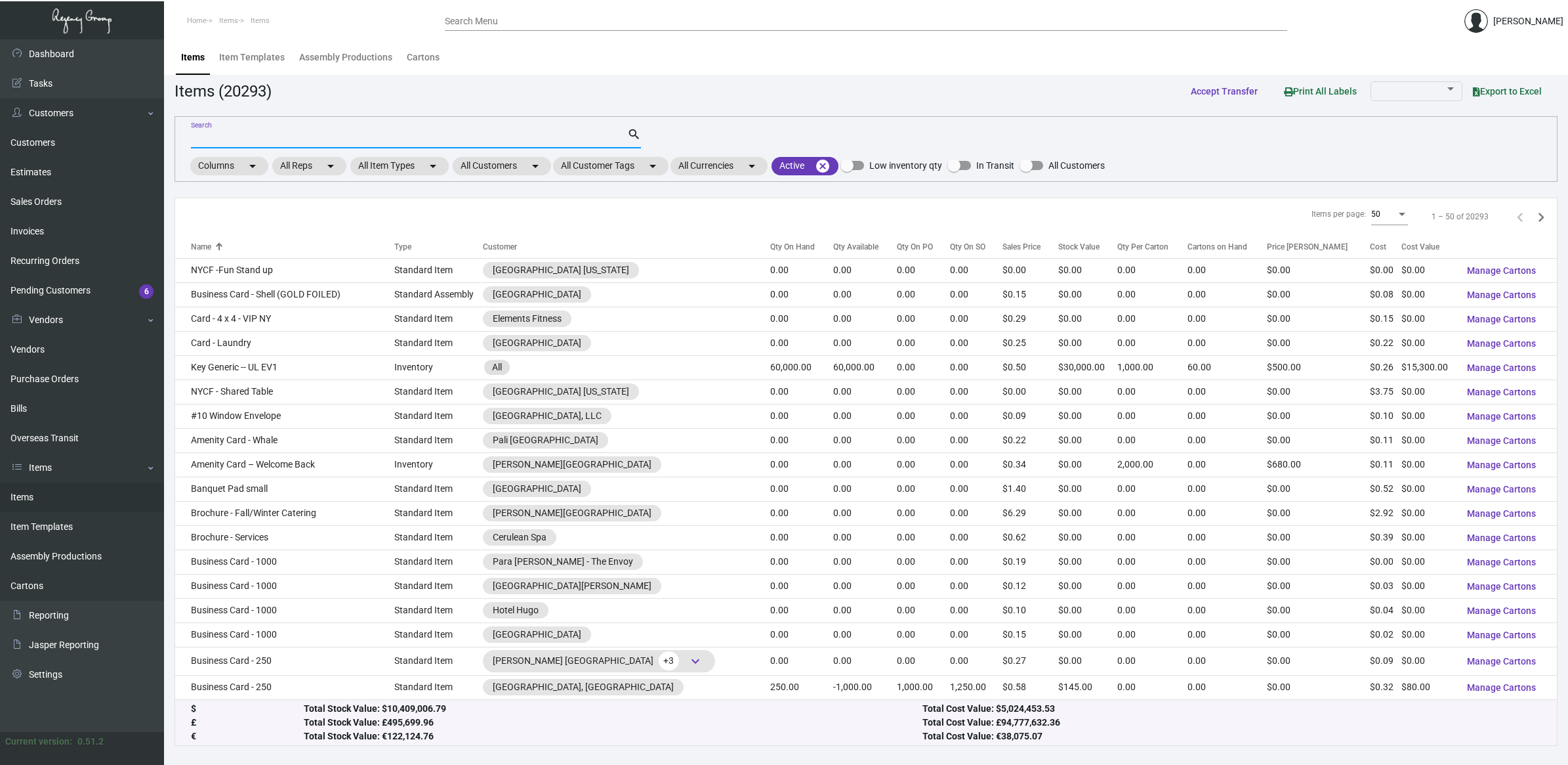
click at [326, 133] on input "Search" at bounding box center [409, 138] width 436 height 11
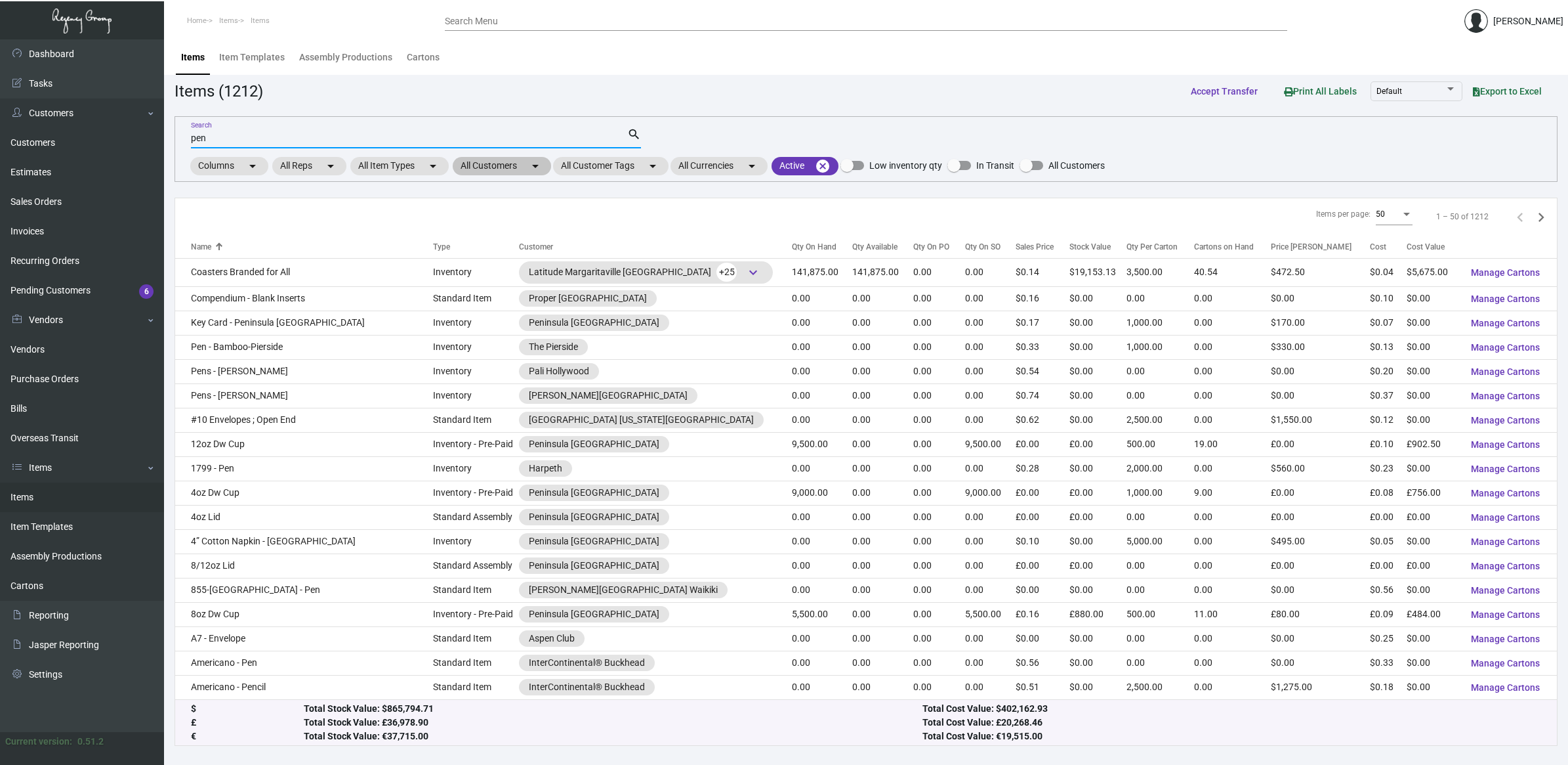
type input "pen"
click at [512, 164] on mat-chip "All Customers arrow_drop_down" at bounding box center [501, 165] width 98 height 19
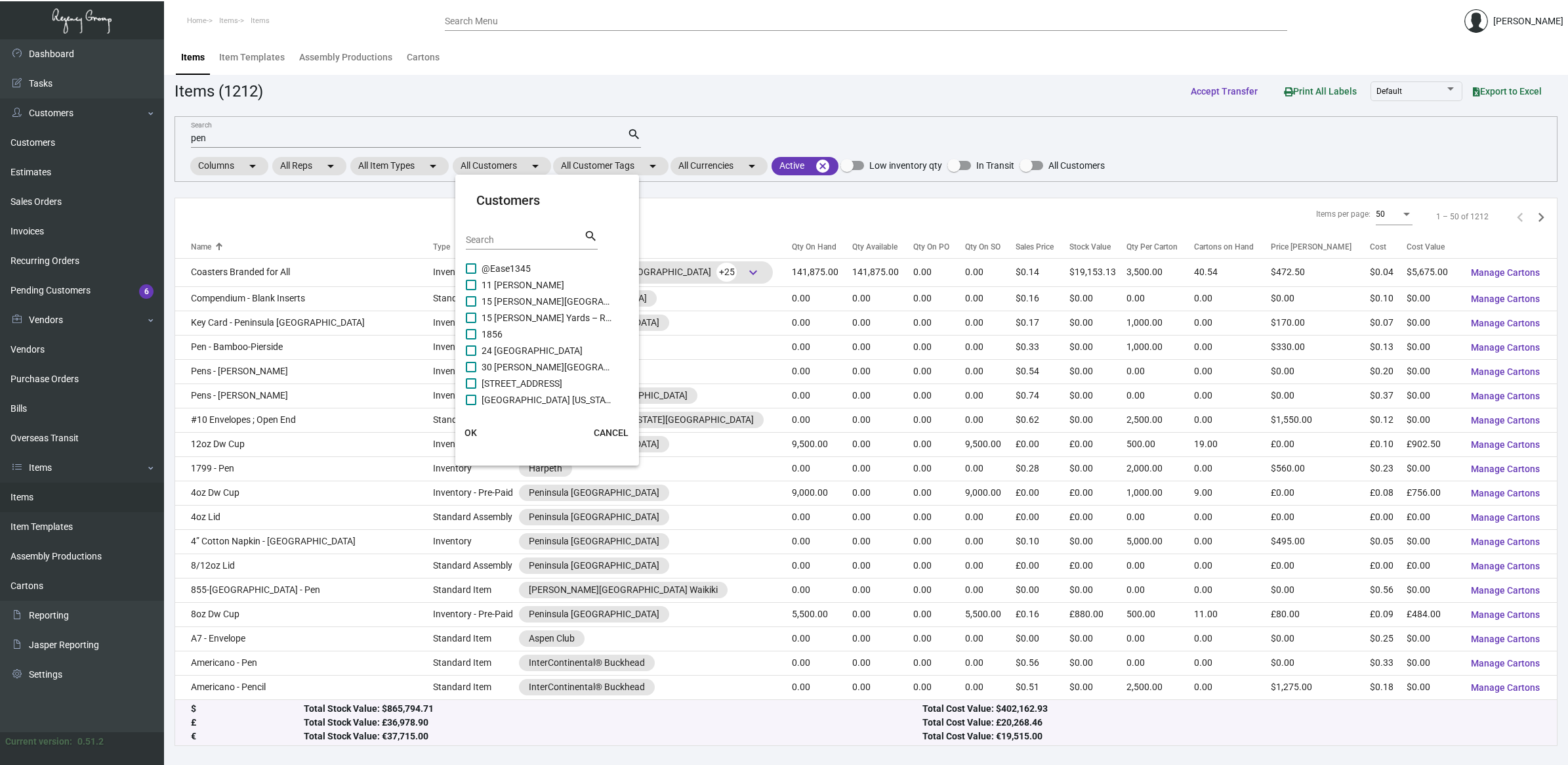
click at [530, 248] on div "Search search" at bounding box center [532, 245] width 132 height 32
click at [533, 242] on input "Search" at bounding box center [525, 240] width 118 height 11
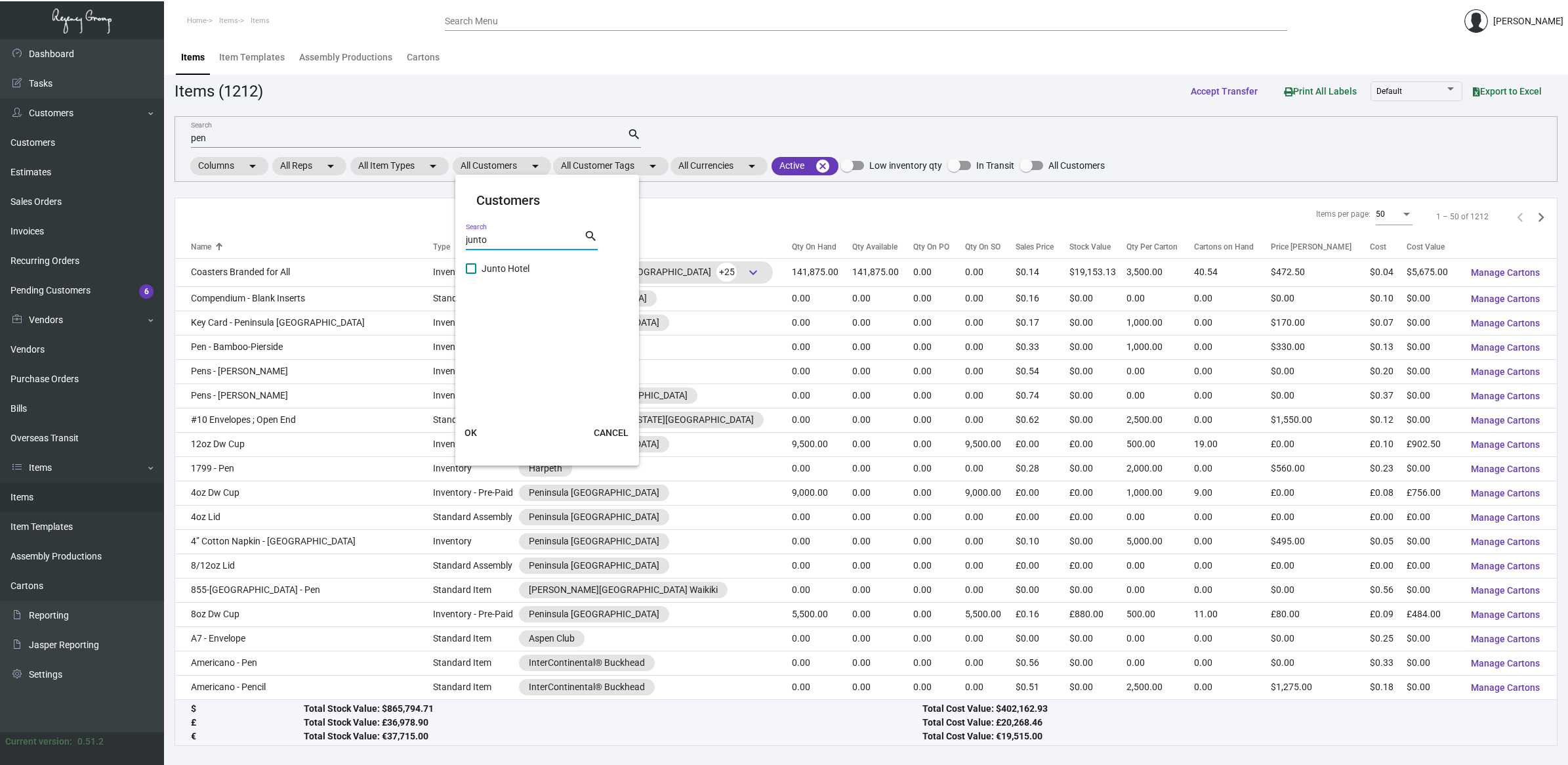
type input "junto"
click at [515, 267] on span "Junto Hotel" at bounding box center [547, 268] width 131 height 15
click at [471, 274] on input "Junto Hotel" at bounding box center [470, 274] width 1 height 1
checkbox input "true"
click at [468, 438] on button "OK" at bounding box center [471, 432] width 42 height 24
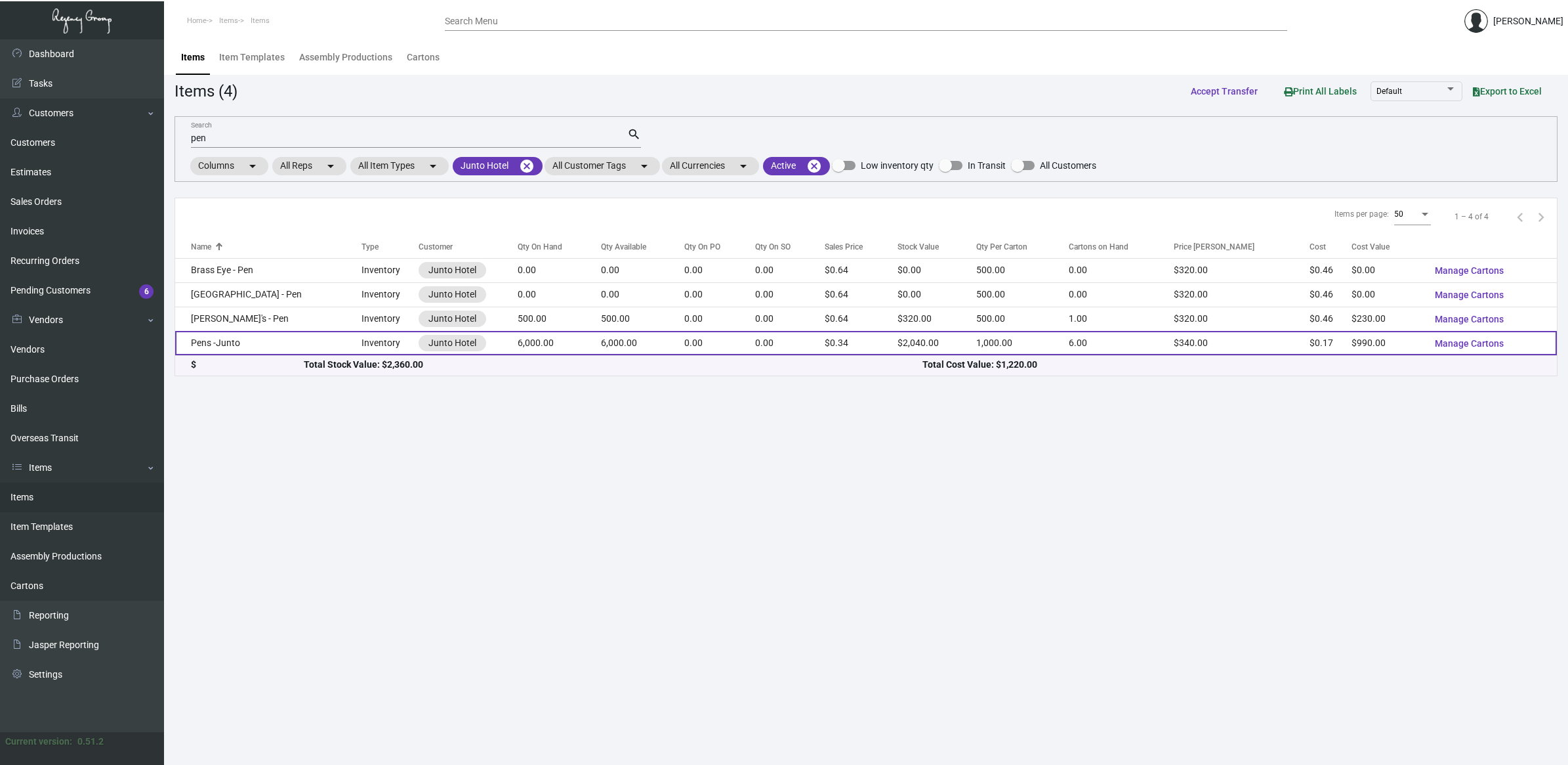
click at [342, 339] on td "Pens -Junto" at bounding box center [268, 343] width 186 height 24
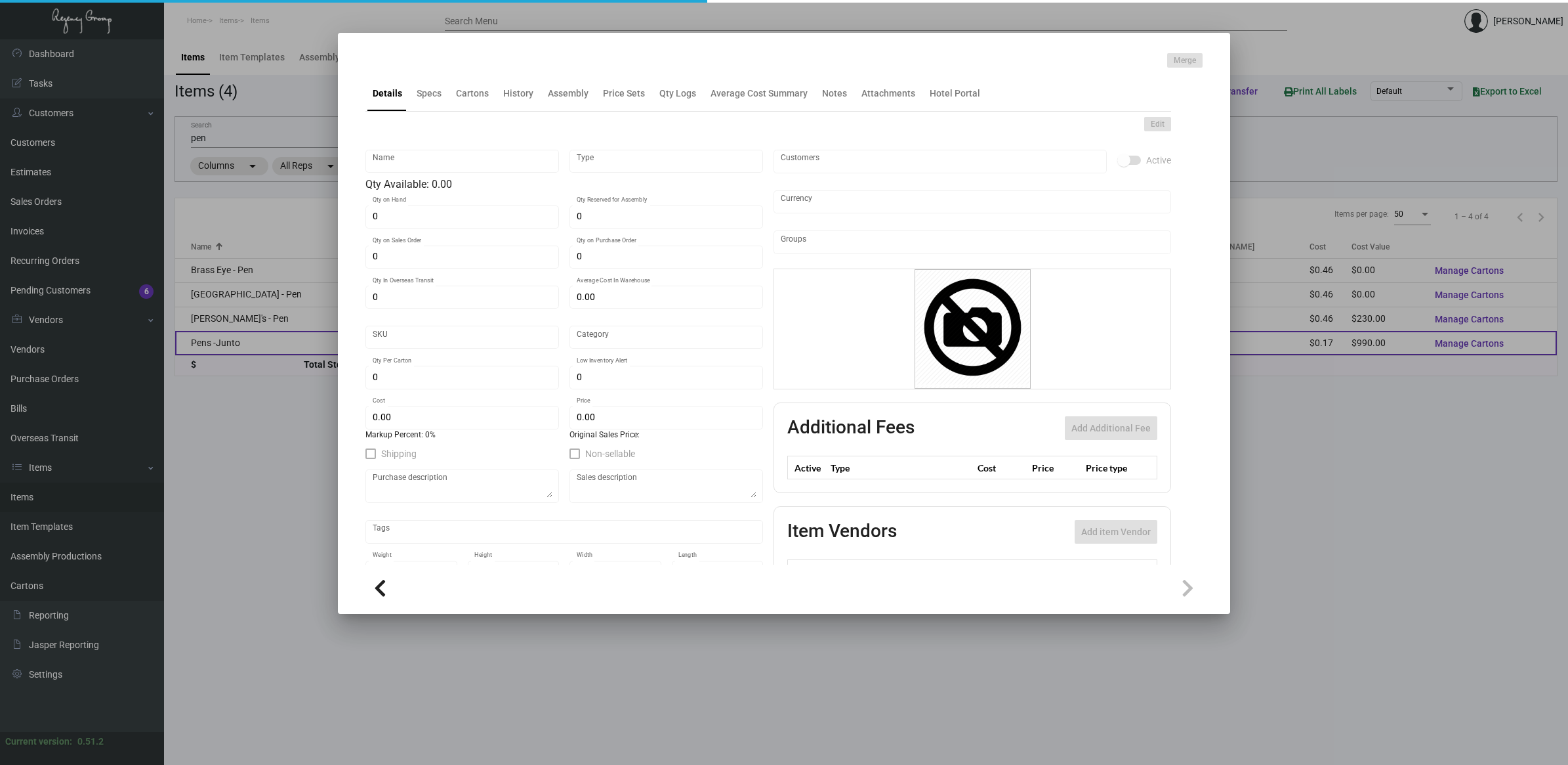
type input "Pens -Junto"
type input "Inventory"
type input "6,000"
type input "$ 0.165"
type input "2505"
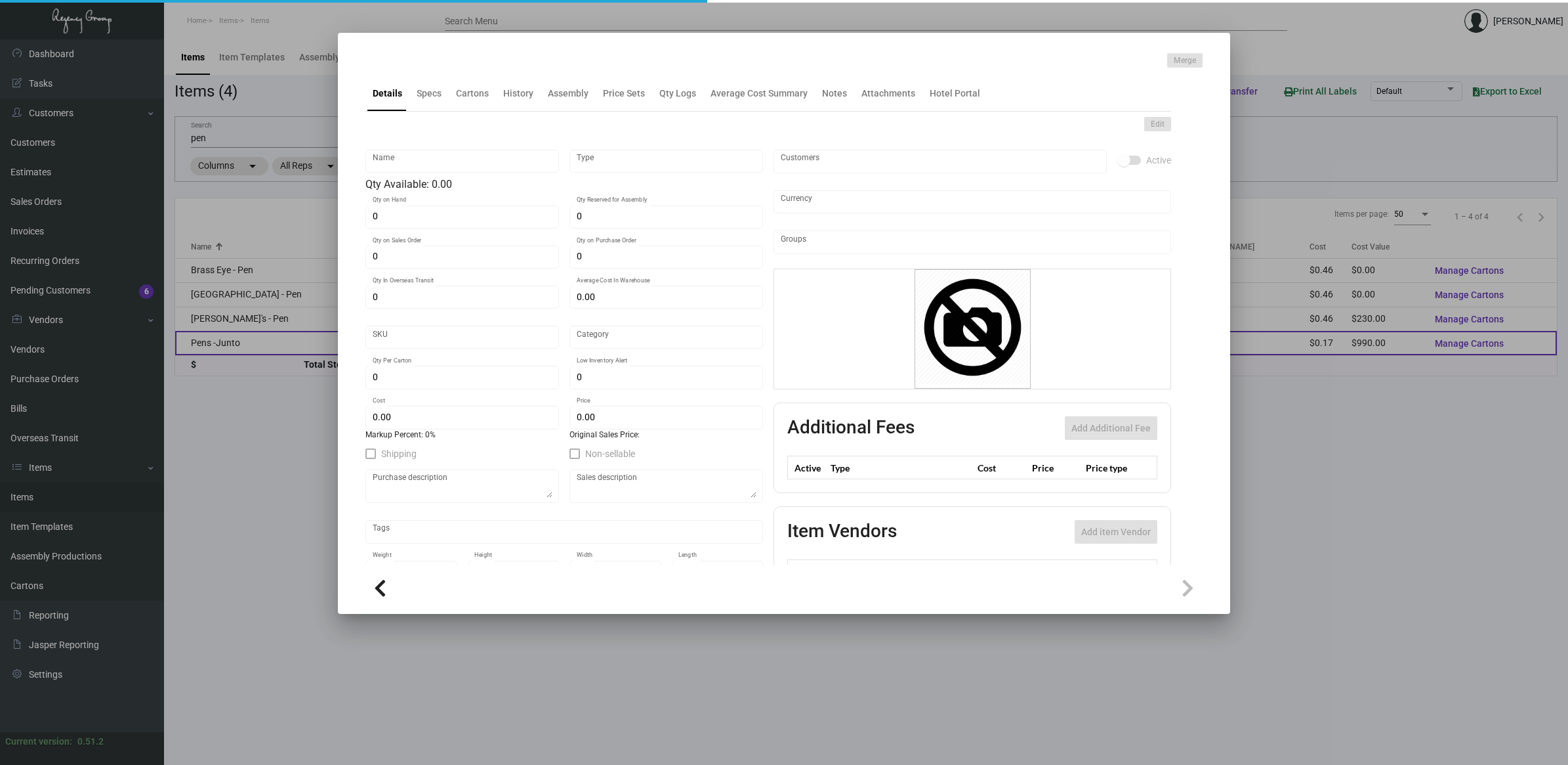
type input "Standard"
type input "1,000"
type input "$ 0.165"
type input "$ 0.34"
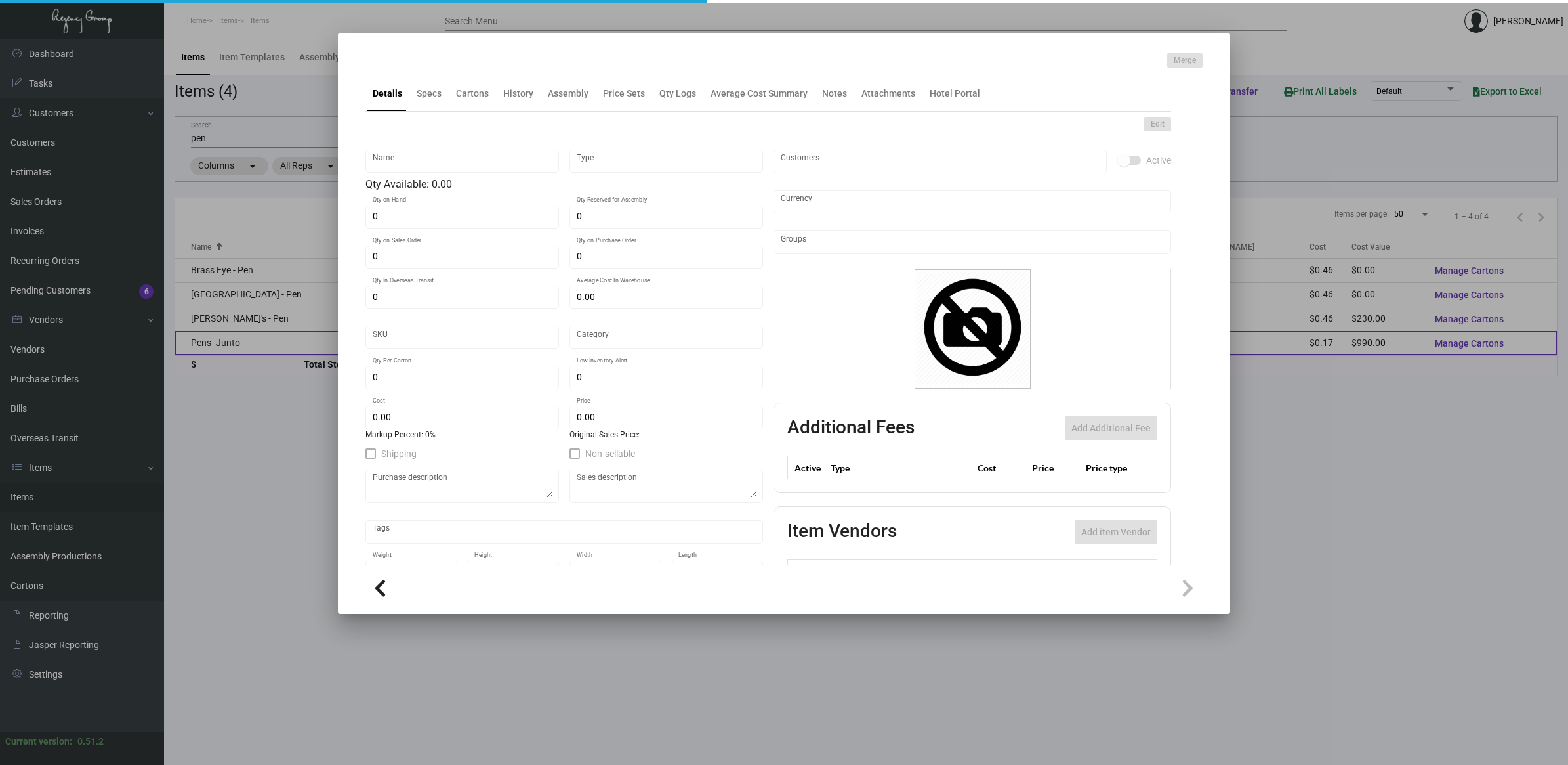
type textarea "BIC Pen: Navy color barrel click pen, gold parts and clip, one color logo decor…"
checkbox input "true"
type input "United States Dollar $"
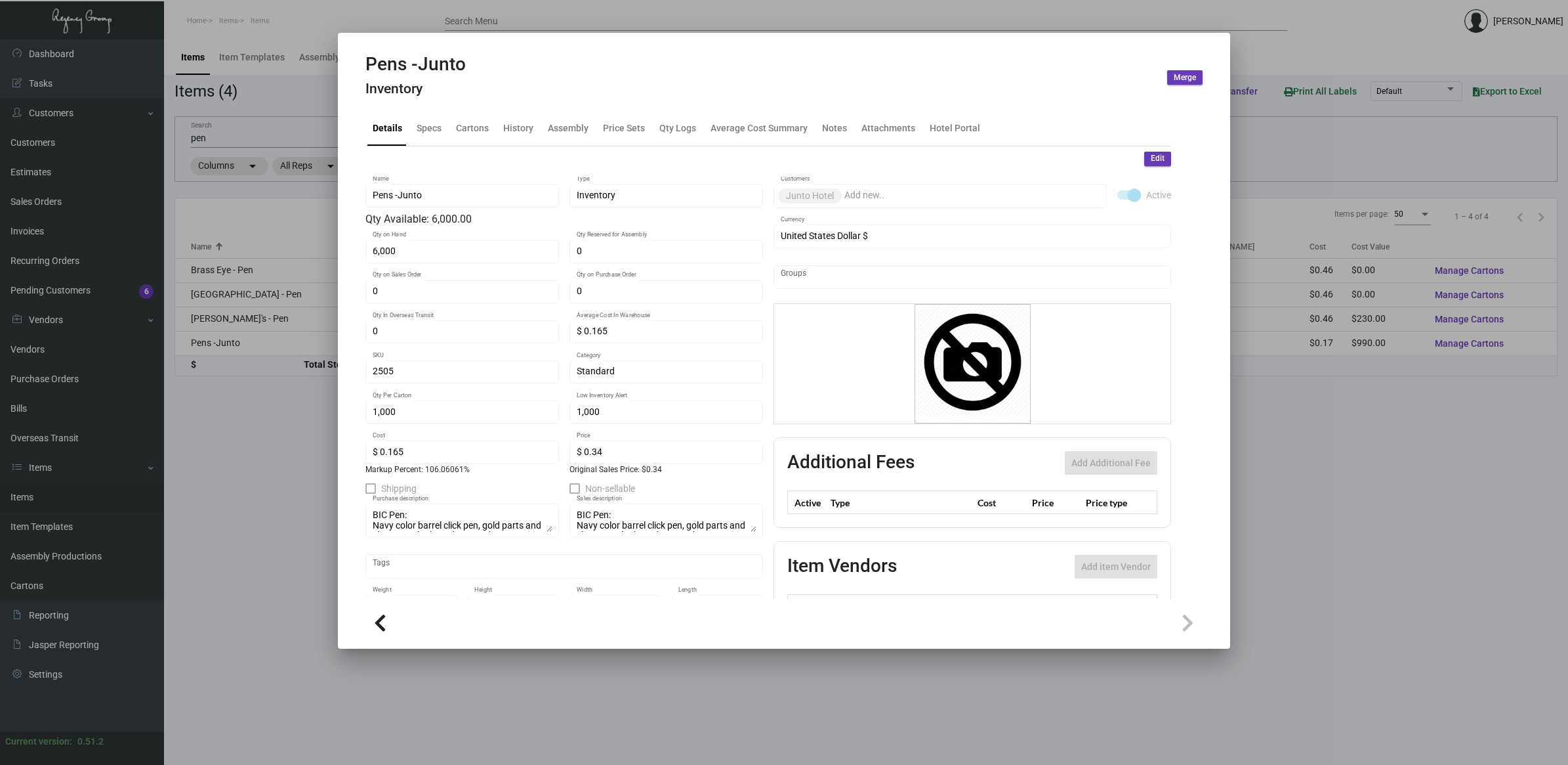
click at [422, 84] on h4 "Inventory" at bounding box center [416, 89] width 101 height 16
click at [430, 135] on div "Specs" at bounding box center [429, 127] width 25 height 14
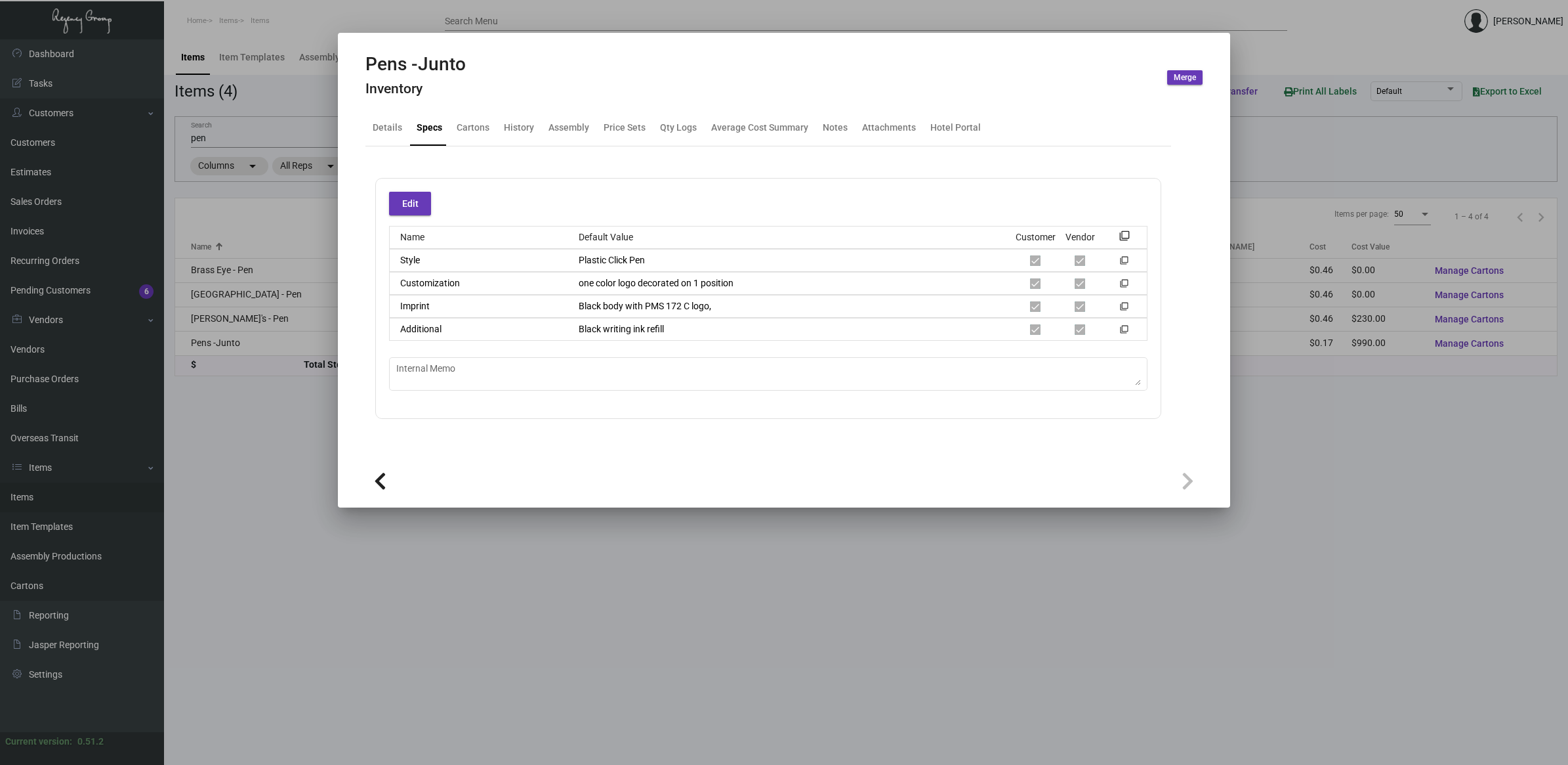
click at [263, 455] on div at bounding box center [784, 382] width 1568 height 765
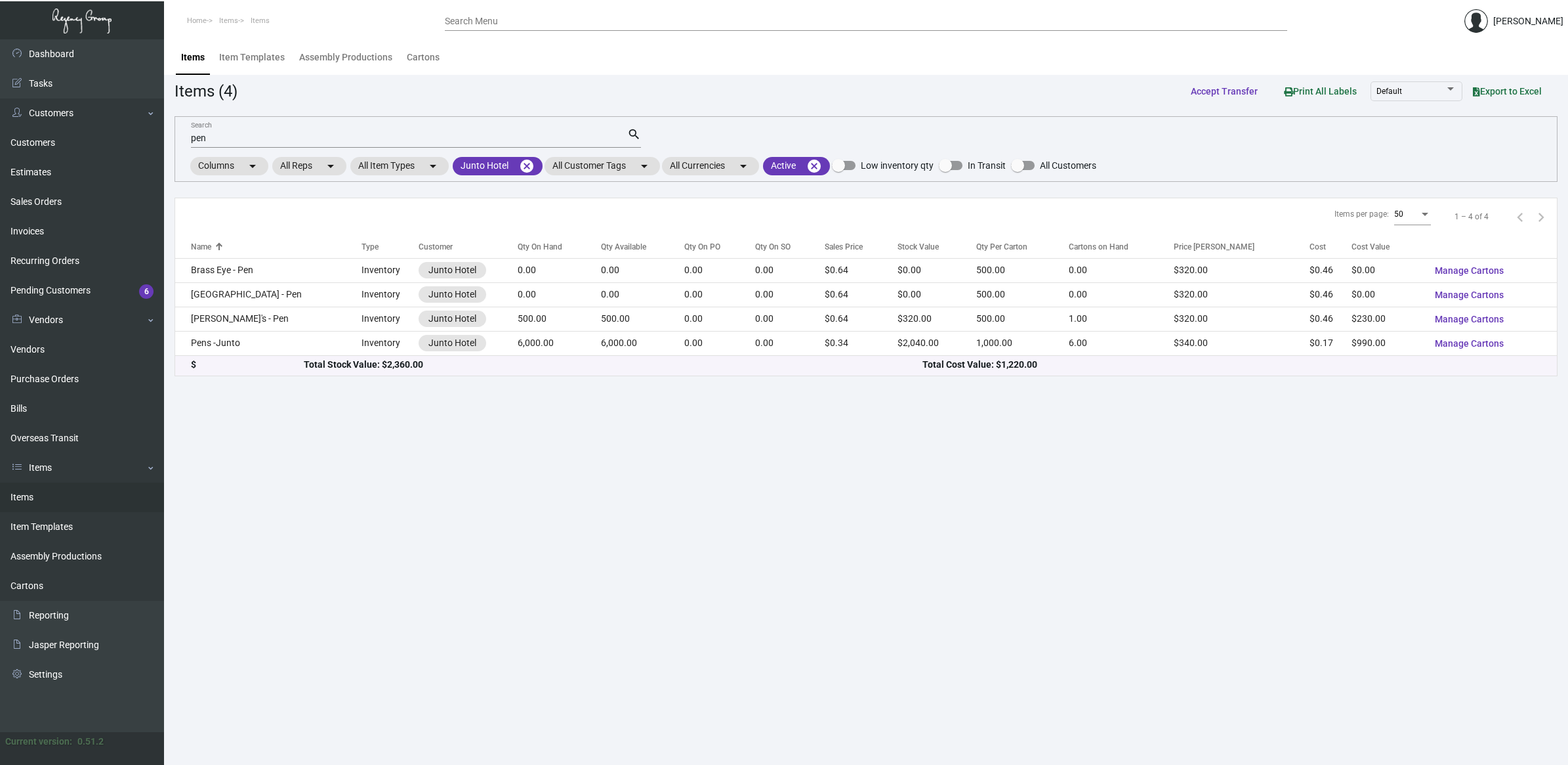
click at [454, 590] on main "Items Item Templates Assembly Productions Cartons Items (4) Accept Transfer Pri…" at bounding box center [866, 402] width 1404 height 725
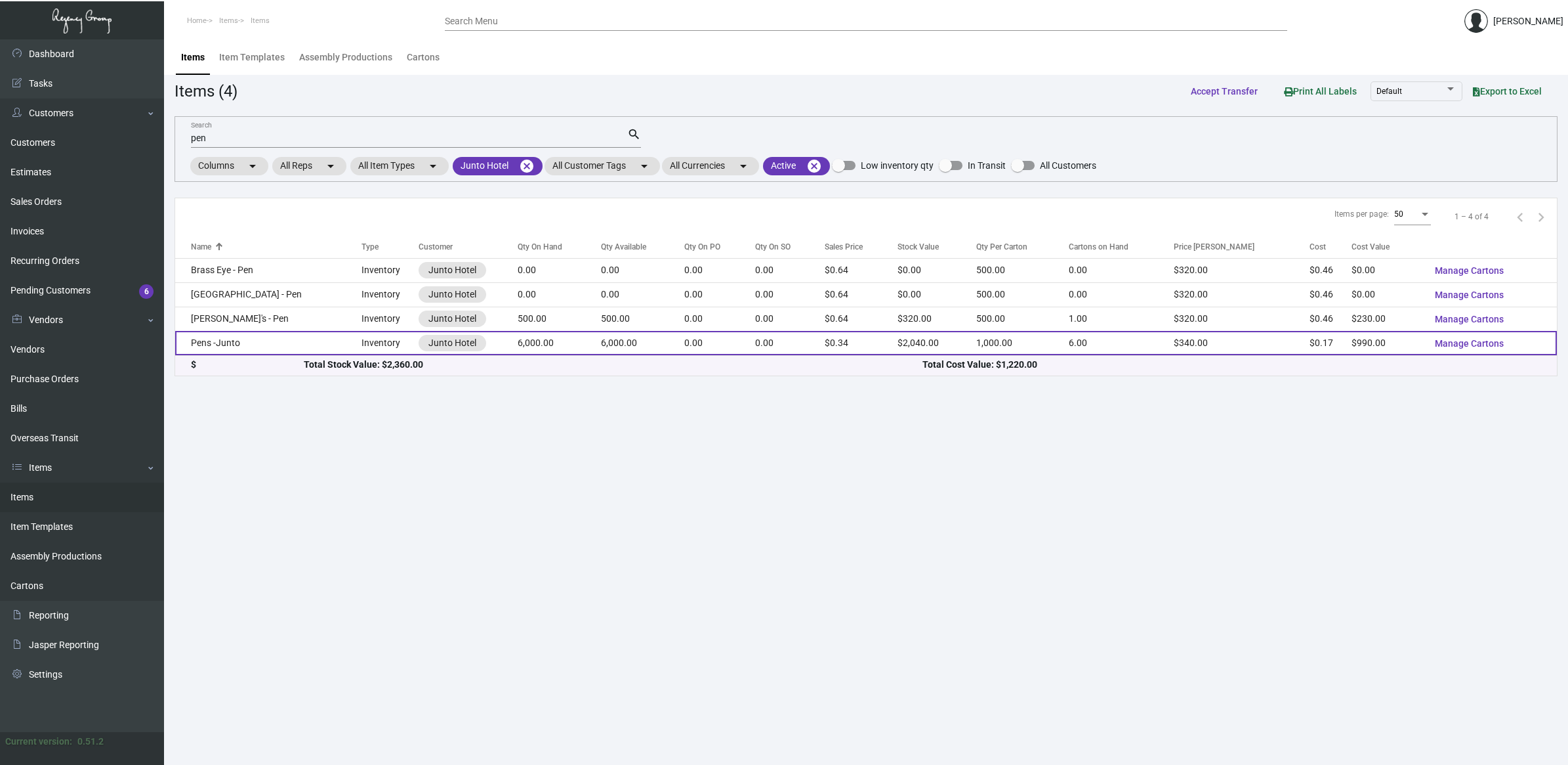
drag, startPoint x: 627, startPoint y: 466, endPoint x: 516, endPoint y: 332, distance: 174.0
click at [627, 466] on main "Items Item Templates Assembly Productions Cartons Items (4) Accept Transfer Pri…" at bounding box center [866, 402] width 1404 height 725
